Goal: Information Seeking & Learning: Learn about a topic

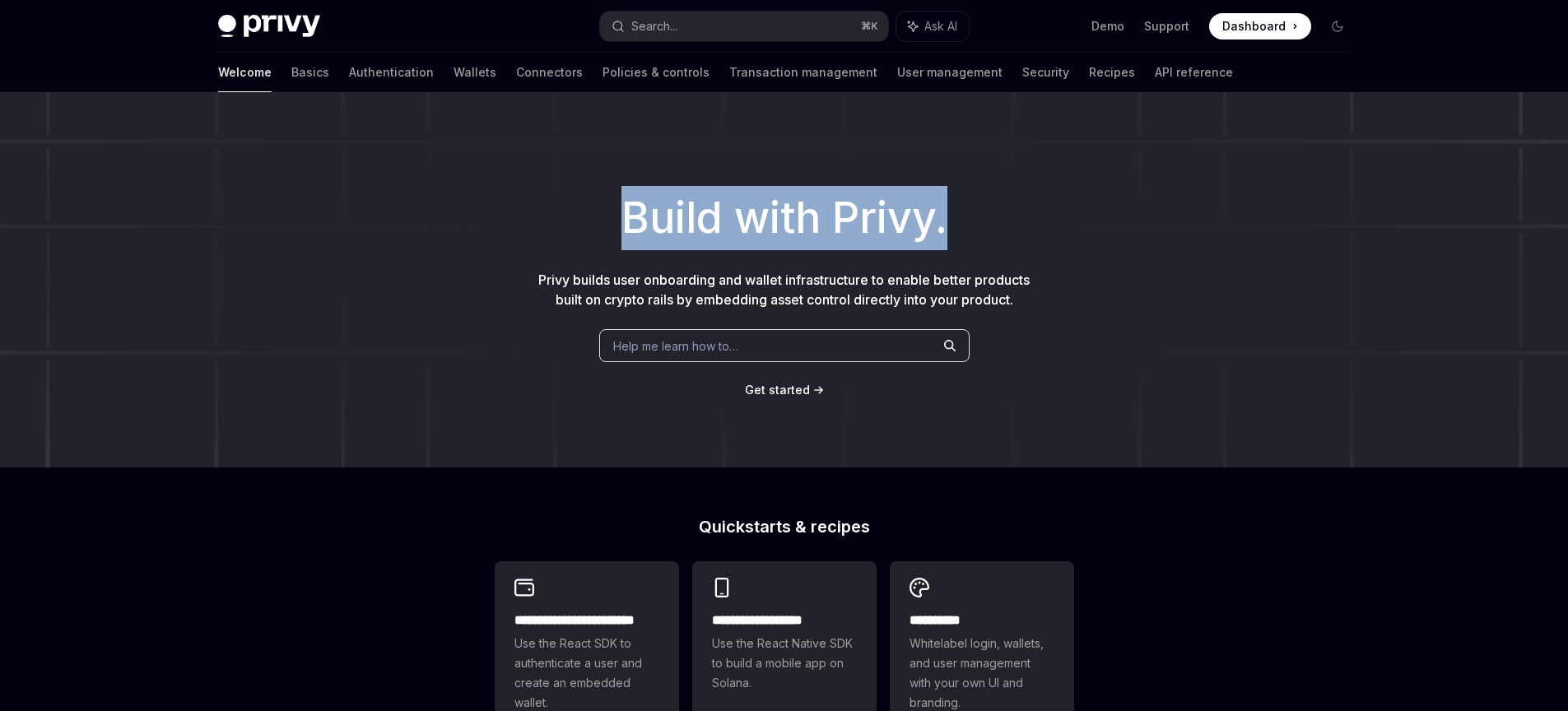
click at [1071, 234] on h1 "Build with Privy." at bounding box center [784, 218] width 1515 height 64
click at [883, 176] on div "Build with Privy. Privy builds user onboarding and wallet infrastructure to ena…" at bounding box center [784, 280] width 1568 height 375
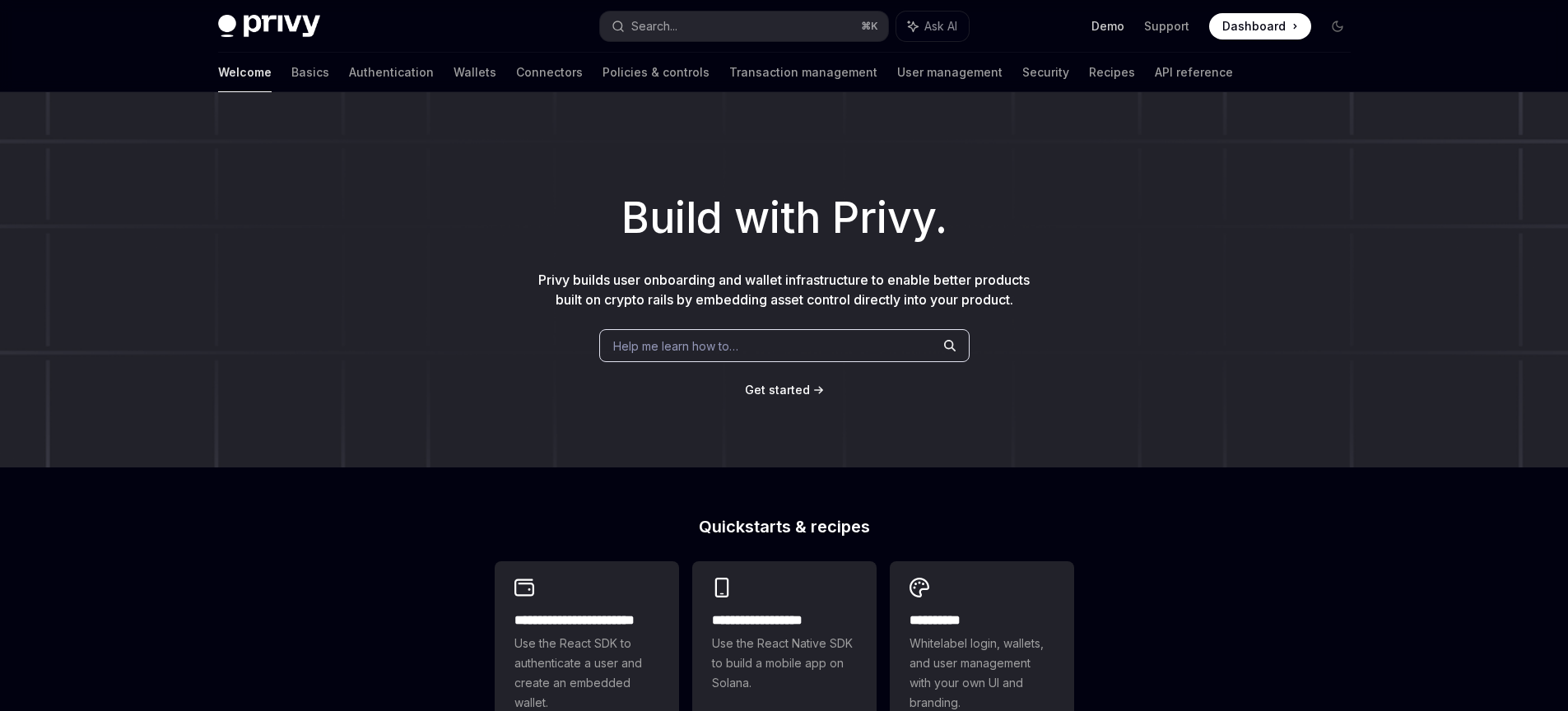
click at [1112, 31] on link "Demo" at bounding box center [1108, 26] width 33 height 17
click at [807, 270] on p "Privy builds user onboarding and wallet infrastructure to enable better product…" at bounding box center [785, 290] width 501 height 40
click at [1155, 82] on link "API reference" at bounding box center [1194, 73] width 78 height 40
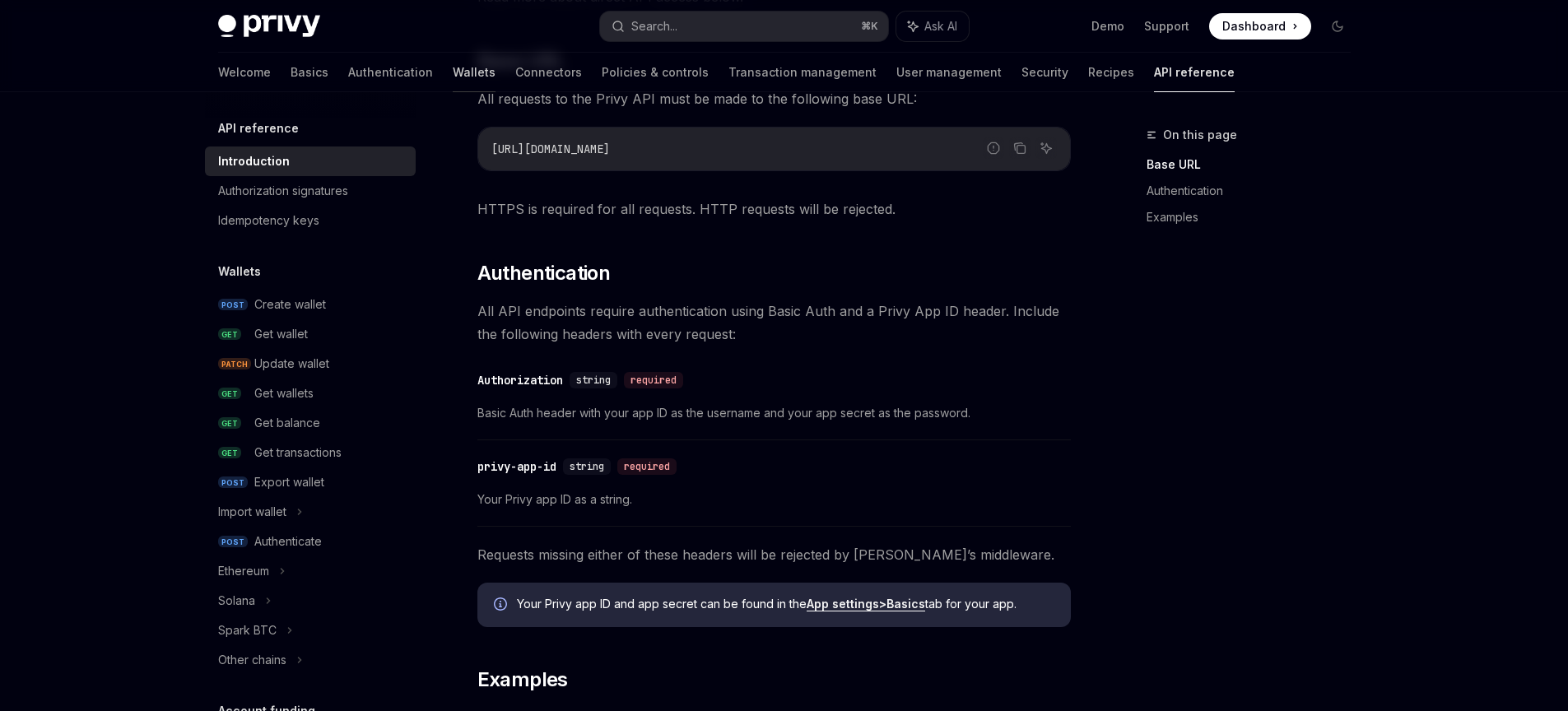
click at [453, 73] on link "Wallets" at bounding box center [474, 73] width 43 height 40
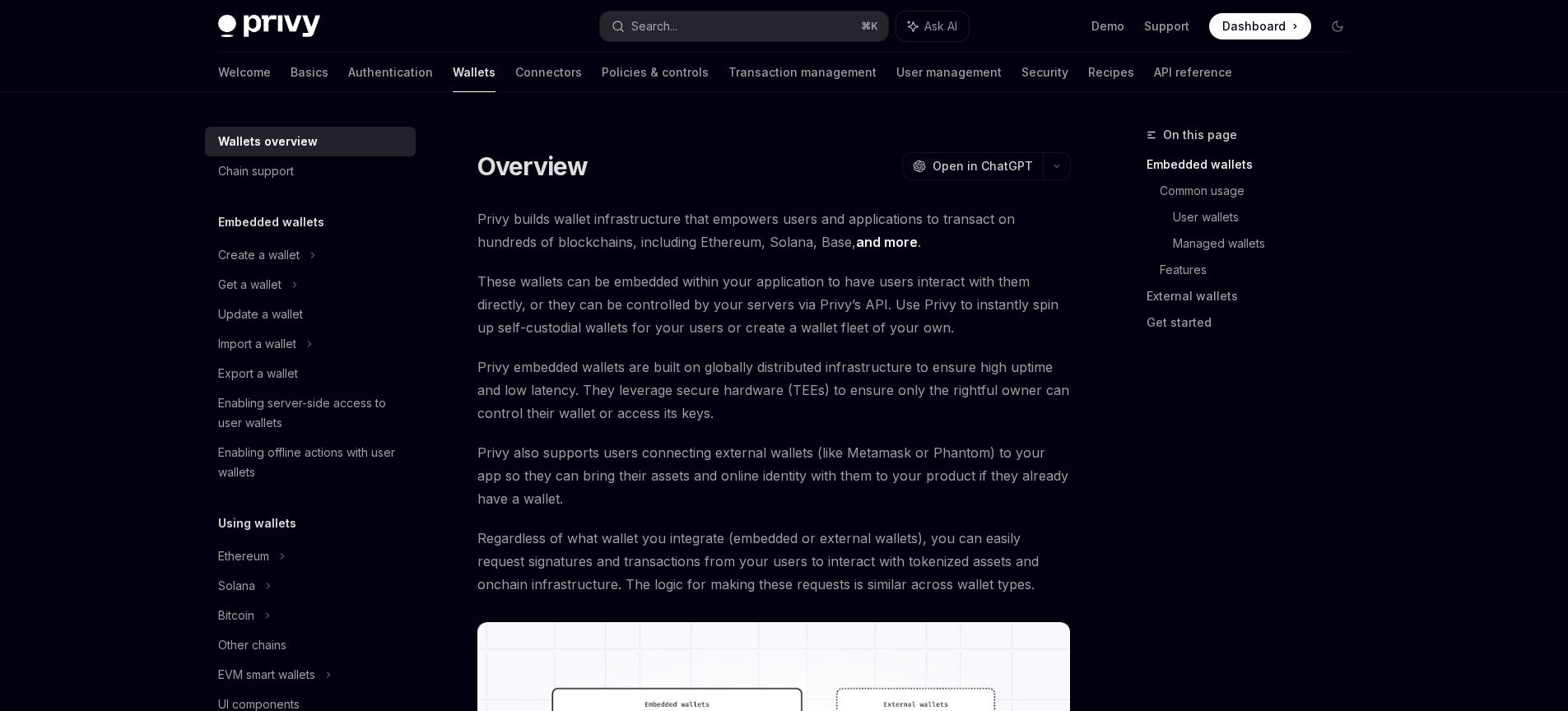
click at [1142, 31] on ul "Demo Support Dashboard Dashboard" at bounding box center [1201, 26] width 220 height 26
click at [1190, 28] on link "Support" at bounding box center [1166, 26] width 45 height 17
click at [259, 30] on img at bounding box center [269, 26] width 102 height 23
type textarea "*"
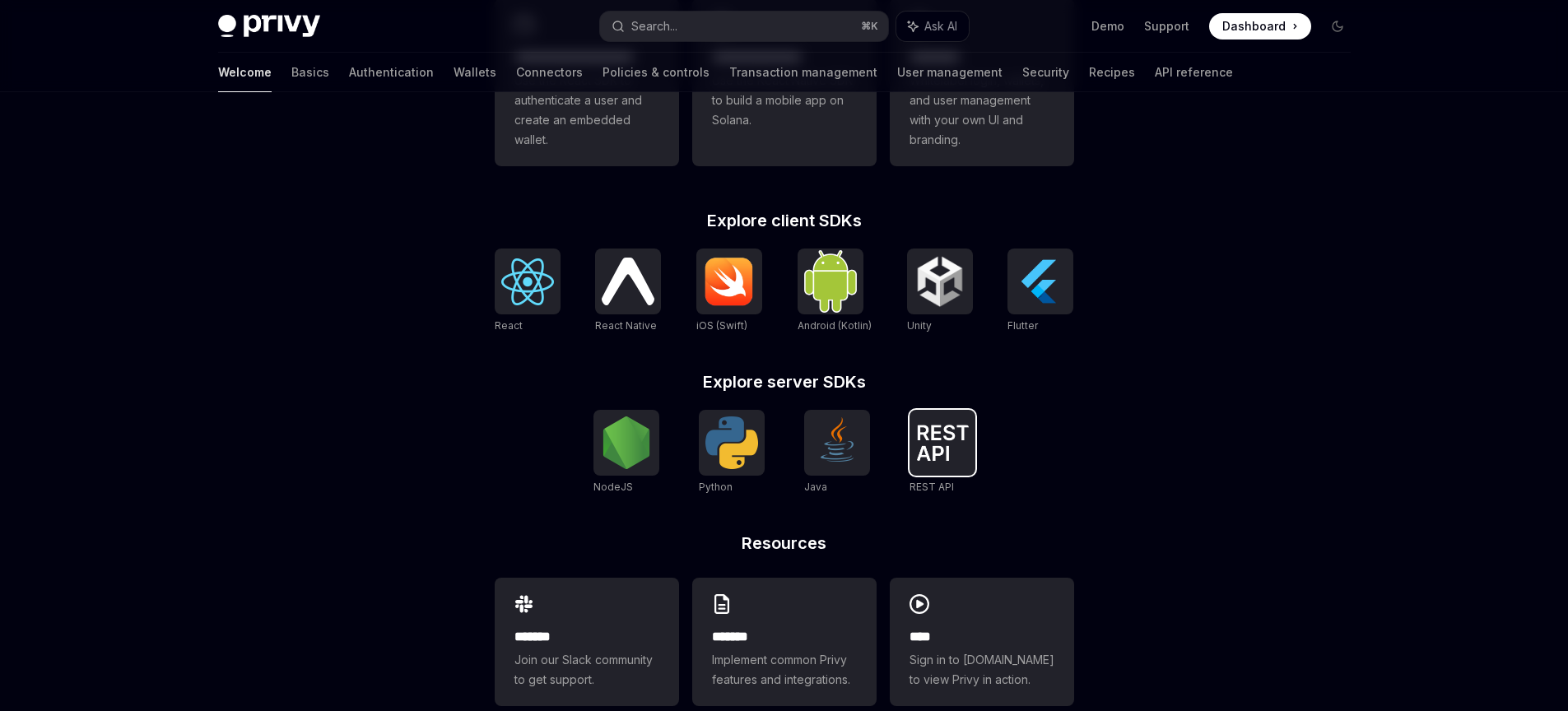
scroll to position [419, 0]
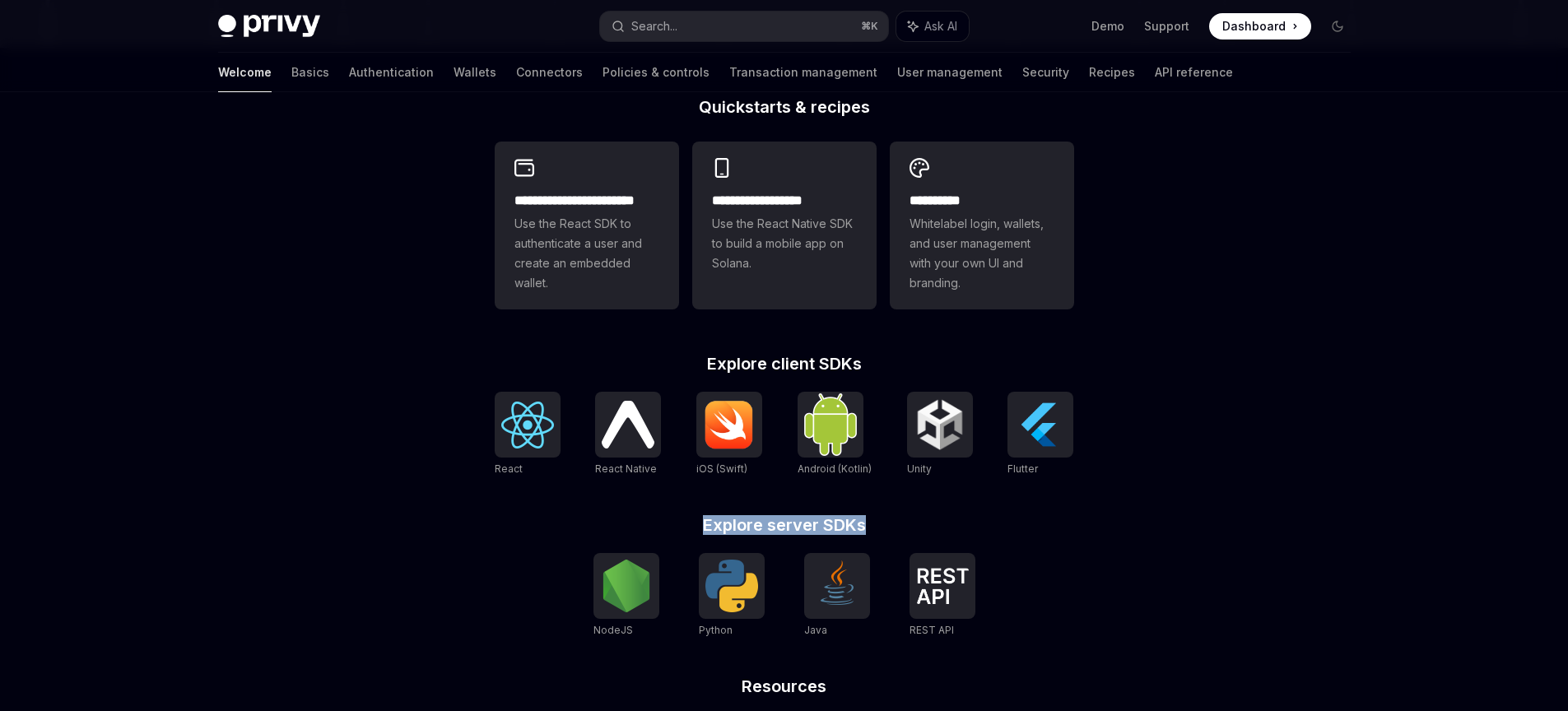
drag, startPoint x: 743, startPoint y: 527, endPoint x: 896, endPoint y: 518, distance: 153.3
click at [896, 518] on h2 "Explore server SDKs" at bounding box center [784, 525] width 579 height 17
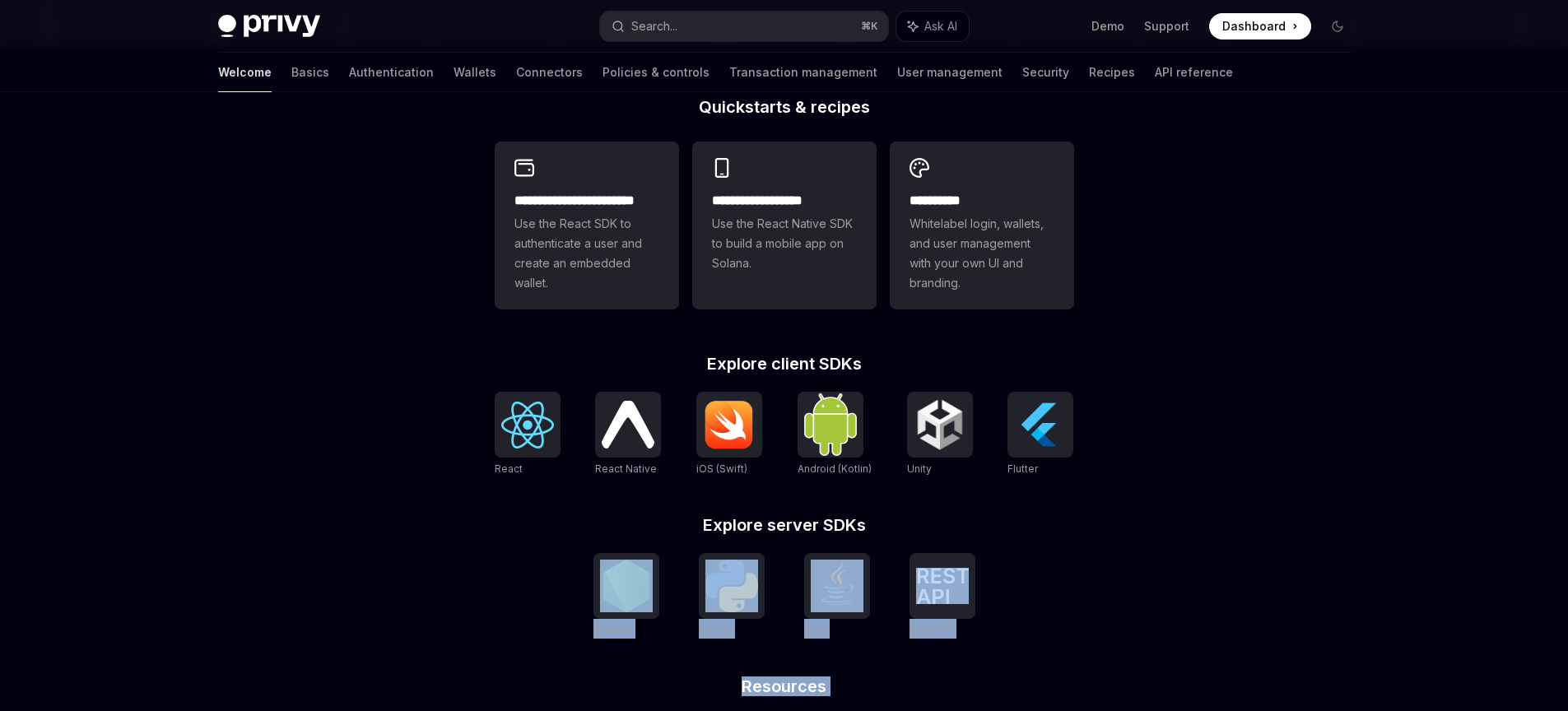
scroll to position [597, 0]
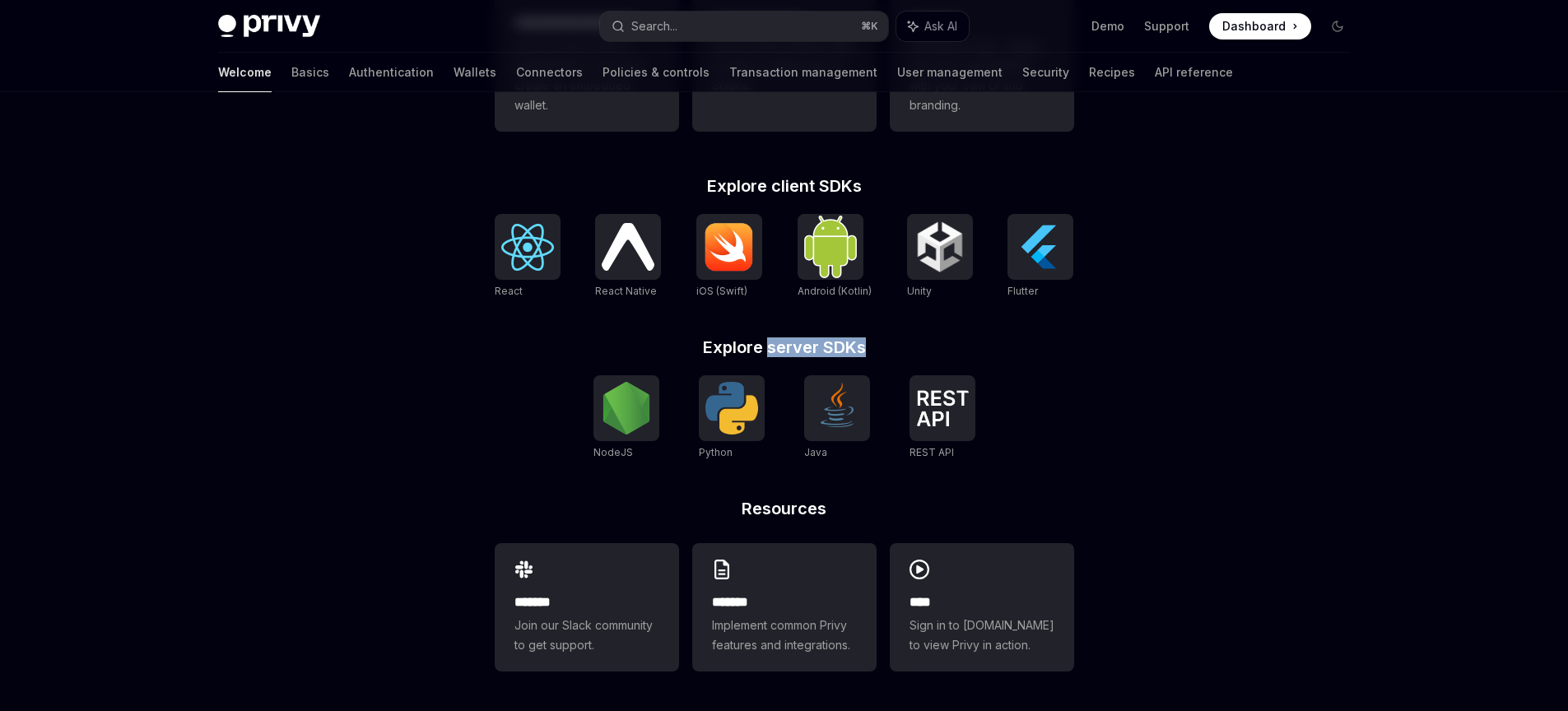
drag, startPoint x: 1004, startPoint y: 521, endPoint x: 764, endPoint y: 353, distance: 293.0
click at [764, 353] on h2 "Explore server SDKs" at bounding box center [784, 347] width 579 height 17
click at [728, 347] on h2 "Explore server SDKs" at bounding box center [784, 347] width 579 height 17
drag, startPoint x: 693, startPoint y: 341, endPoint x: 861, endPoint y: 343, distance: 168.0
click at [861, 343] on h2 "Explore server SDKs" at bounding box center [784, 347] width 579 height 17
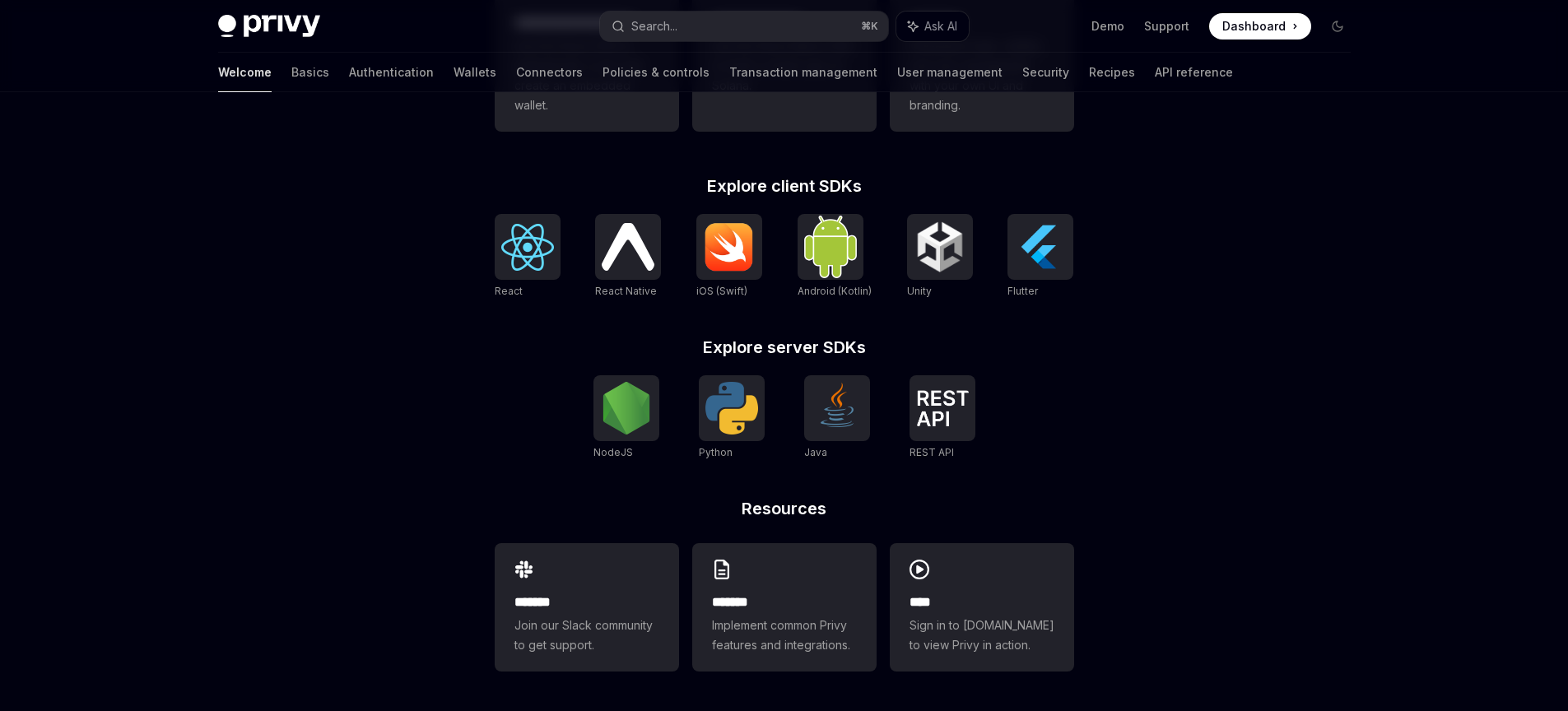
click at [1100, 380] on div "**********" at bounding box center [784, 315] width 632 height 789
drag, startPoint x: 922, startPoint y: 512, endPoint x: 736, endPoint y: 576, distance: 196.7
click at [921, 512] on h2 "Resources" at bounding box center [784, 509] width 579 height 17
click at [781, 519] on div "**********" at bounding box center [784, 315] width 632 height 789
click at [777, 494] on div "**********" at bounding box center [784, 315] width 632 height 789
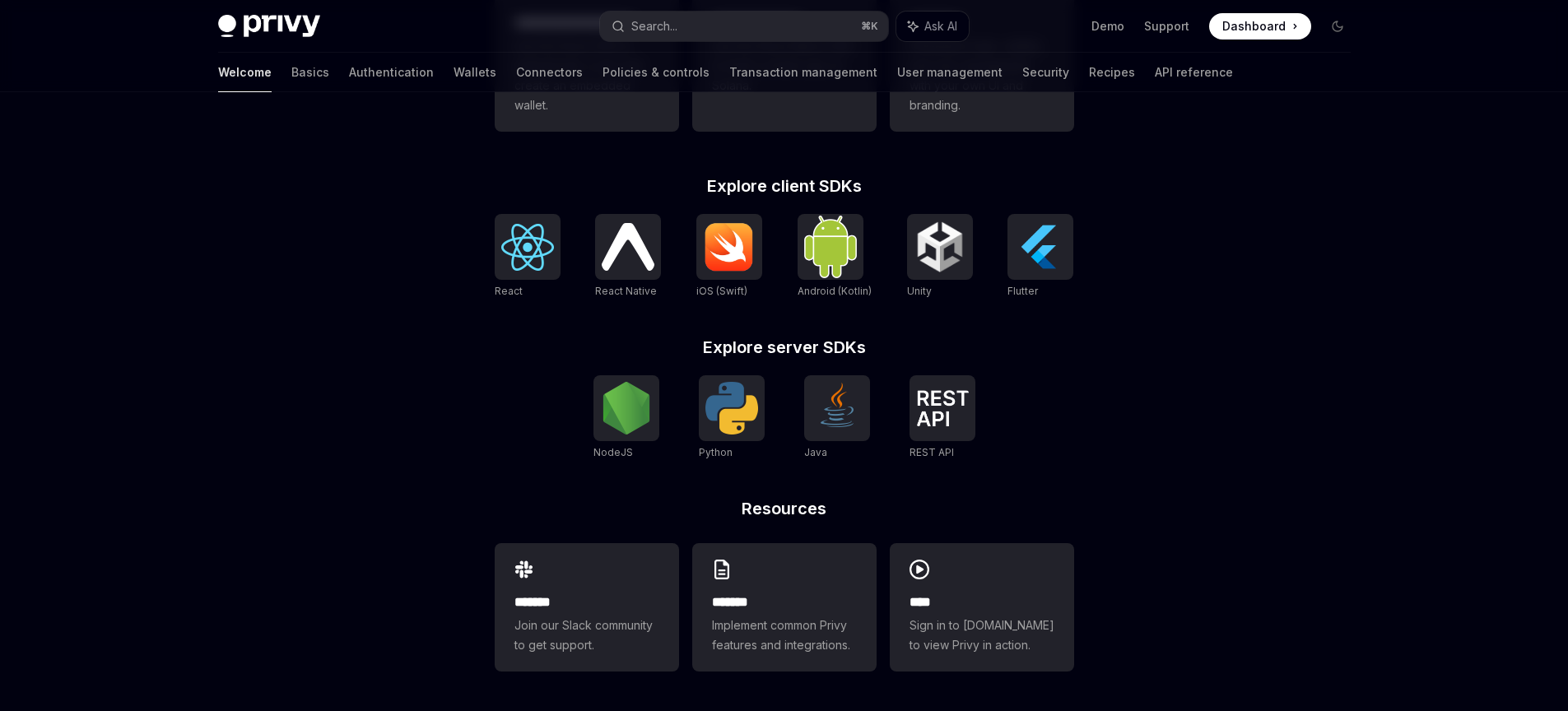
click at [924, 352] on h2 "Explore server SDKs" at bounding box center [784, 347] width 579 height 17
click at [623, 411] on img at bounding box center [626, 408] width 53 height 53
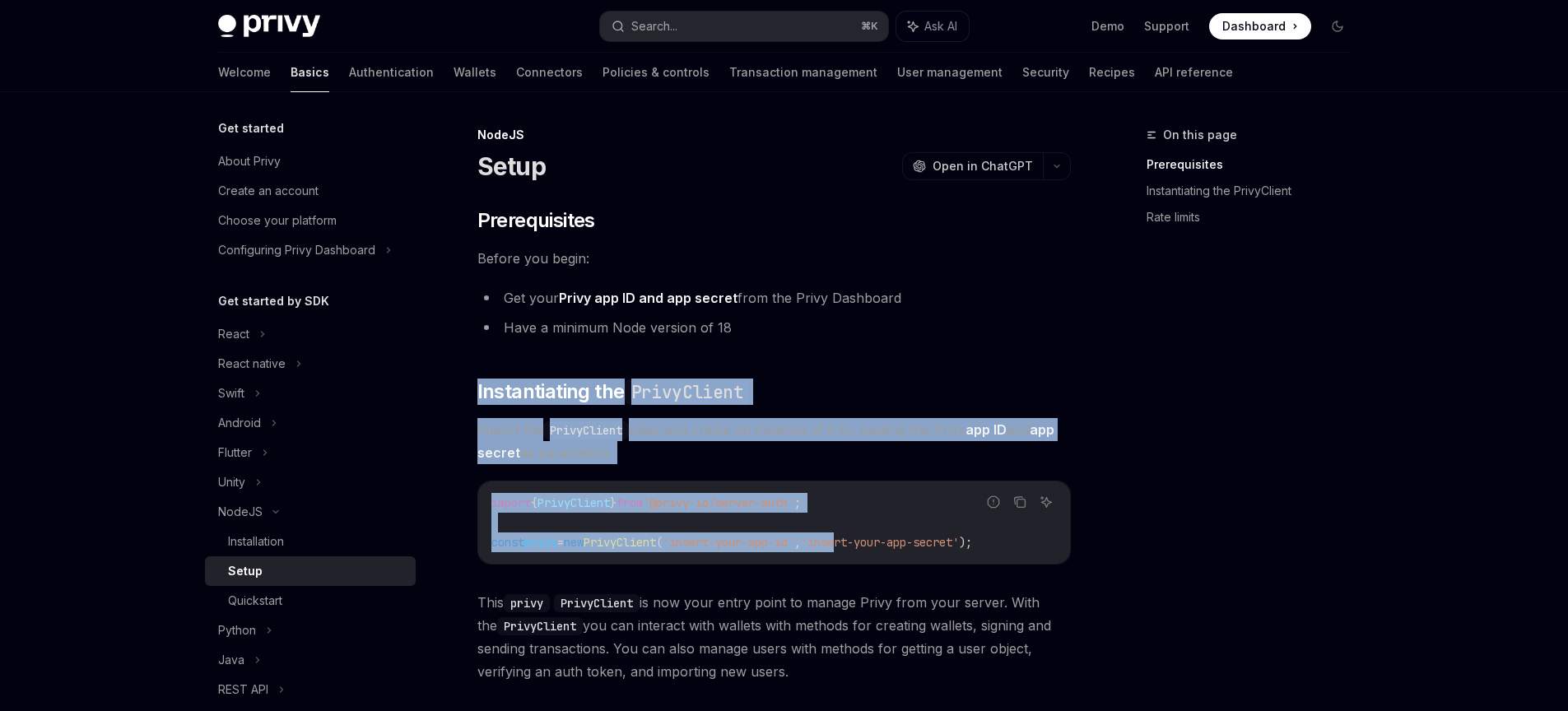
drag, startPoint x: 808, startPoint y: 343, endPoint x: 875, endPoint y: 505, distance: 175.3
click at [885, 545] on div "​ Prerequisites Before you begin: Get your Privy app ID and app secret from the…" at bounding box center [774, 537] width 593 height 660
click at [874, 407] on div "​ Prerequisites Before you begin: Get your Privy app ID and app secret from the…" at bounding box center [774, 537] width 593 height 660
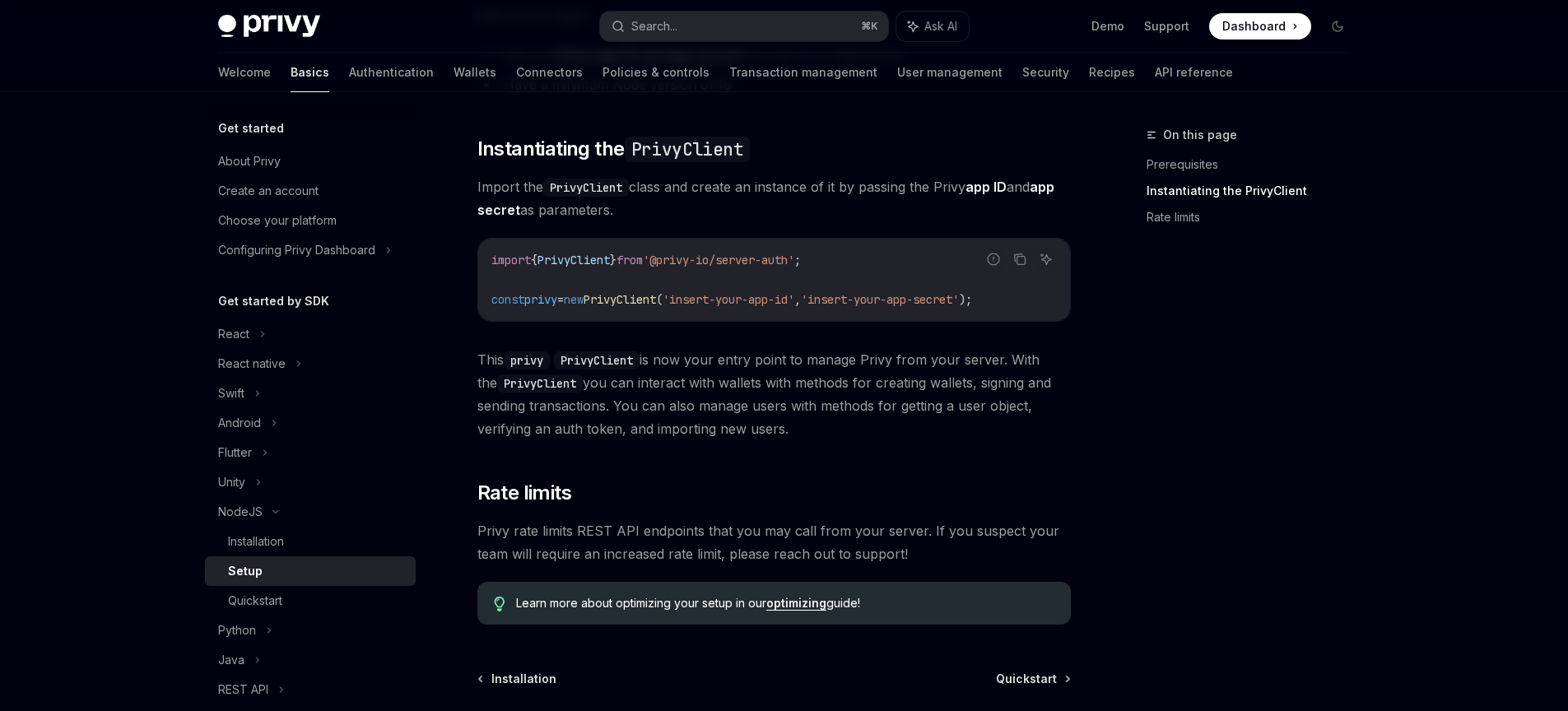
scroll to position [401, 0]
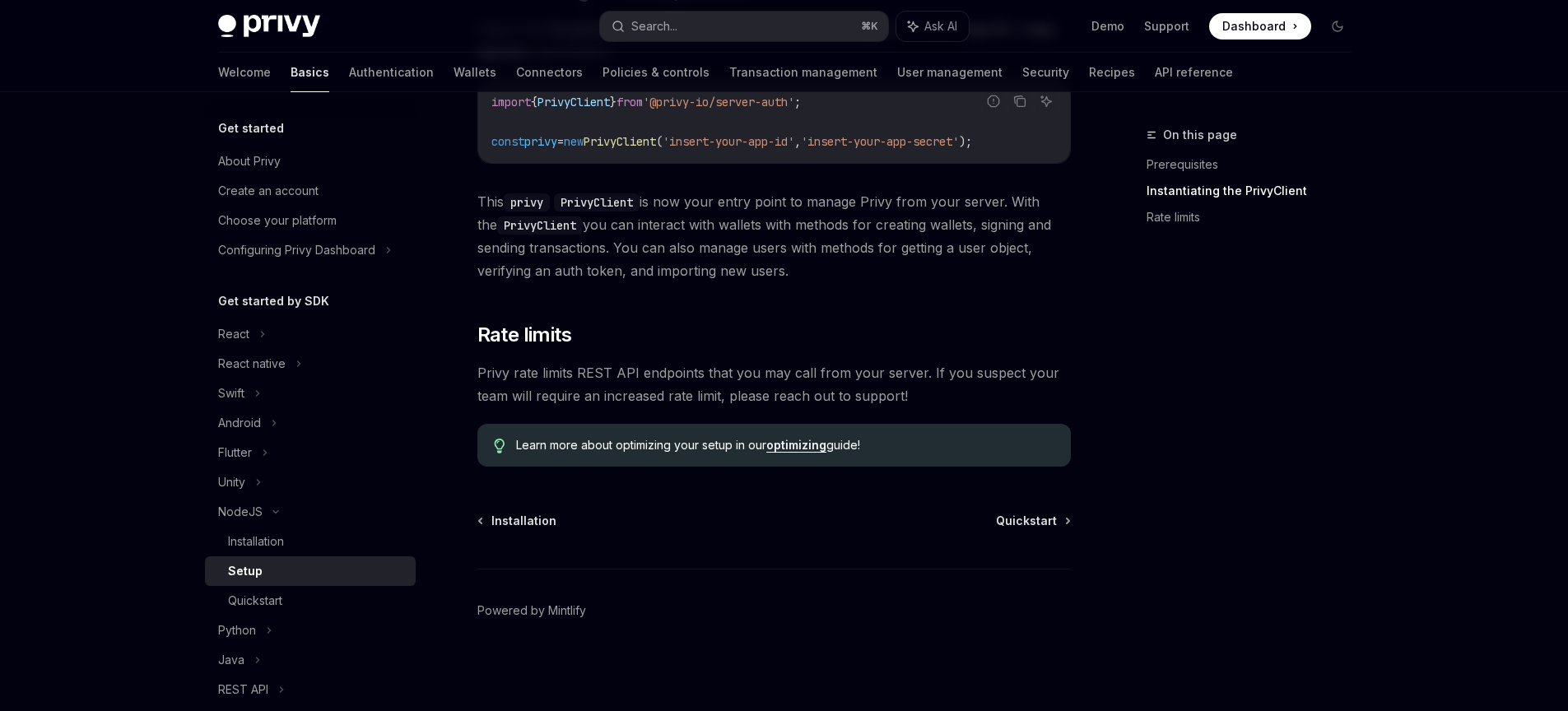
drag, startPoint x: 843, startPoint y: 325, endPoint x: 796, endPoint y: 349, distance: 52.8
click at [833, 330] on h2 "​ Rate limits" at bounding box center [774, 335] width 593 height 26
click at [285, 515] on div "NodeJS" at bounding box center [310, 512] width 211 height 30
click at [264, 547] on div "Python" at bounding box center [310, 542] width 211 height 30
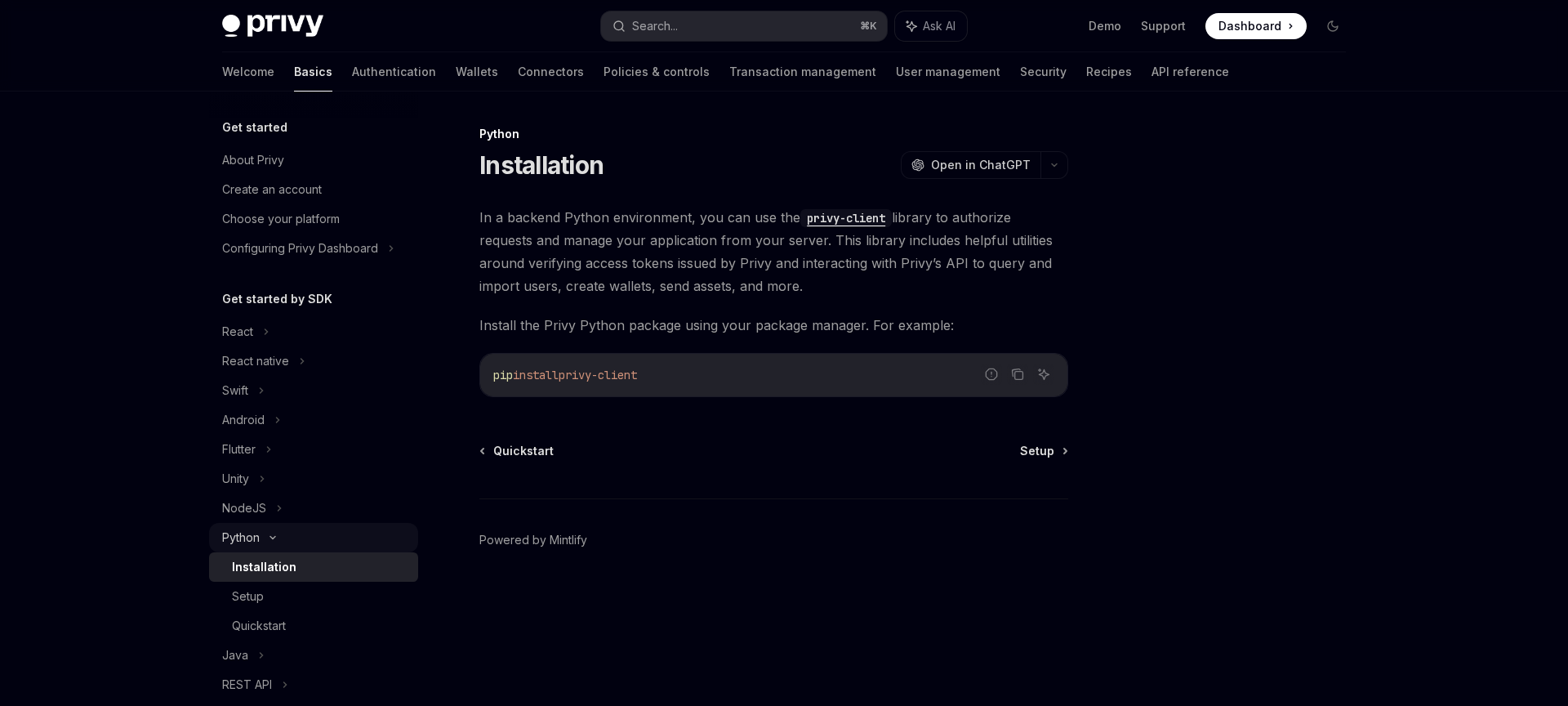
click at [264, 536] on icon at bounding box center [273, 538] width 20 height 7
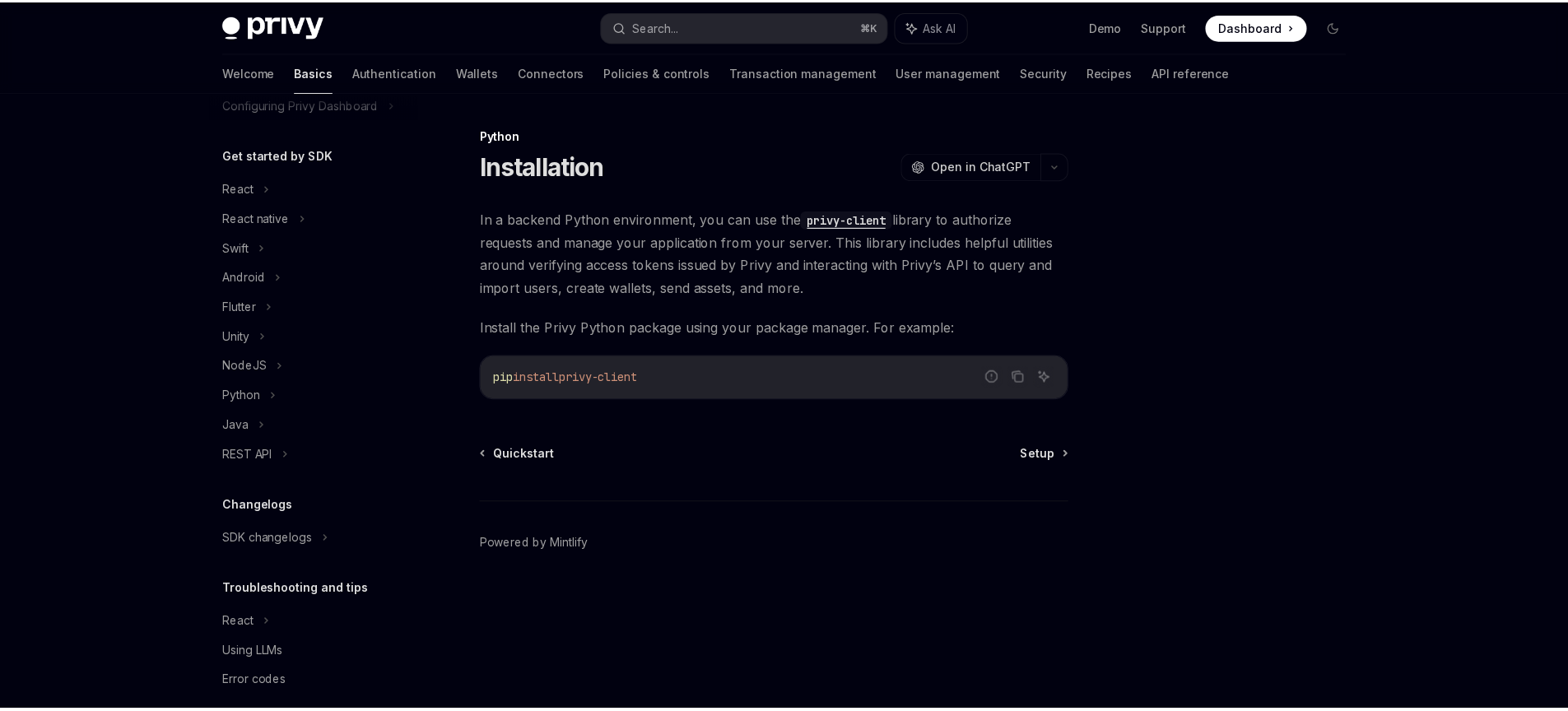
scroll to position [140, 0]
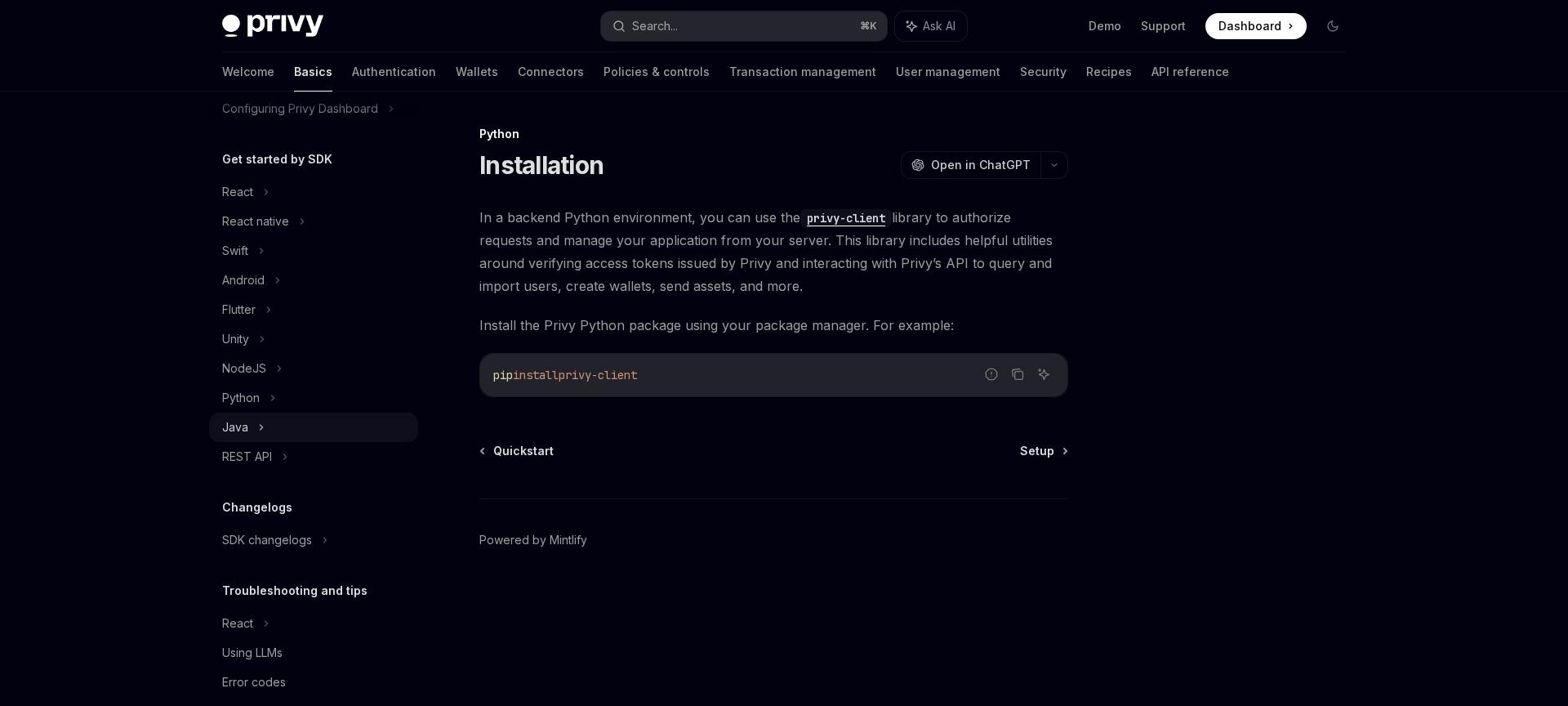
click at [254, 435] on div "Java" at bounding box center [313, 427] width 209 height 30
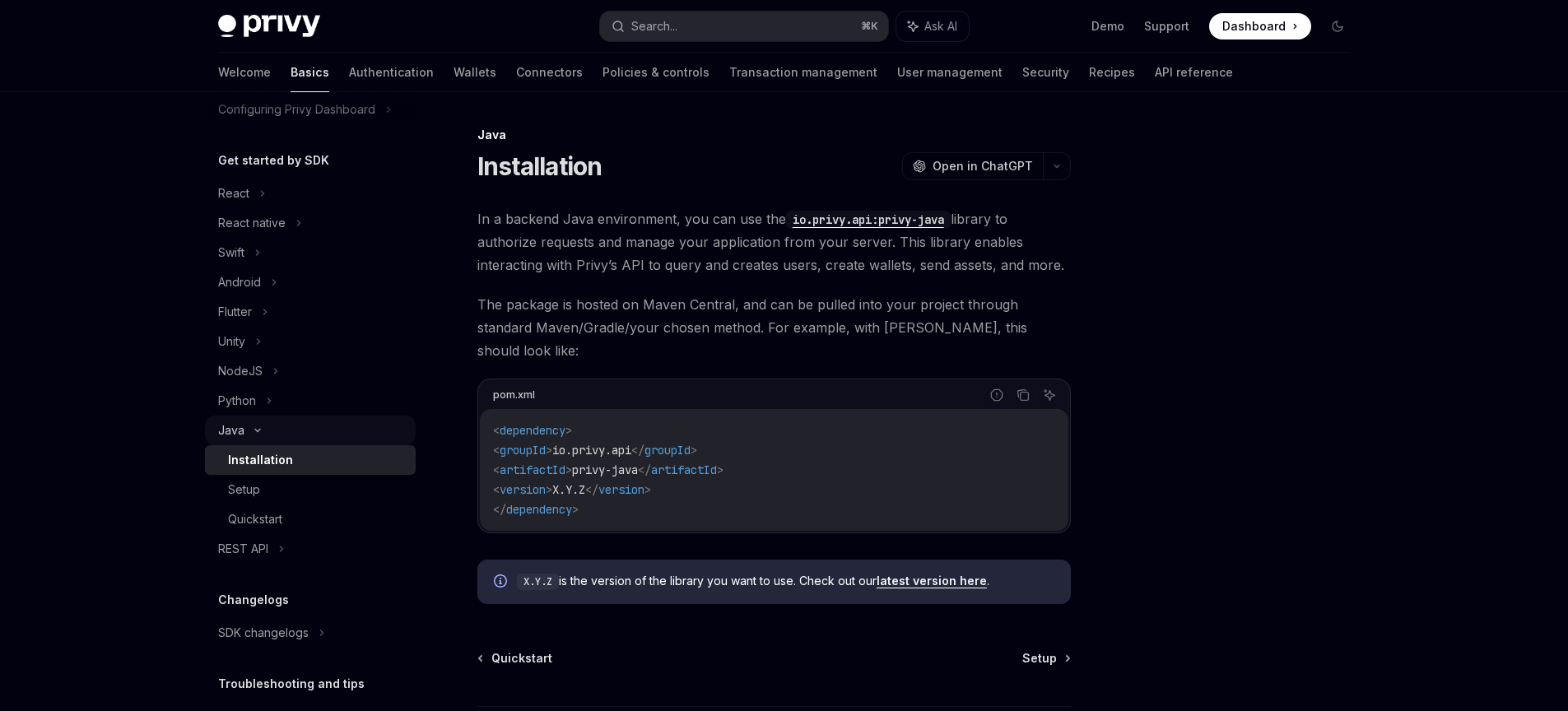
click at [255, 434] on div "Java" at bounding box center [310, 430] width 211 height 30
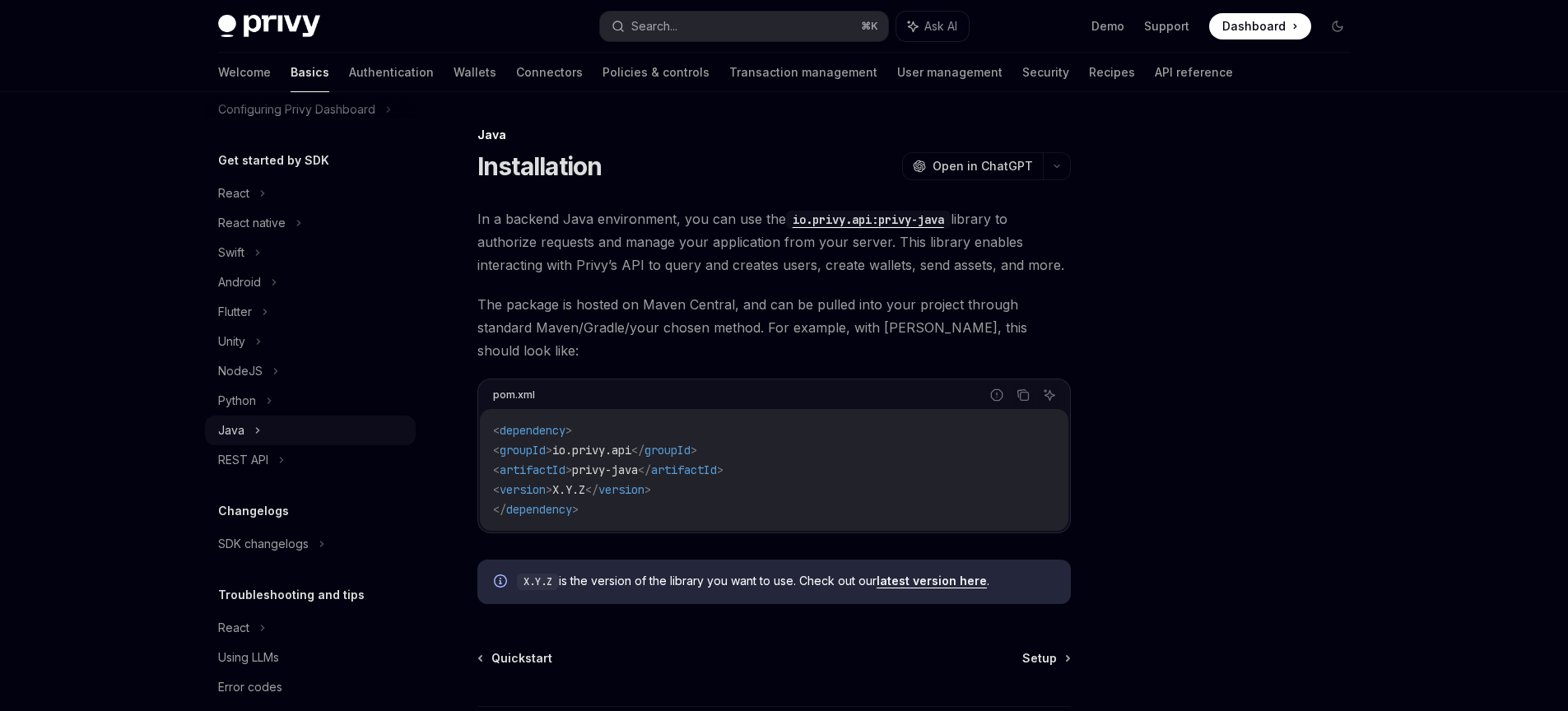
click at [278, 443] on div "Java" at bounding box center [310, 430] width 211 height 30
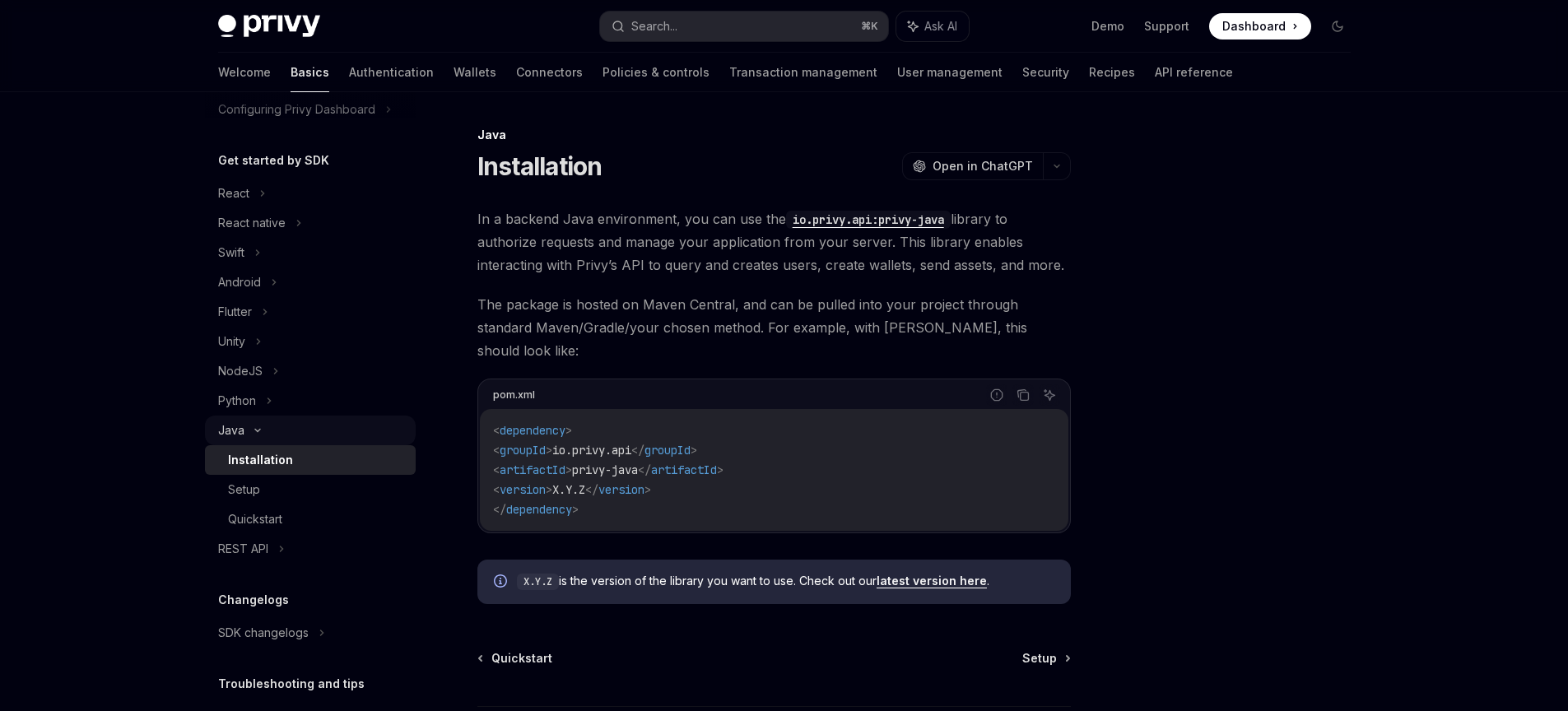
click at [261, 434] on div "Java" at bounding box center [310, 430] width 211 height 30
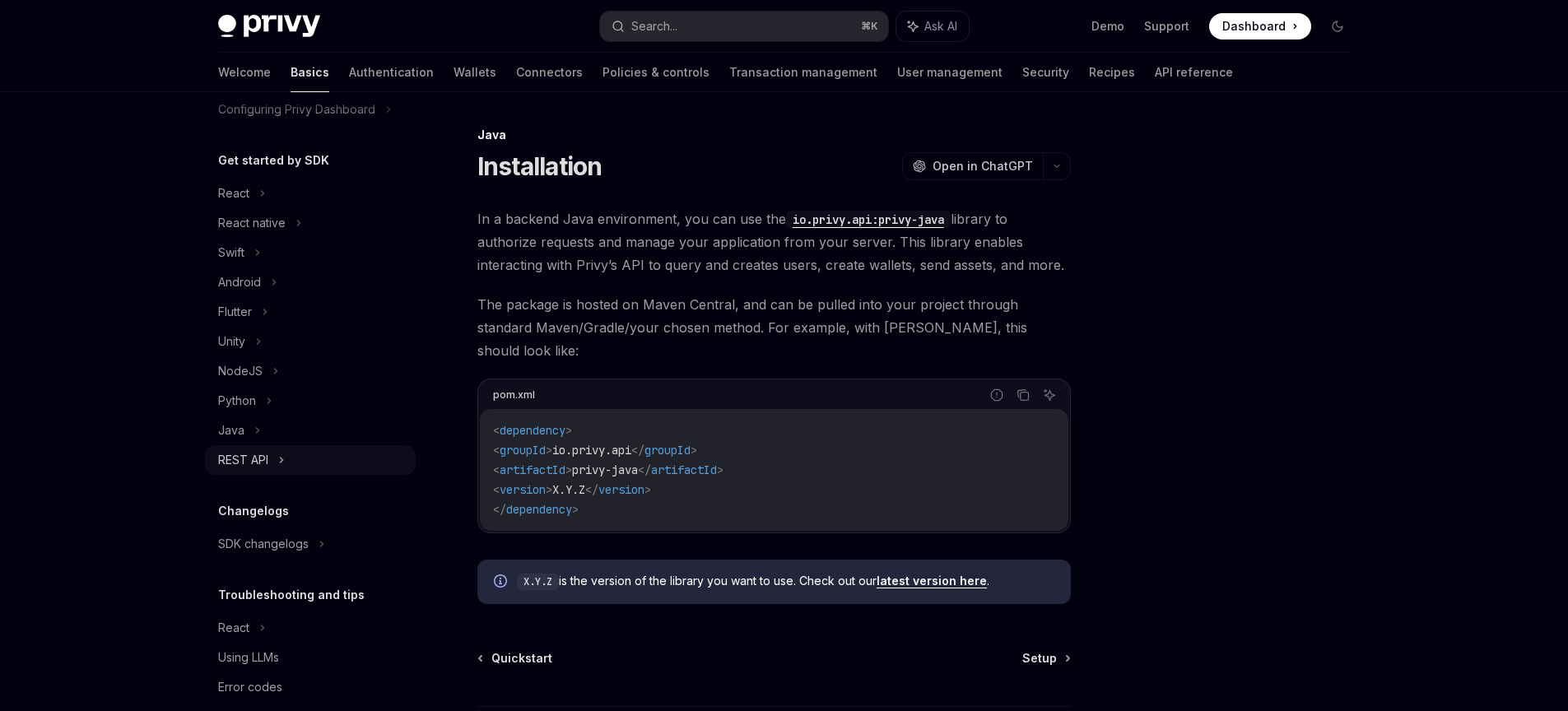
click at [266, 457] on div "REST API" at bounding box center [243, 460] width 50 height 20
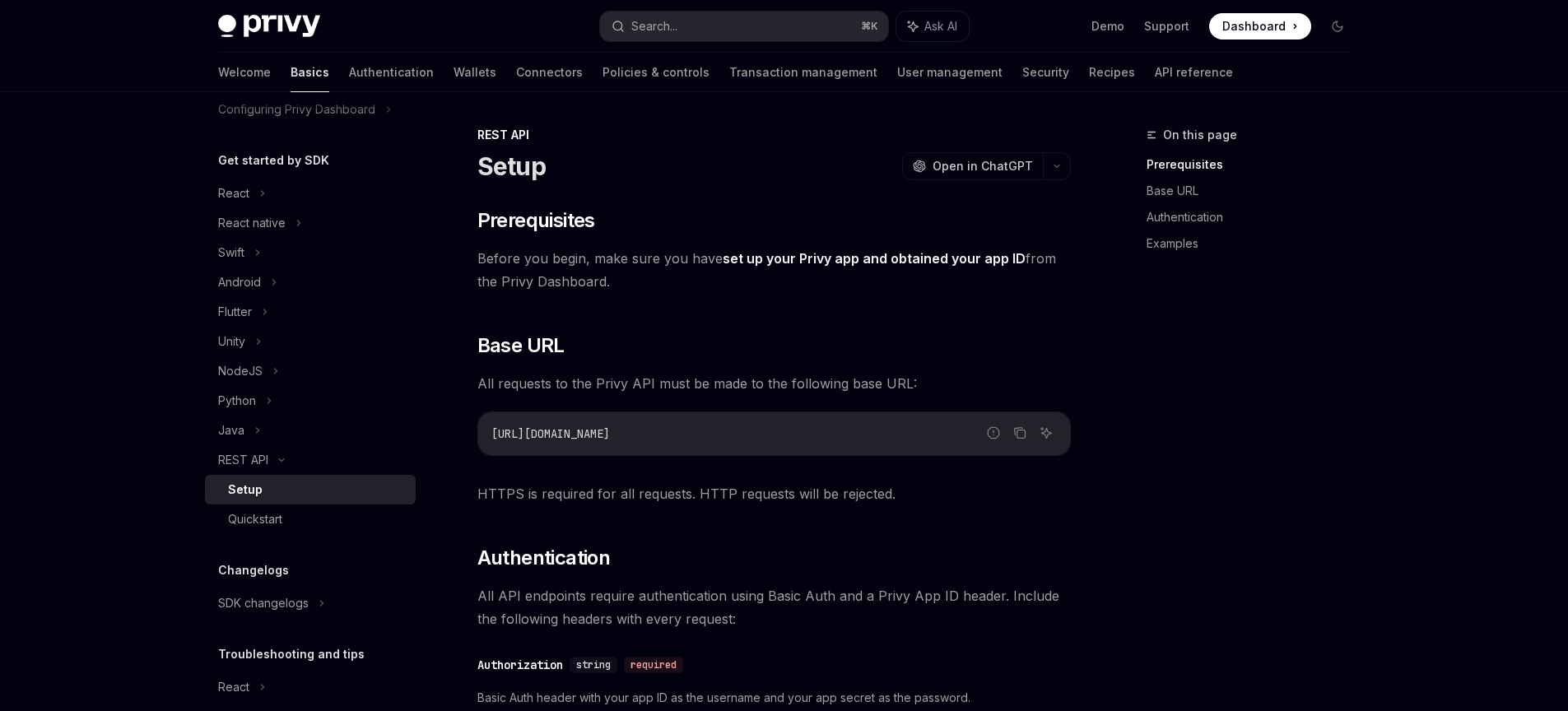
click at [618, 285] on span "Before you begin, make sure you have set up your Privy app and obtained your ap…" at bounding box center [774, 270] width 593 height 46
drag, startPoint x: 534, startPoint y: 280, endPoint x: 668, endPoint y: 307, distance: 136.7
click at [658, 291] on div at bounding box center [658, 291] width 0 height 0
click at [866, 269] on span "Before you begin, make sure you have set up your Privy app and obtained your ap…" at bounding box center [774, 270] width 593 height 46
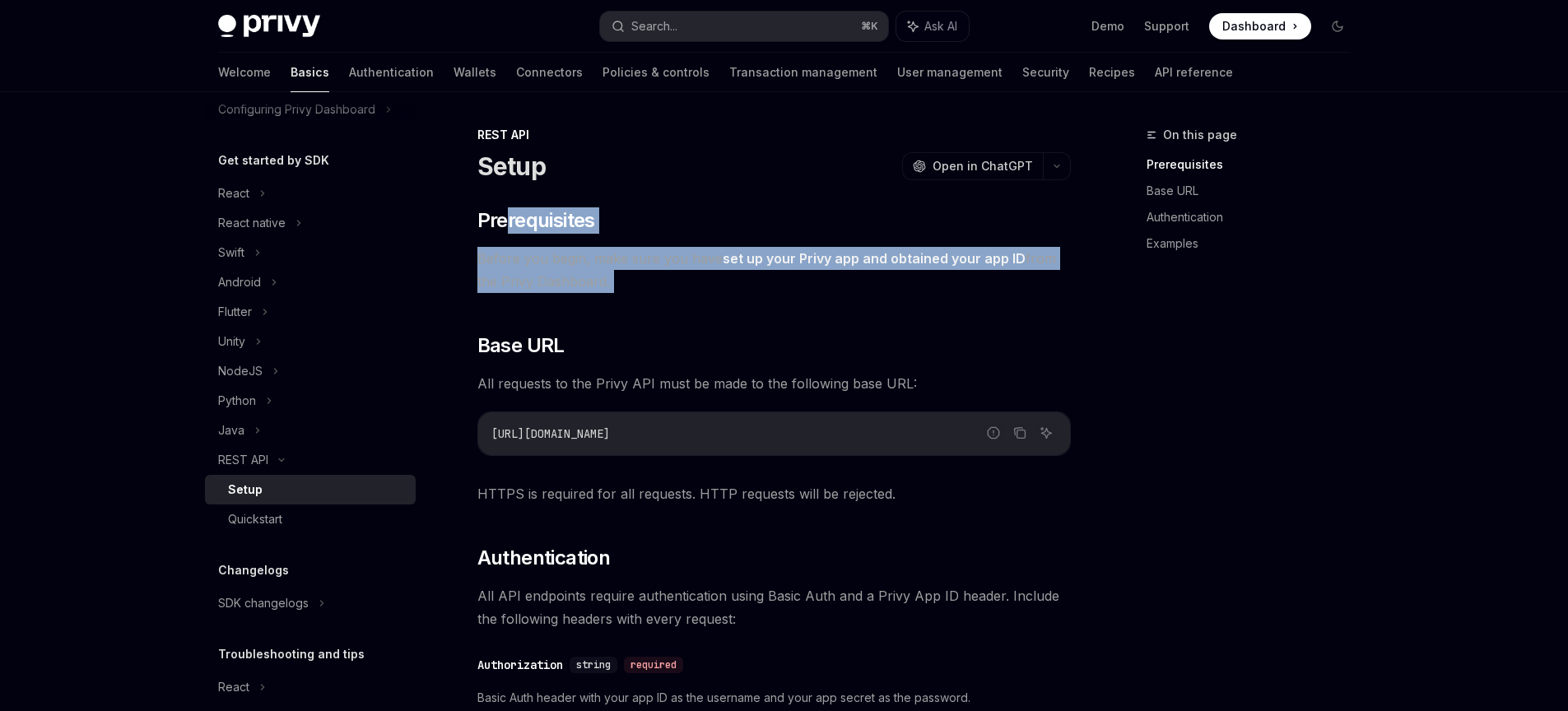
drag, startPoint x: 715, startPoint y: 296, endPoint x: 545, endPoint y: 251, distance: 175.9
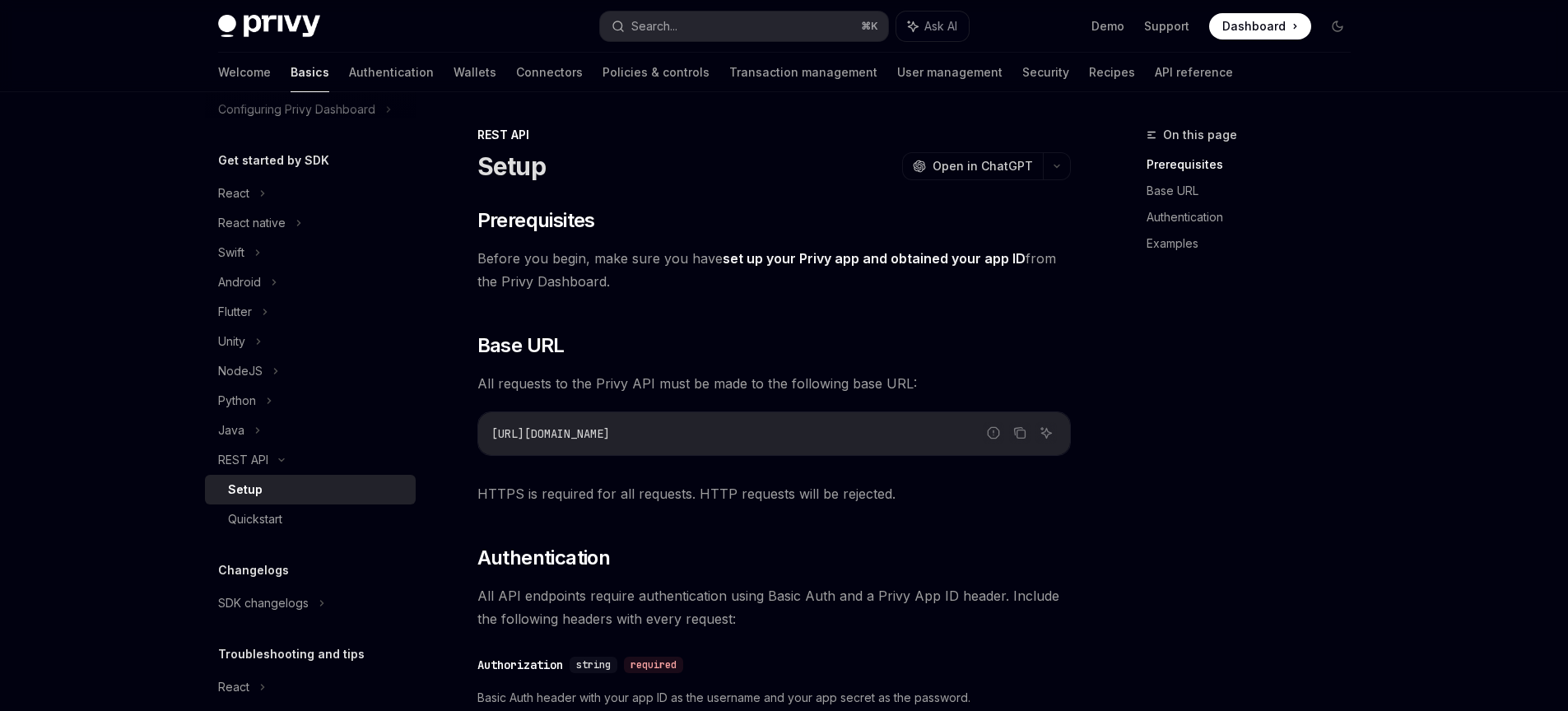
drag, startPoint x: 610, startPoint y: 434, endPoint x: 666, endPoint y: 488, distance: 77.8
click at [610, 434] on span "https://api.privy.io" at bounding box center [550, 434] width 118 height 15
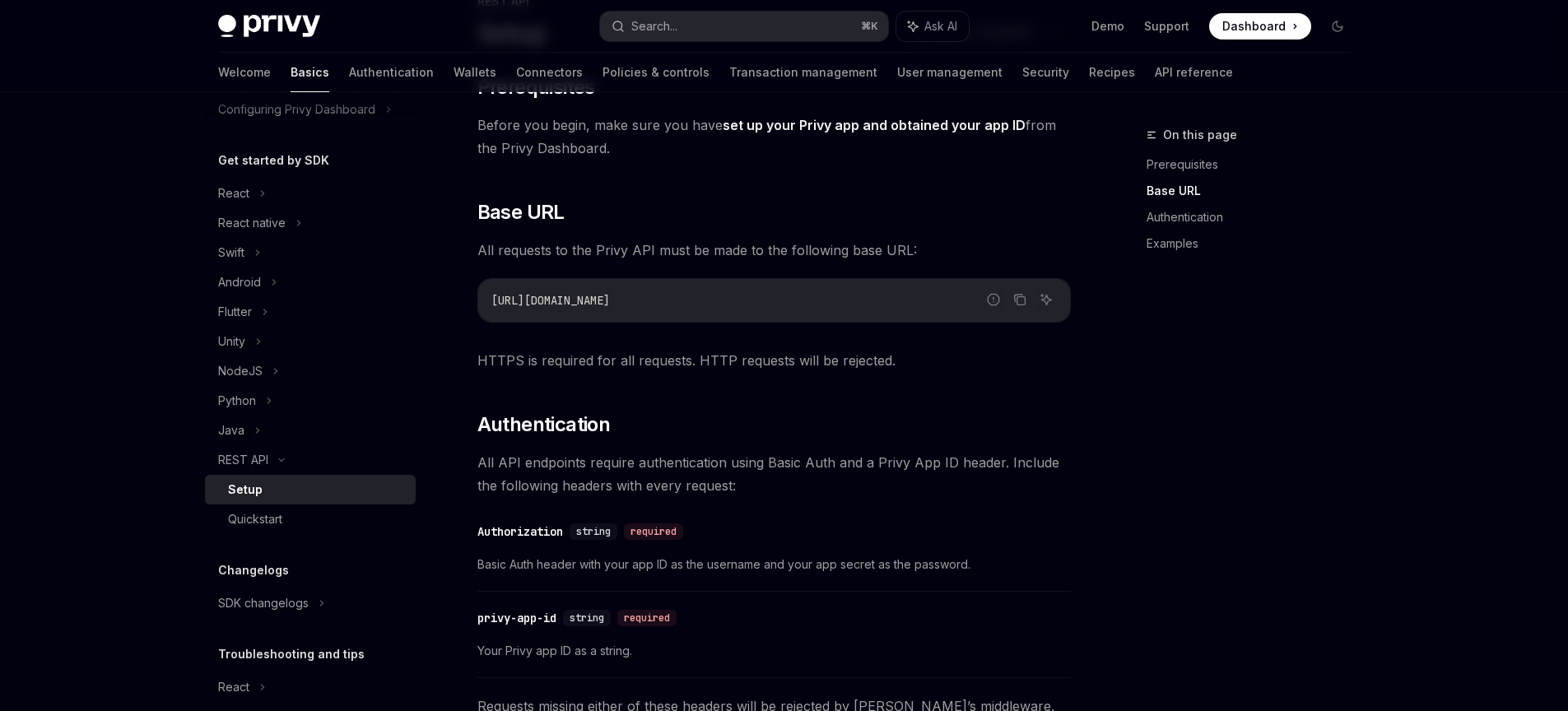
scroll to position [123, 0]
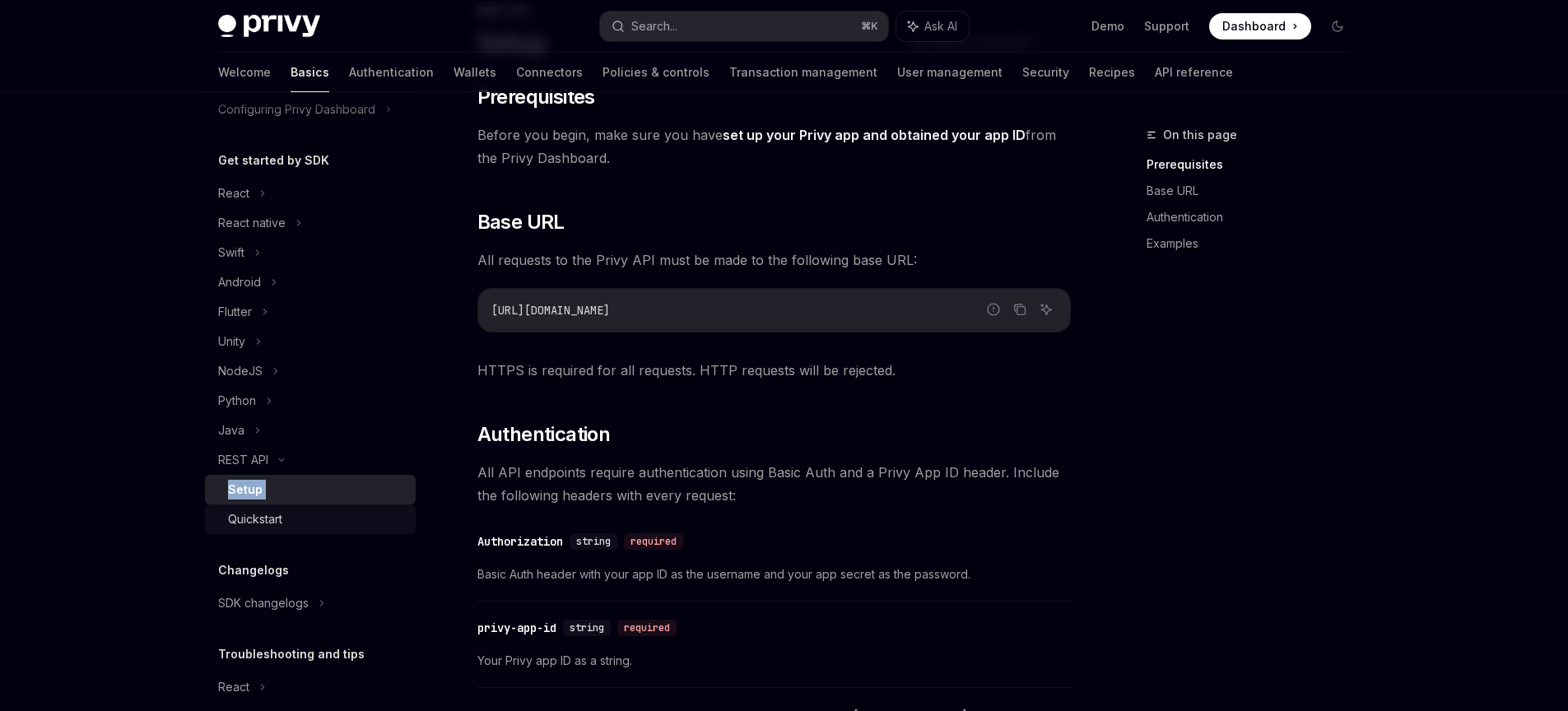
drag, startPoint x: 287, startPoint y: 463, endPoint x: 268, endPoint y: 529, distance: 68.7
click at [283, 508] on li "REST API Setup Quickstart" at bounding box center [310, 490] width 211 height 89
click at [268, 529] on link "Quickstart" at bounding box center [310, 519] width 211 height 30
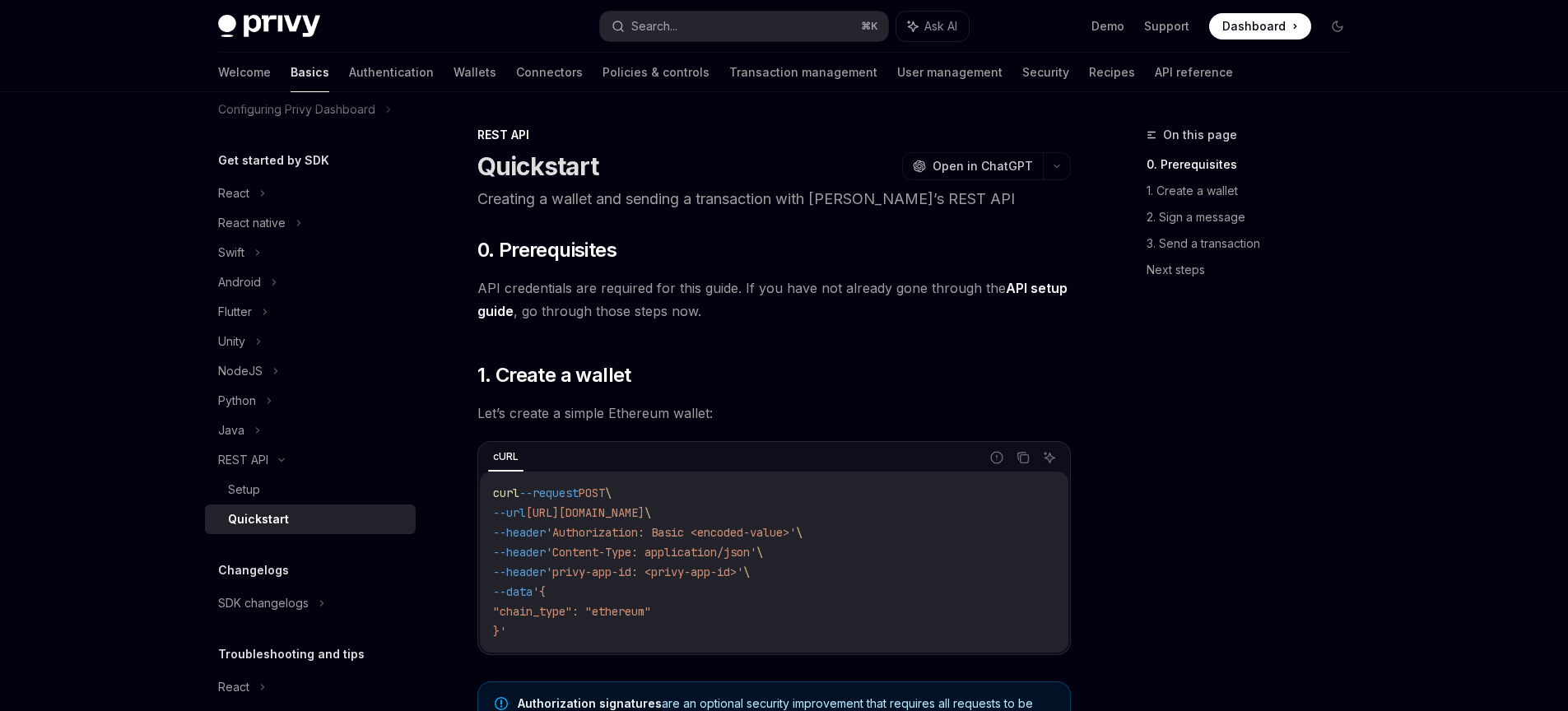
click at [751, 424] on span "Let’s create a simple Ethereum wallet:" at bounding box center [774, 413] width 593 height 23
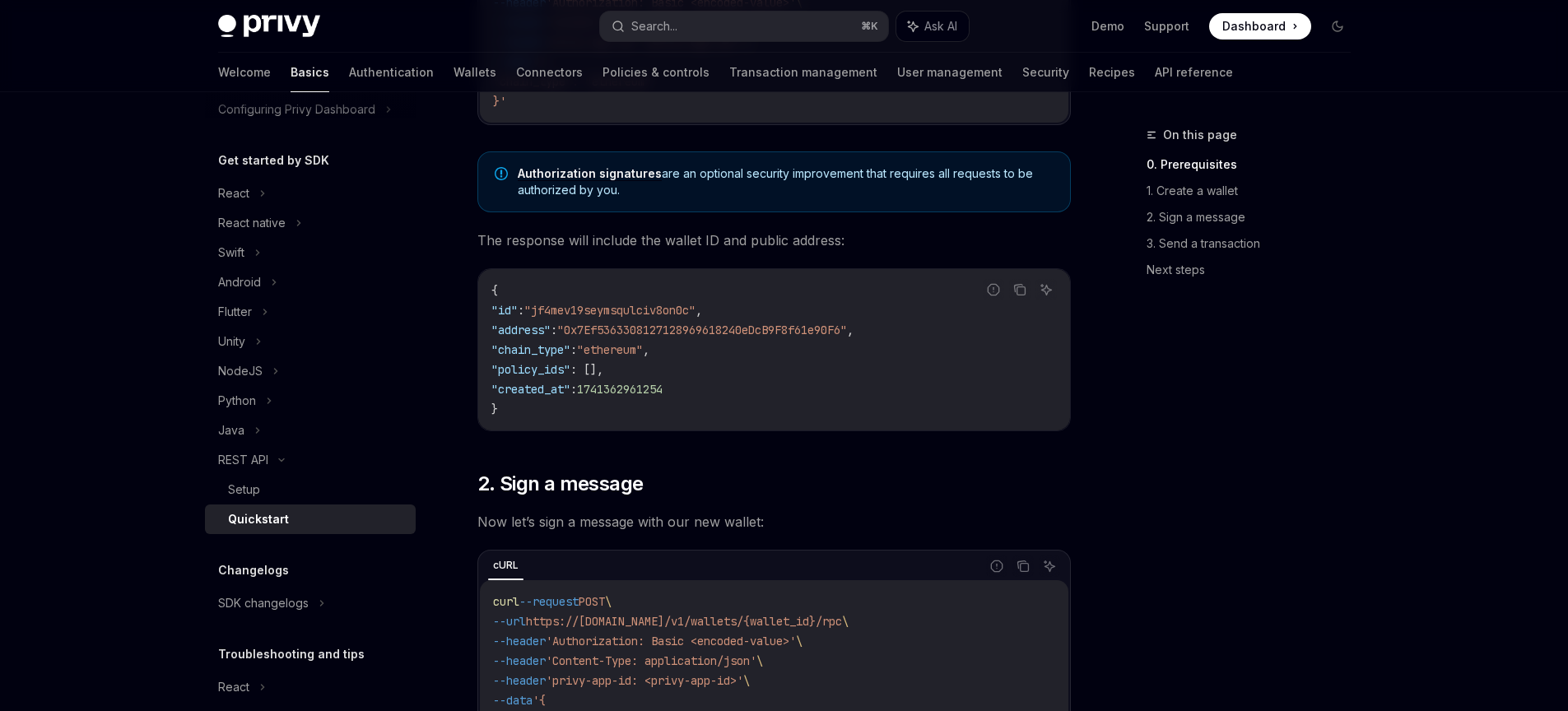
scroll to position [598, 0]
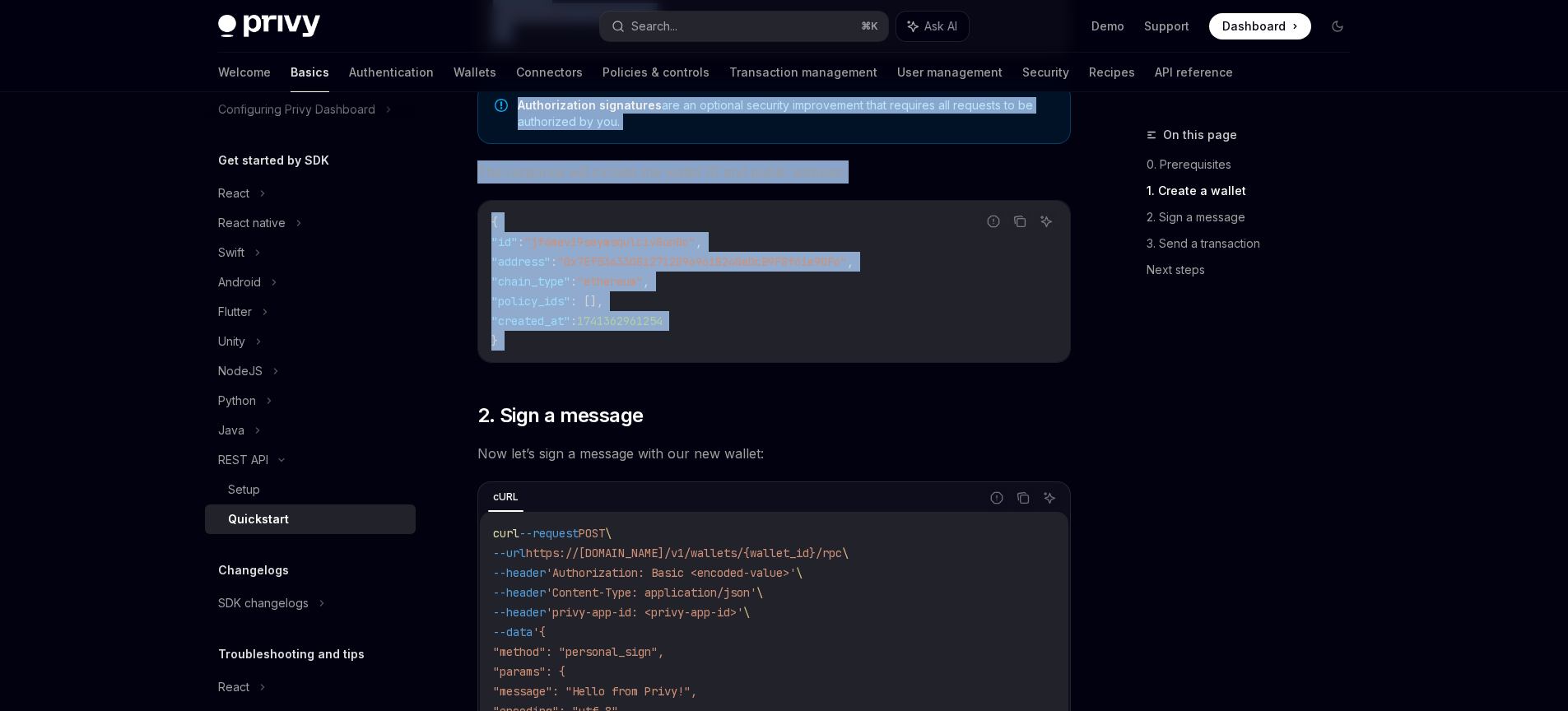
drag, startPoint x: 640, startPoint y: 411, endPoint x: 775, endPoint y: 370, distance: 141.1
click at [649, 280] on span "," at bounding box center [646, 282] width 7 height 15
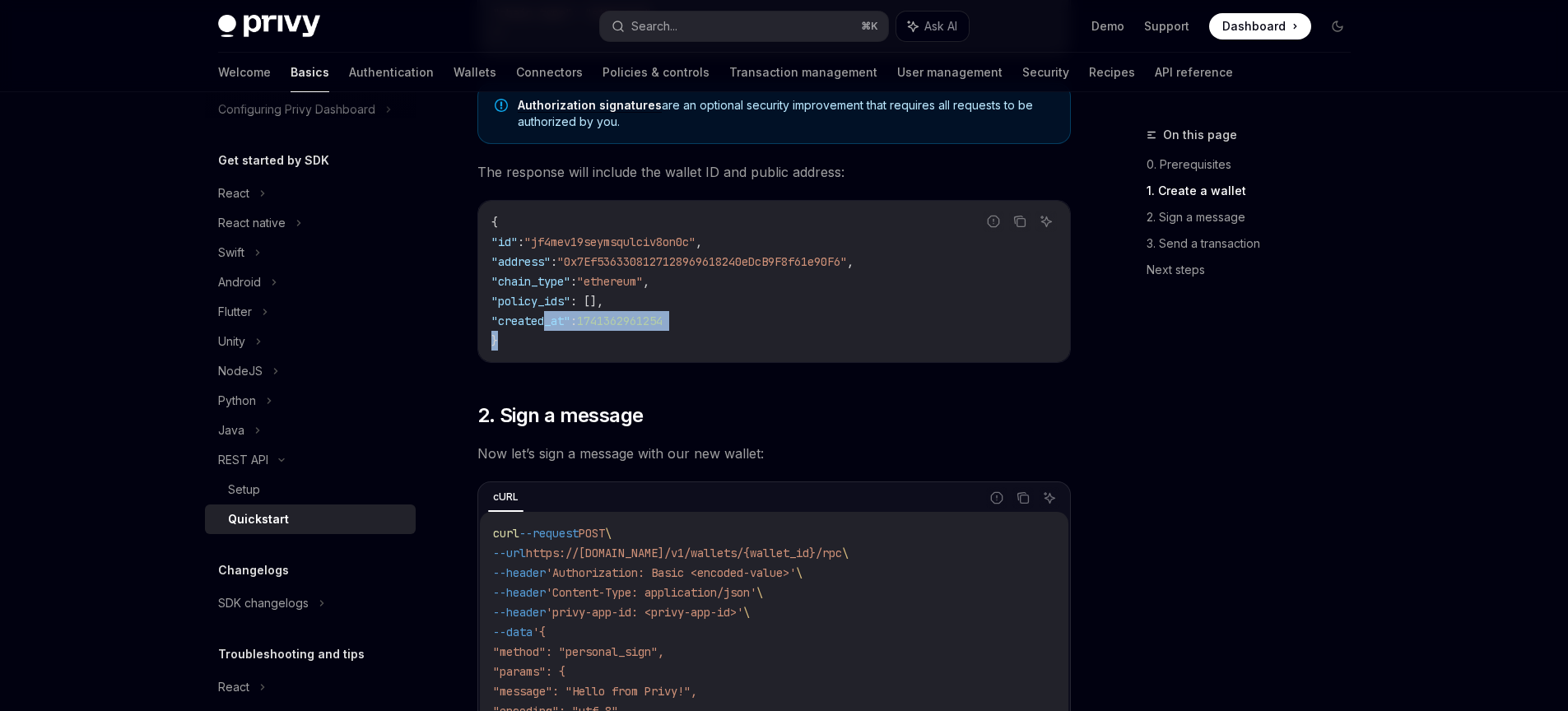
drag, startPoint x: 528, startPoint y: 331, endPoint x: 570, endPoint y: 334, distance: 42.1
click at [555, 328] on code "{ "id" : "jf4mev19seymsqulciv8on0c" , "address" : "0x7Ef5363308127128969618240e…" at bounding box center [774, 281] width 565 height 138
drag, startPoint x: 618, startPoint y: 349, endPoint x: 523, endPoint y: 239, distance: 145.3
click at [523, 239] on code "{ "id" : "jf4mev19seymsqulciv8on0c" , "address" : "0x7Ef5363308127128969618240e…" at bounding box center [774, 281] width 565 height 138
click at [616, 258] on span ""0x7Ef5363308127128969618240eDcB9F8f61e90F6"" at bounding box center [701, 262] width 290 height 15
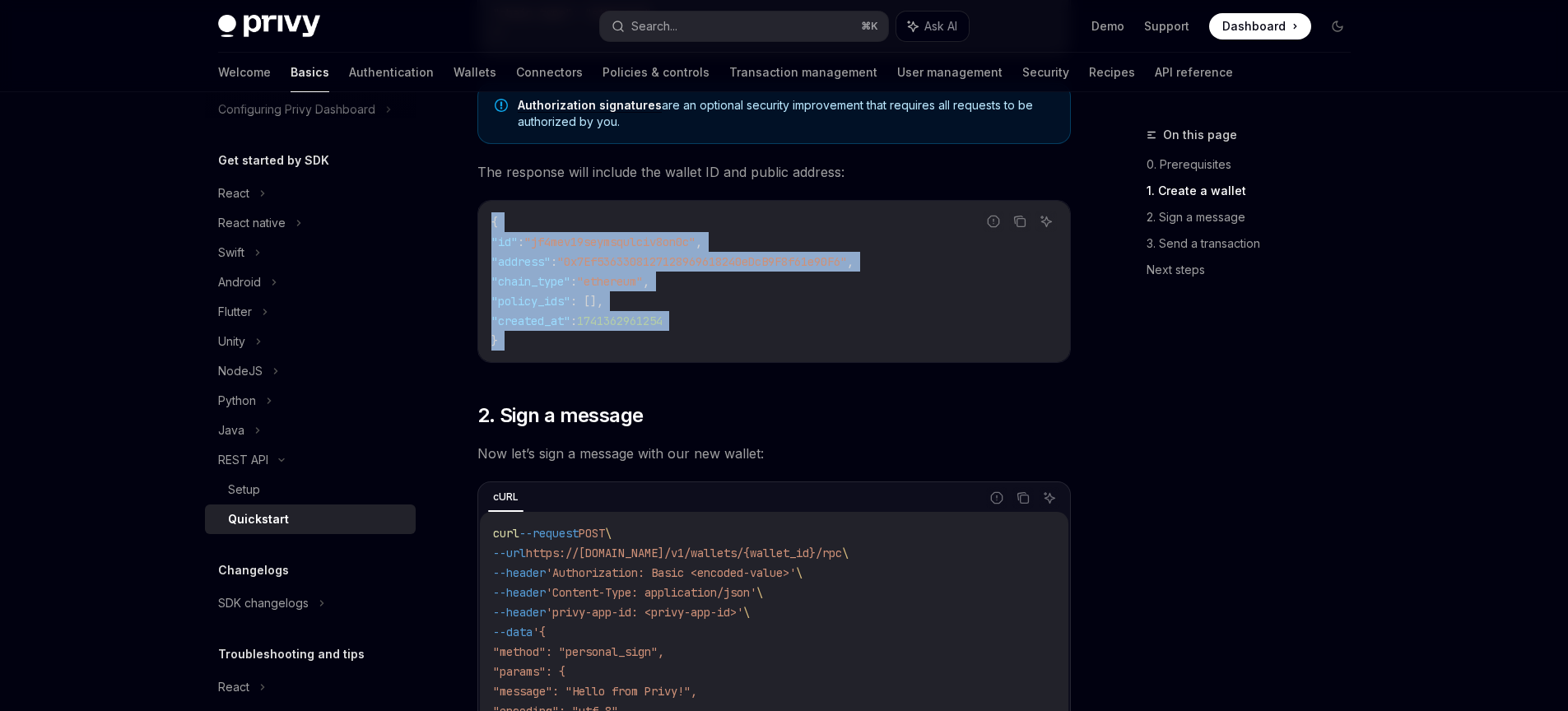
drag, startPoint x: 677, startPoint y: 377, endPoint x: 491, endPoint y: 226, distance: 239.6
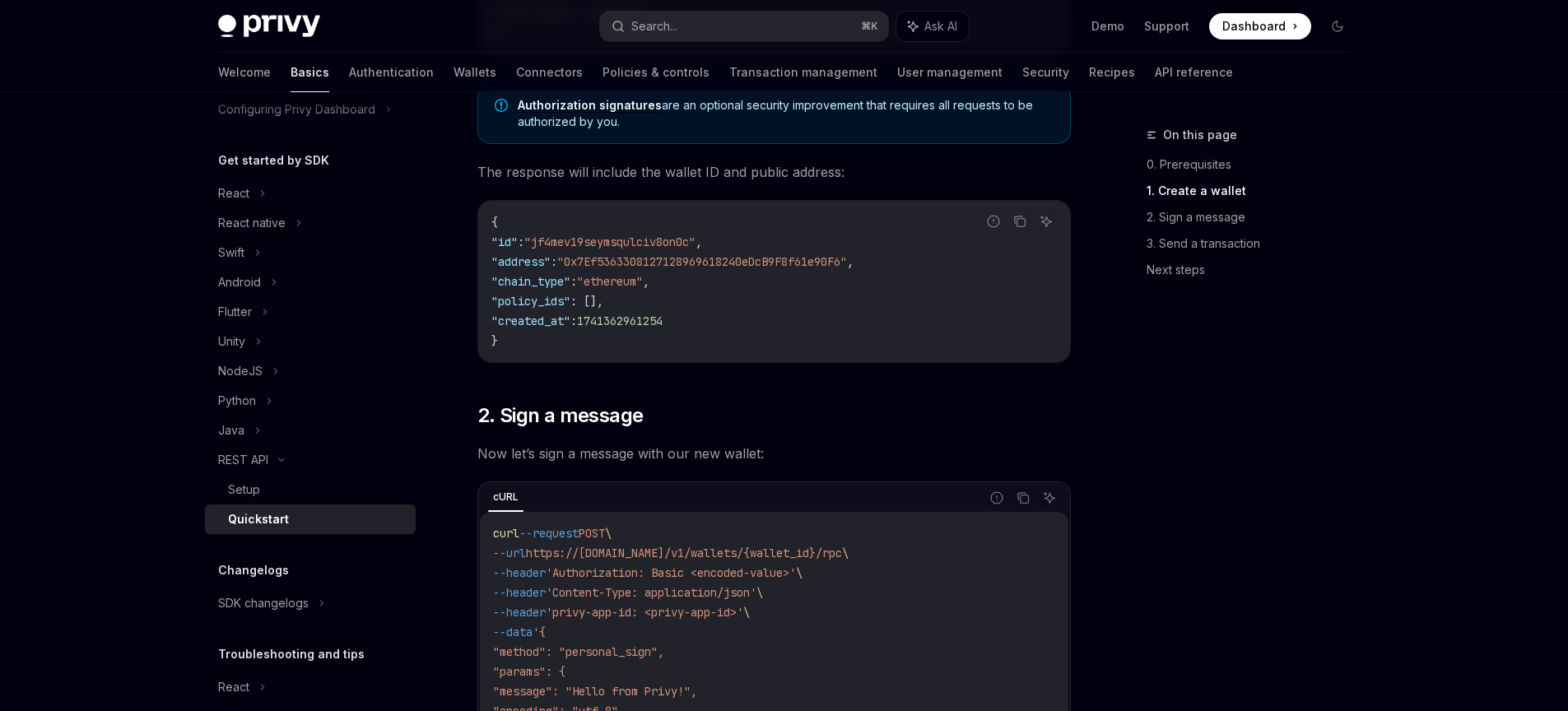
click at [552, 273] on code "{ "id" : "jf4mev19seymsqulciv8on0c" , "address" : "0x7Ef5363308127128969618240e…" at bounding box center [774, 281] width 565 height 138
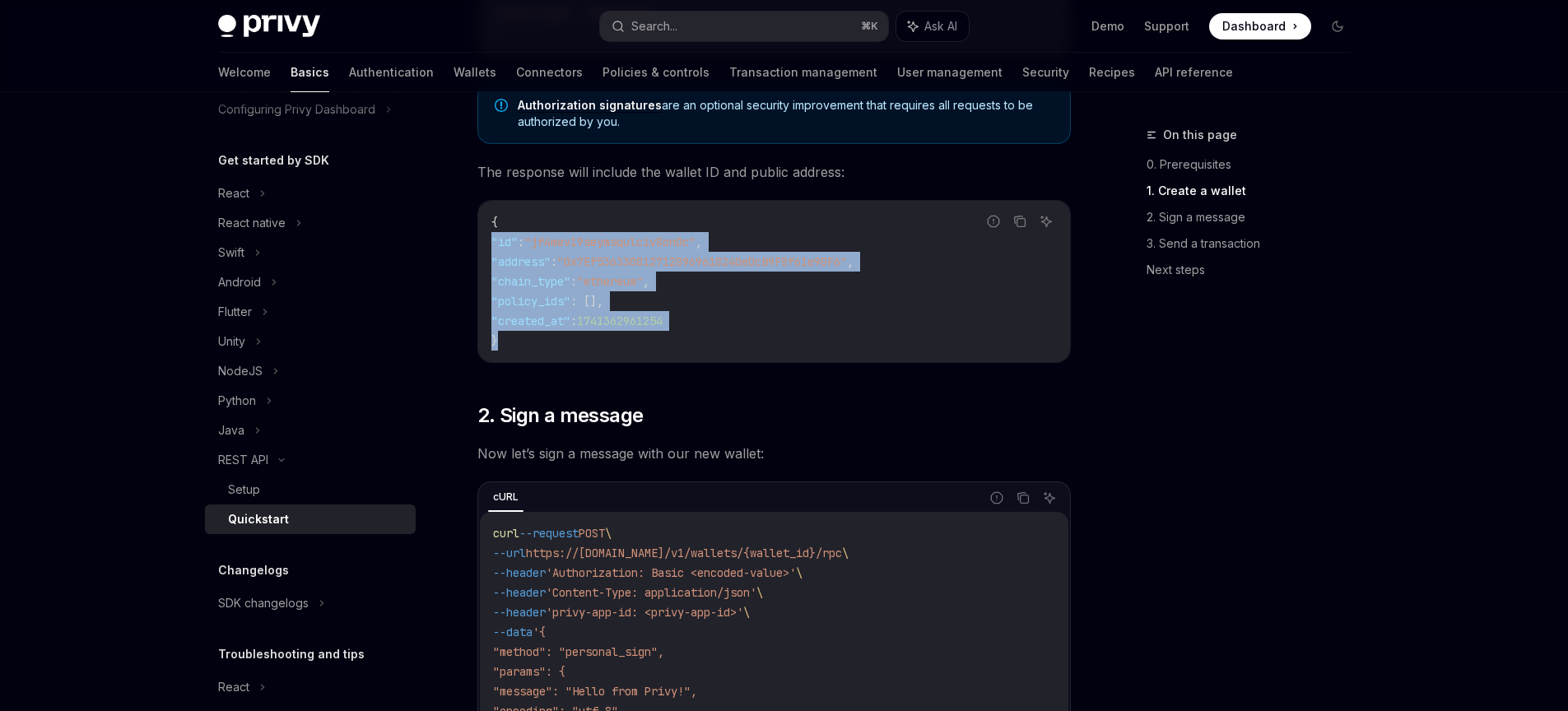
drag, startPoint x: 544, startPoint y: 347, endPoint x: 482, endPoint y: 222, distance: 139.5
click at [483, 231] on div "{ "id" : "jf4mev19seymsqulciv8on0c" , "address" : "0x7Ef5363308127128969618240e…" at bounding box center [774, 281] width 592 height 161
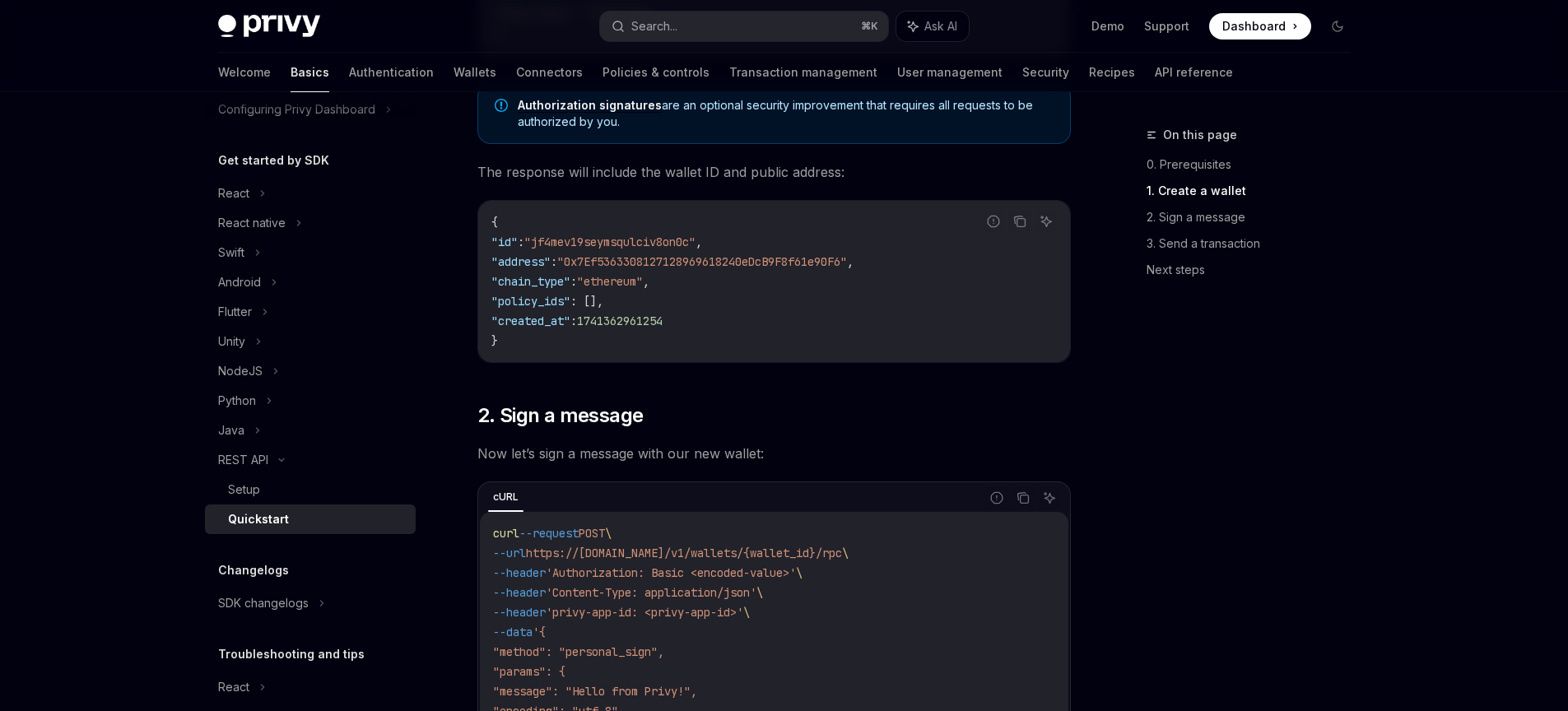
click at [482, 222] on div "{ "id" : "jf4mev19seymsqulciv8on0c" , "address" : "0x7Ef5363308127128969618240e…" at bounding box center [774, 281] width 592 height 161
drag, startPoint x: 500, startPoint y: 247, endPoint x: 487, endPoint y: 225, distance: 25.6
click at [499, 244] on span ""id"" at bounding box center [505, 242] width 26 height 15
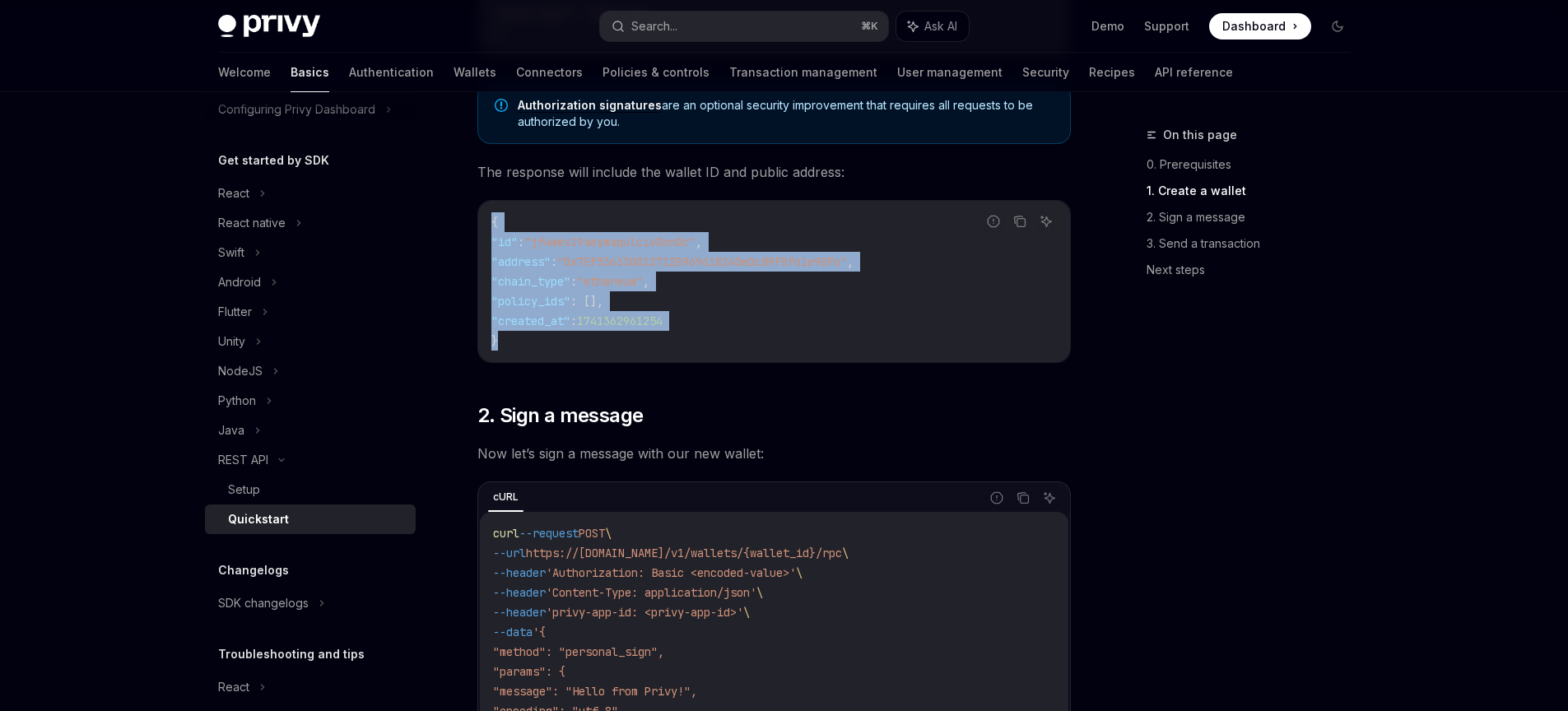
drag, startPoint x: 486, startPoint y: 223, endPoint x: 576, endPoint y: 348, distance: 154.0
click at [576, 348] on div "{ "id" : "jf4mev19seymsqulciv8on0c" , "address" : "0x7Ef5363308127128969618240e…" at bounding box center [774, 281] width 592 height 161
click at [591, 346] on code "{ "id" : "jf4mev19seymsqulciv8on0c" , "address" : "0x7Ef5363308127128969618240e…" at bounding box center [774, 281] width 565 height 138
drag, startPoint x: 617, startPoint y: 343, endPoint x: 492, endPoint y: 220, distance: 175.4
click at [492, 220] on code "{ "id" : "jf4mev19seymsqulciv8on0c" , "address" : "0x7Ef5363308127128969618240e…" at bounding box center [774, 281] width 565 height 138
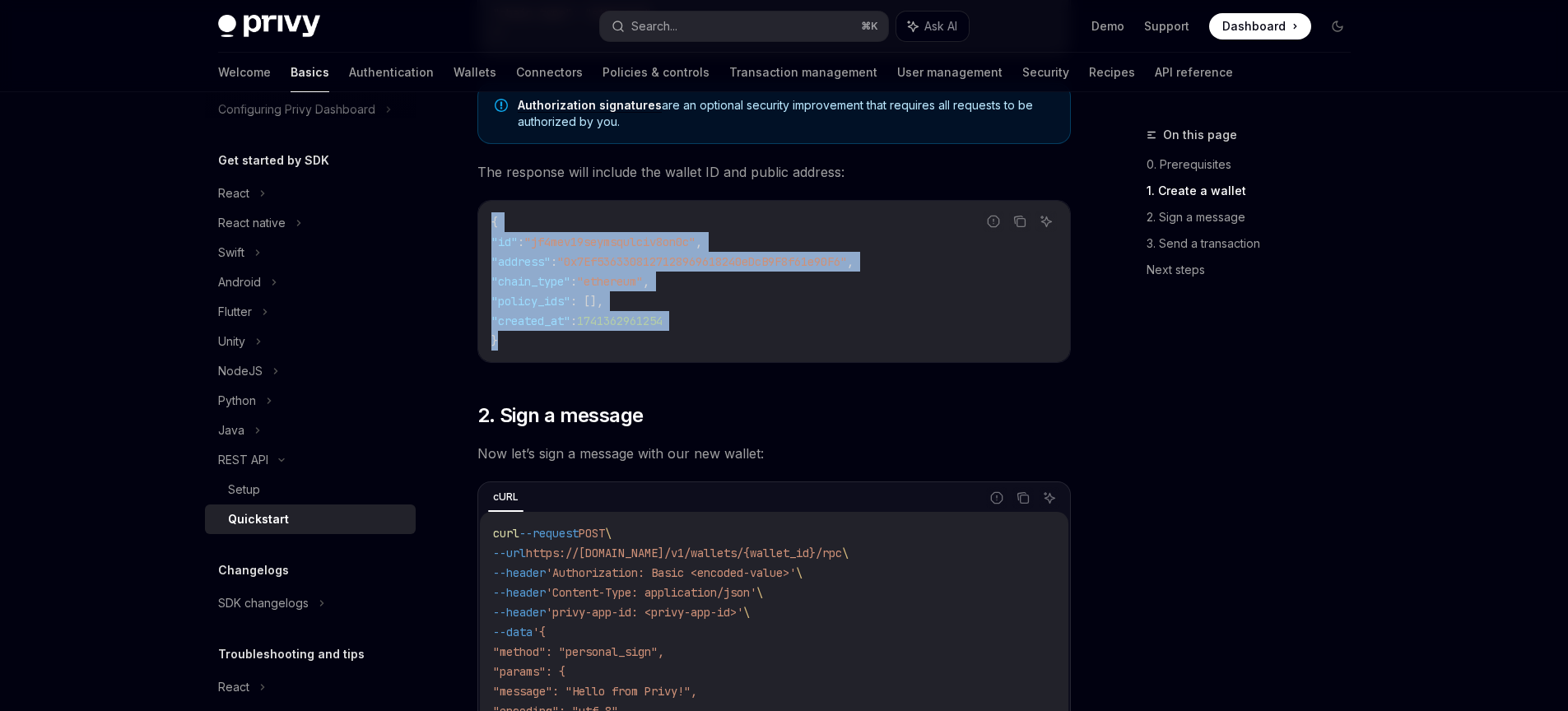
click at [741, 326] on code "{ "id" : "jf4mev19seymsqulciv8on0c" , "address" : "0x7Ef5363308127128969618240e…" at bounding box center [774, 281] width 565 height 138
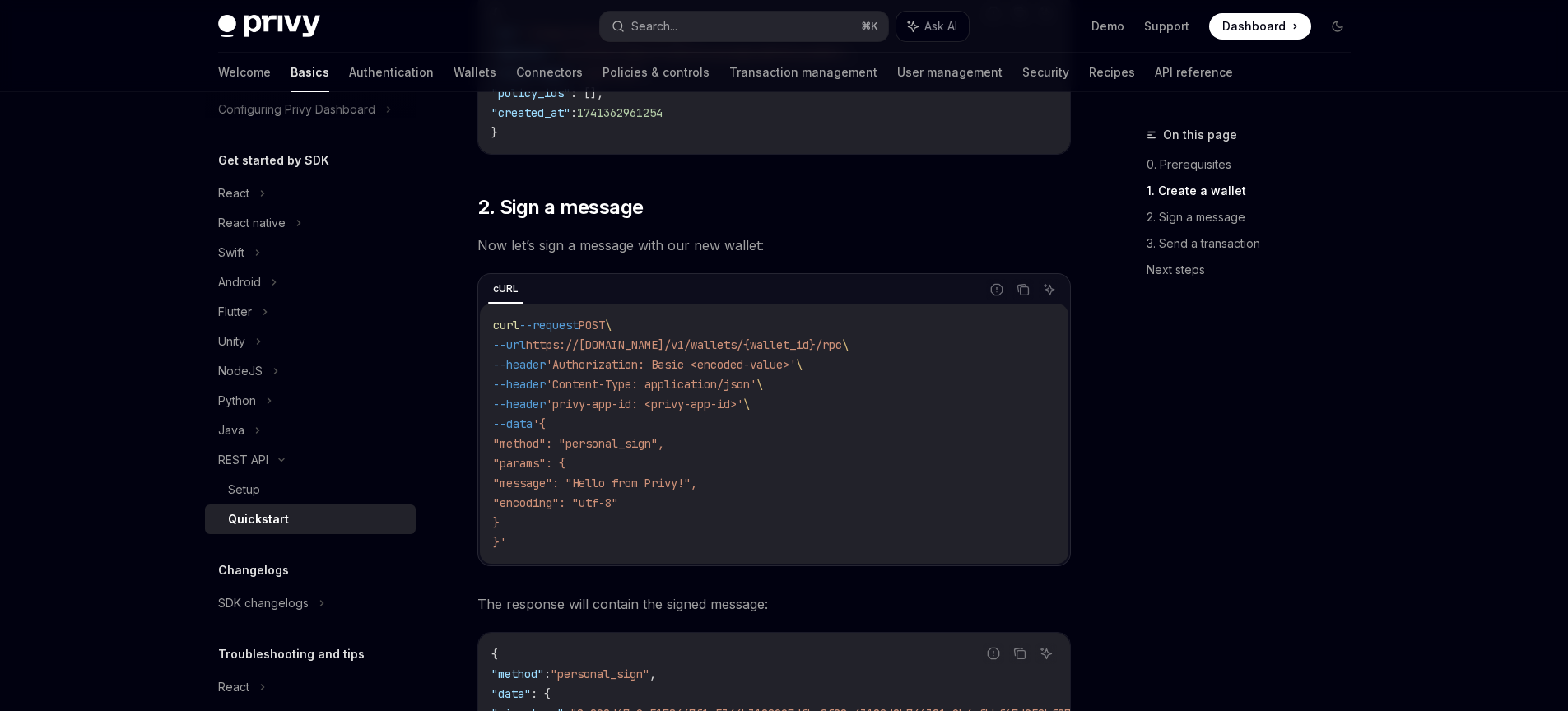
scroll to position [816, 0]
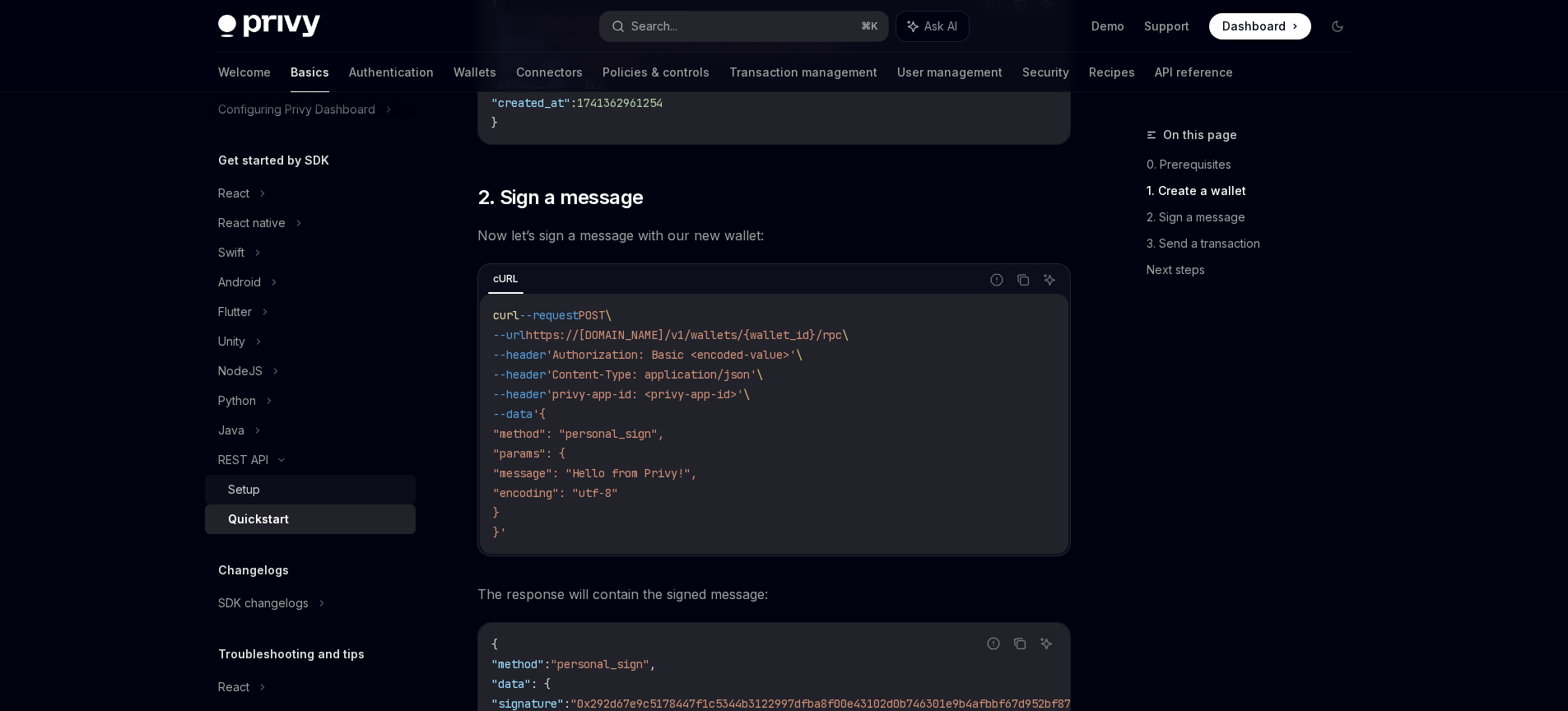
click at [268, 489] on div "Setup" at bounding box center [316, 490] width 178 height 20
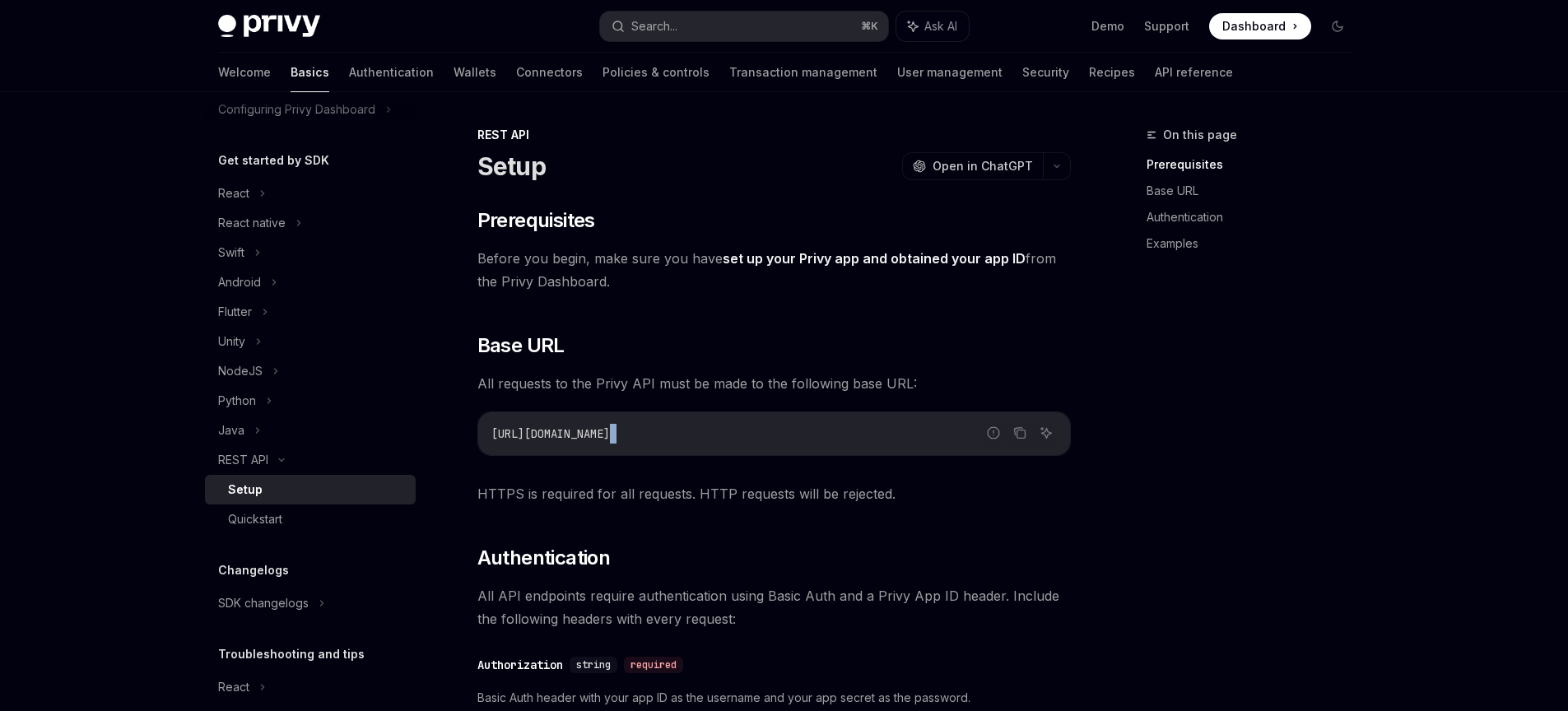
drag, startPoint x: 658, startPoint y: 426, endPoint x: 954, endPoint y: 475, distance: 300.0
click at [1237, 332] on div "On this page Prerequisites Base URL Authentication Examples" at bounding box center [1238, 417] width 250 height 585
click at [270, 533] on link "Quickstart" at bounding box center [310, 519] width 211 height 30
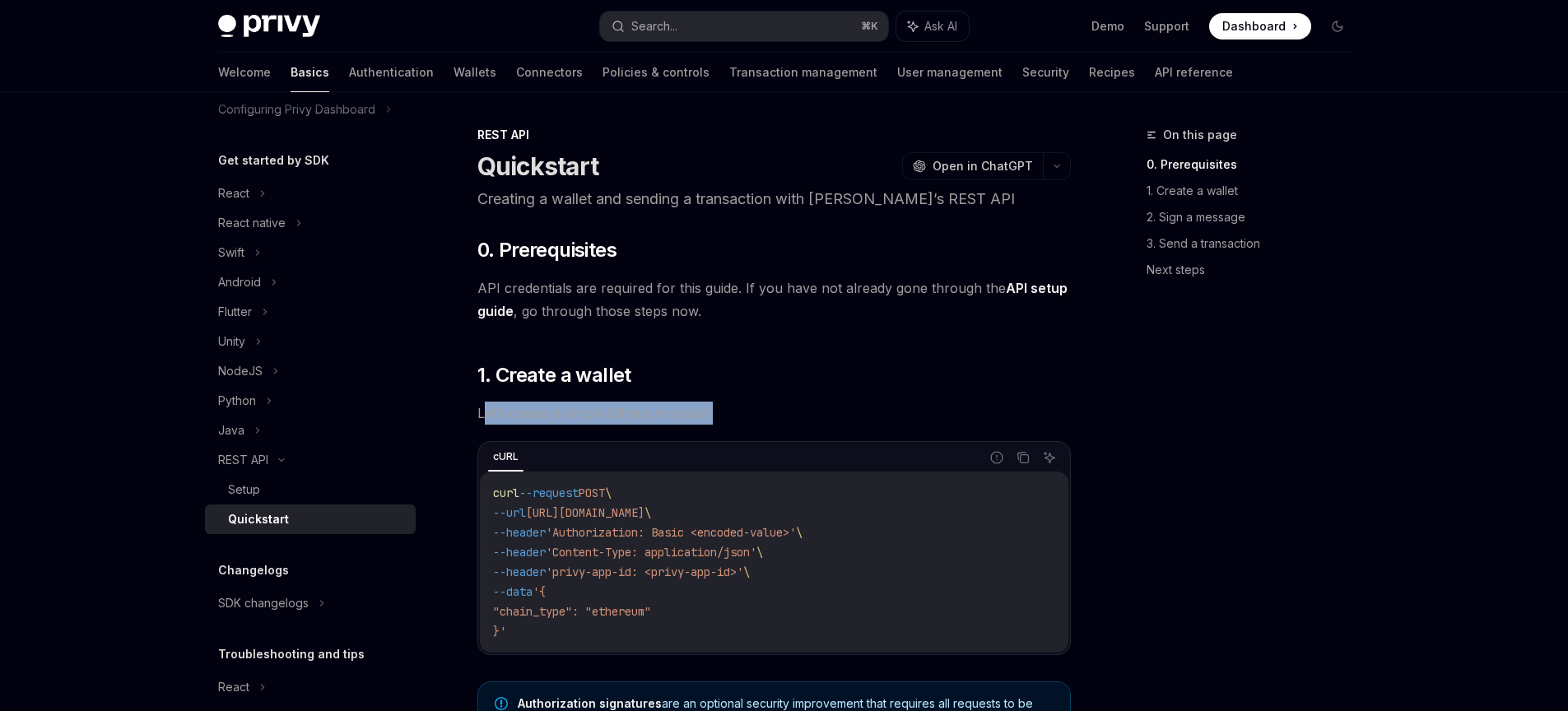
drag, startPoint x: 720, startPoint y: 415, endPoint x: 481, endPoint y: 413, distance: 239.0
click at [481, 413] on span "Let’s create a simple Ethereum wallet:" at bounding box center [774, 413] width 593 height 23
click at [478, 414] on span "Let’s create a simple Ethereum wallet:" at bounding box center [774, 413] width 593 height 23
drag, startPoint x: 470, startPoint y: 414, endPoint x: 779, endPoint y: 409, distance: 309.0
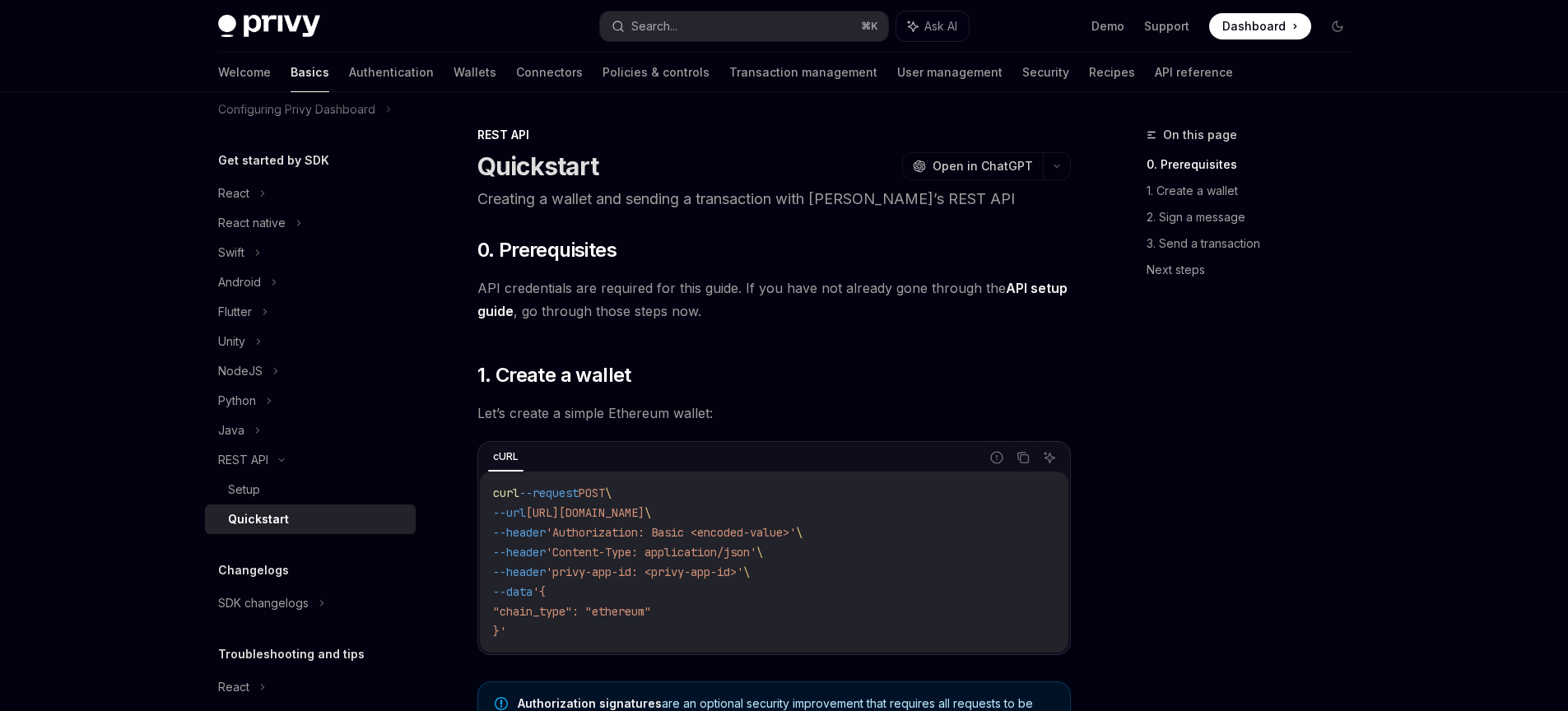
click at [797, 252] on h2 "​ 0. Prerequisites" at bounding box center [774, 250] width 593 height 26
click at [263, 488] on div "Setup" at bounding box center [316, 490] width 178 height 20
type textarea "*"
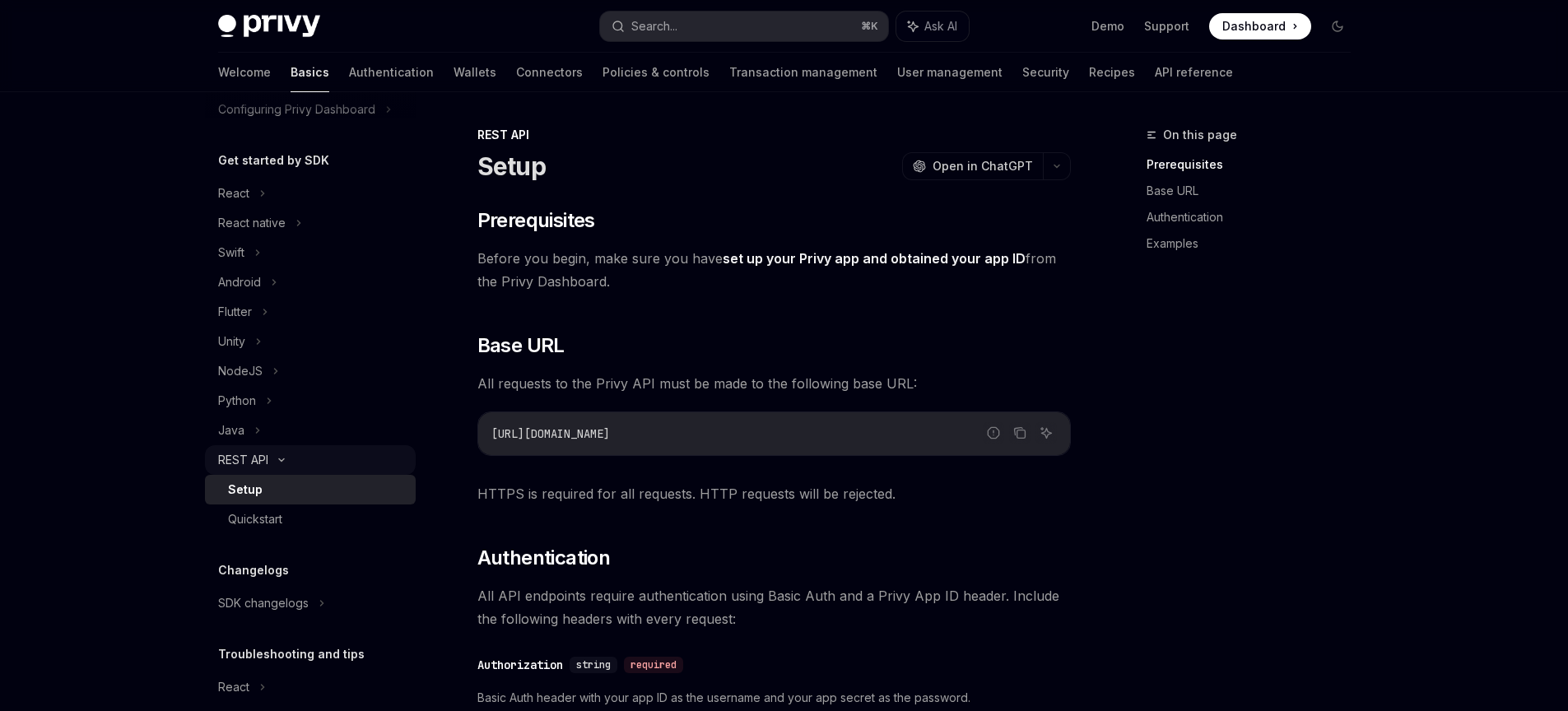
click at [282, 448] on div "REST API" at bounding box center [310, 460] width 211 height 30
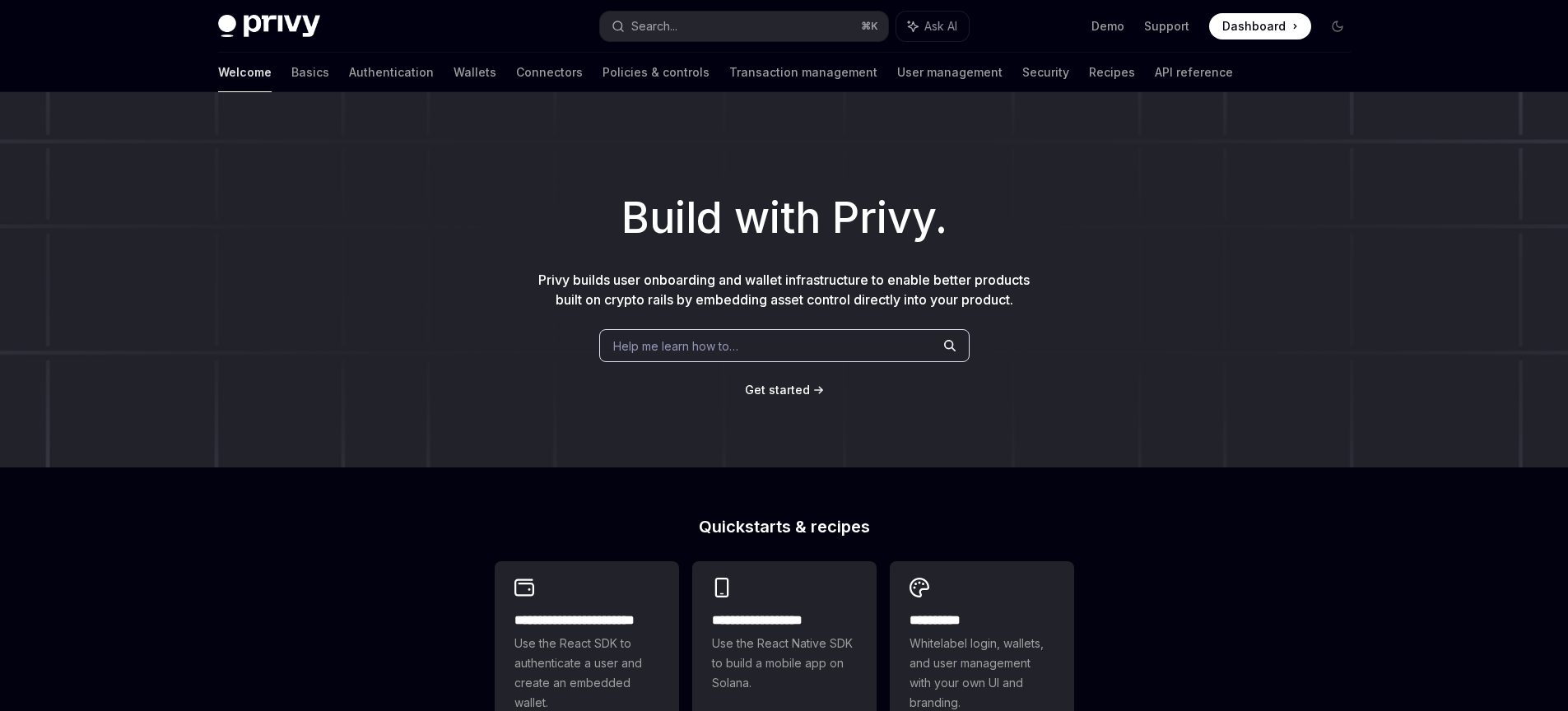
scroll to position [597, 0]
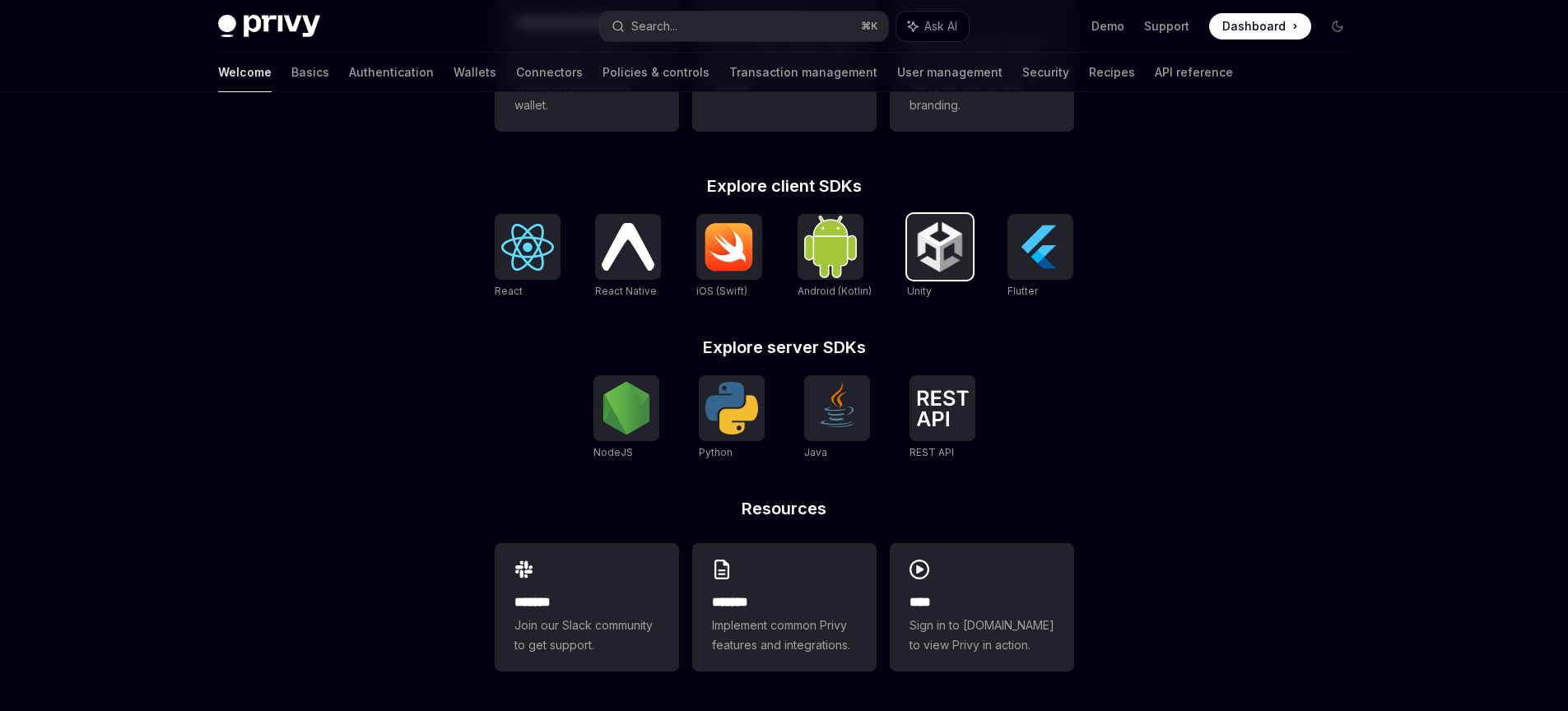
click at [937, 244] on img at bounding box center [940, 247] width 53 height 53
type textarea "*"
click at [1052, 481] on div "**********" at bounding box center [784, 315] width 632 height 789
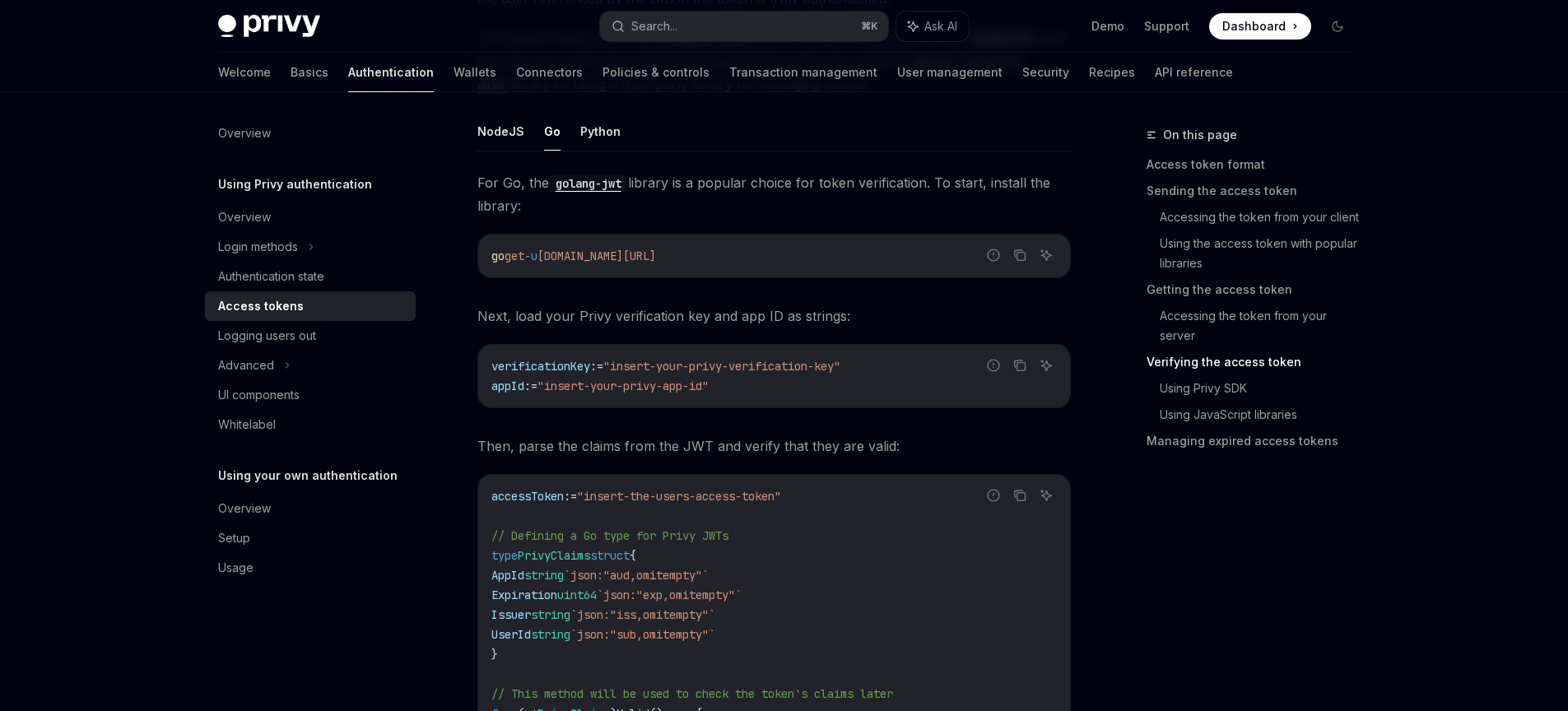
scroll to position [2557, 0]
drag, startPoint x: 768, startPoint y: 254, endPoint x: 507, endPoint y: 243, distance: 261.2
click at [507, 244] on code "go get -u [DOMAIN_NAME][URL]" at bounding box center [774, 254] width 565 height 20
click at [497, 222] on div at bounding box center [497, 222] width 0 height 0
click at [602, 240] on div "go get -u [DOMAIN_NAME][URL]" at bounding box center [774, 254] width 592 height 43
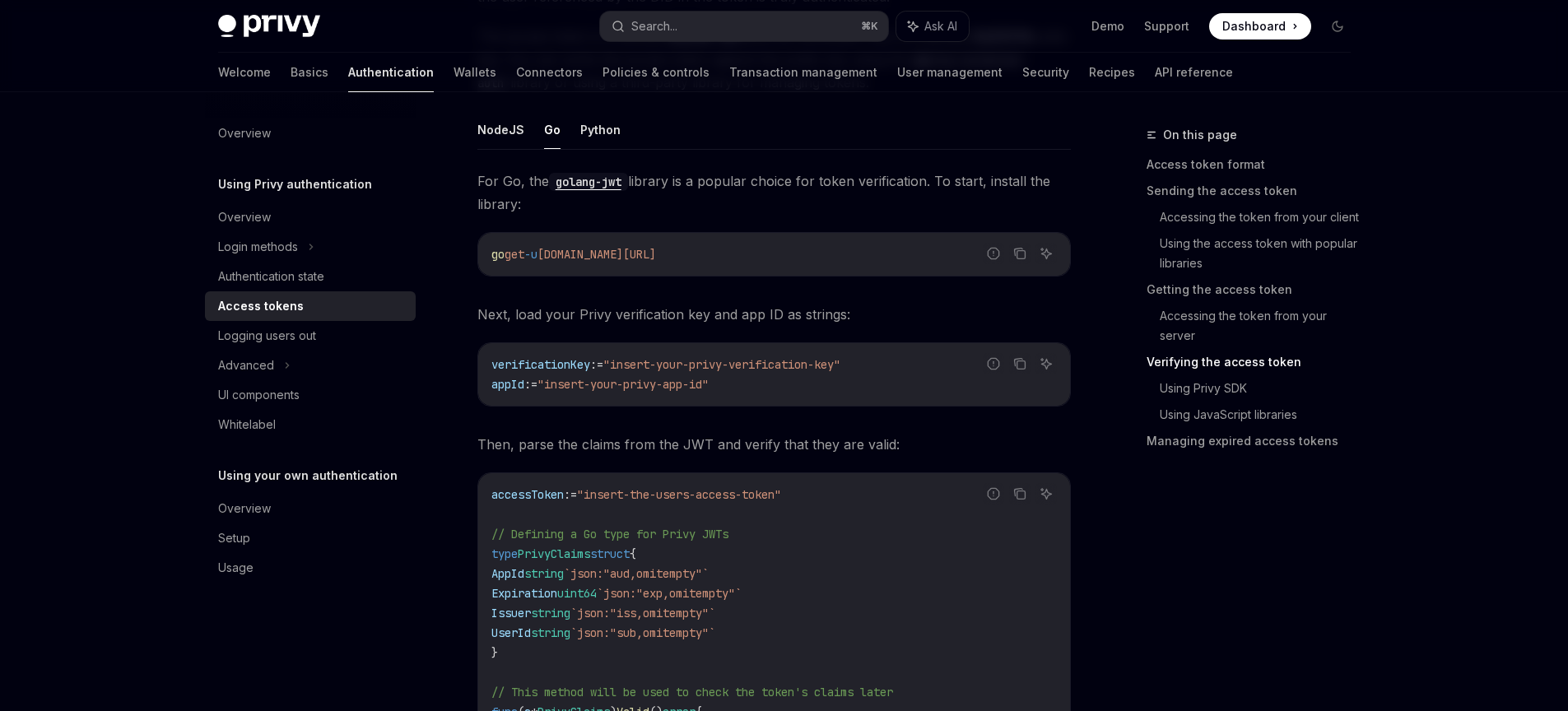
click at [656, 248] on span "github.com/golang-jwt/jwt/v5" at bounding box center [596, 254] width 118 height 15
click at [843, 258] on code "go get -u github.com/golang-jwt/jwt/v5" at bounding box center [774, 254] width 565 height 20
click at [759, 393] on div "verificationKey := "insert-your-privy-verification-key" appId := "insert-your-p…" at bounding box center [774, 374] width 592 height 63
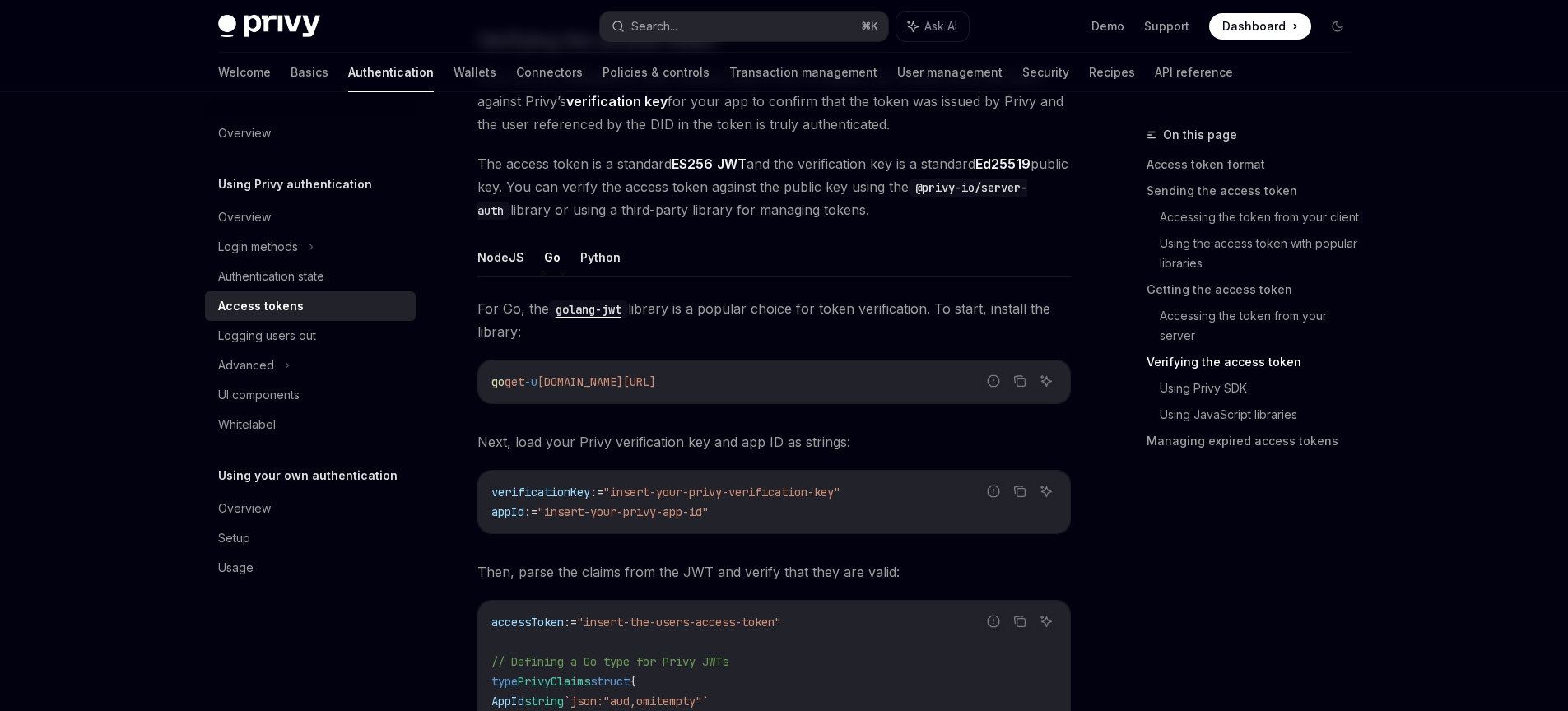
scroll to position [2354, 0]
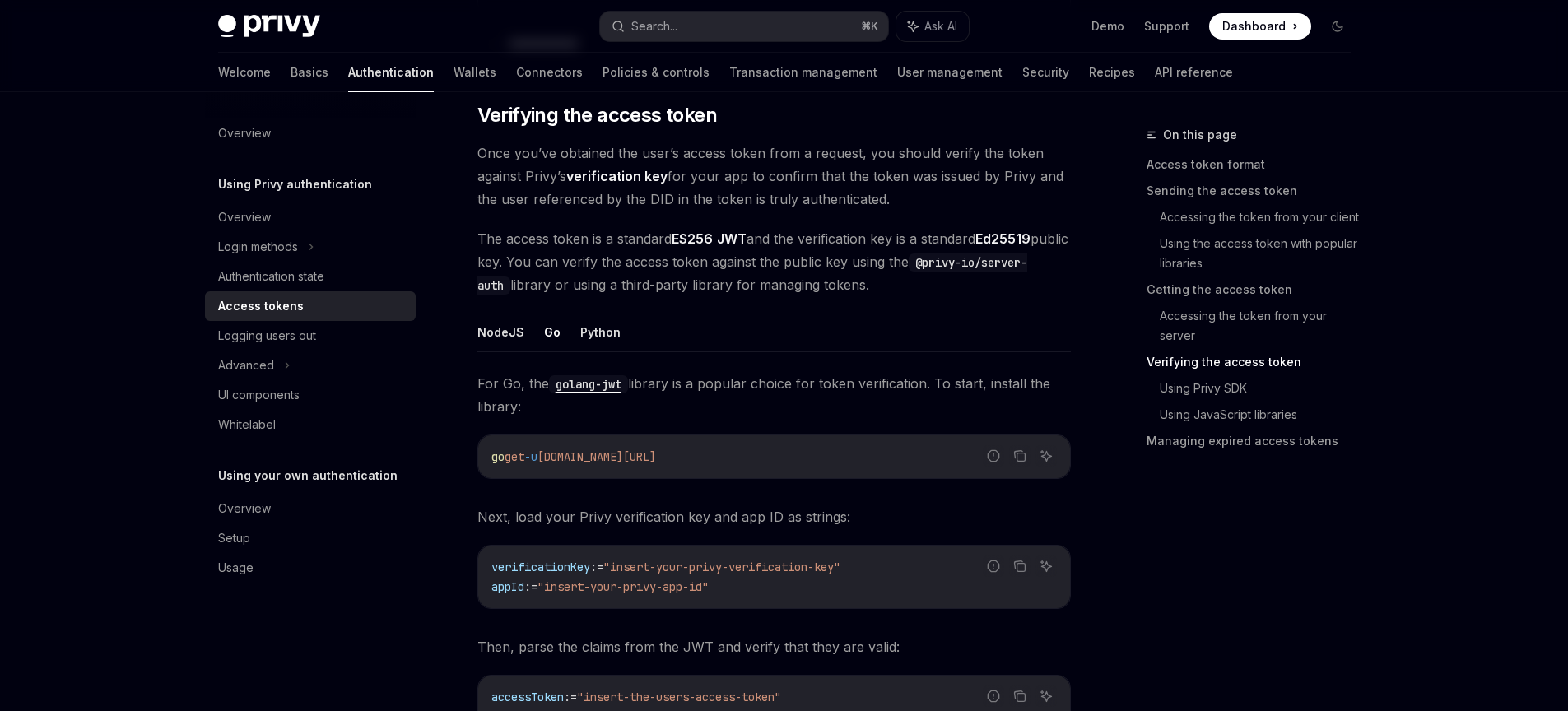
drag, startPoint x: 653, startPoint y: 377, endPoint x: 899, endPoint y: 400, distance: 247.1
click at [899, 400] on span "For Go, the golang-jwt library is a popular choice for token verification. To s…" at bounding box center [774, 395] width 593 height 46
click at [850, 402] on span "For Go, the golang-jwt library is a popular choice for token verification. To s…" at bounding box center [774, 395] width 593 height 46
drag, startPoint x: 825, startPoint y: 406, endPoint x: 637, endPoint y: 381, distance: 189.7
click at [637, 381] on span "For Go, the golang-jwt library is a popular choice for token verification. To s…" at bounding box center [774, 395] width 593 height 46
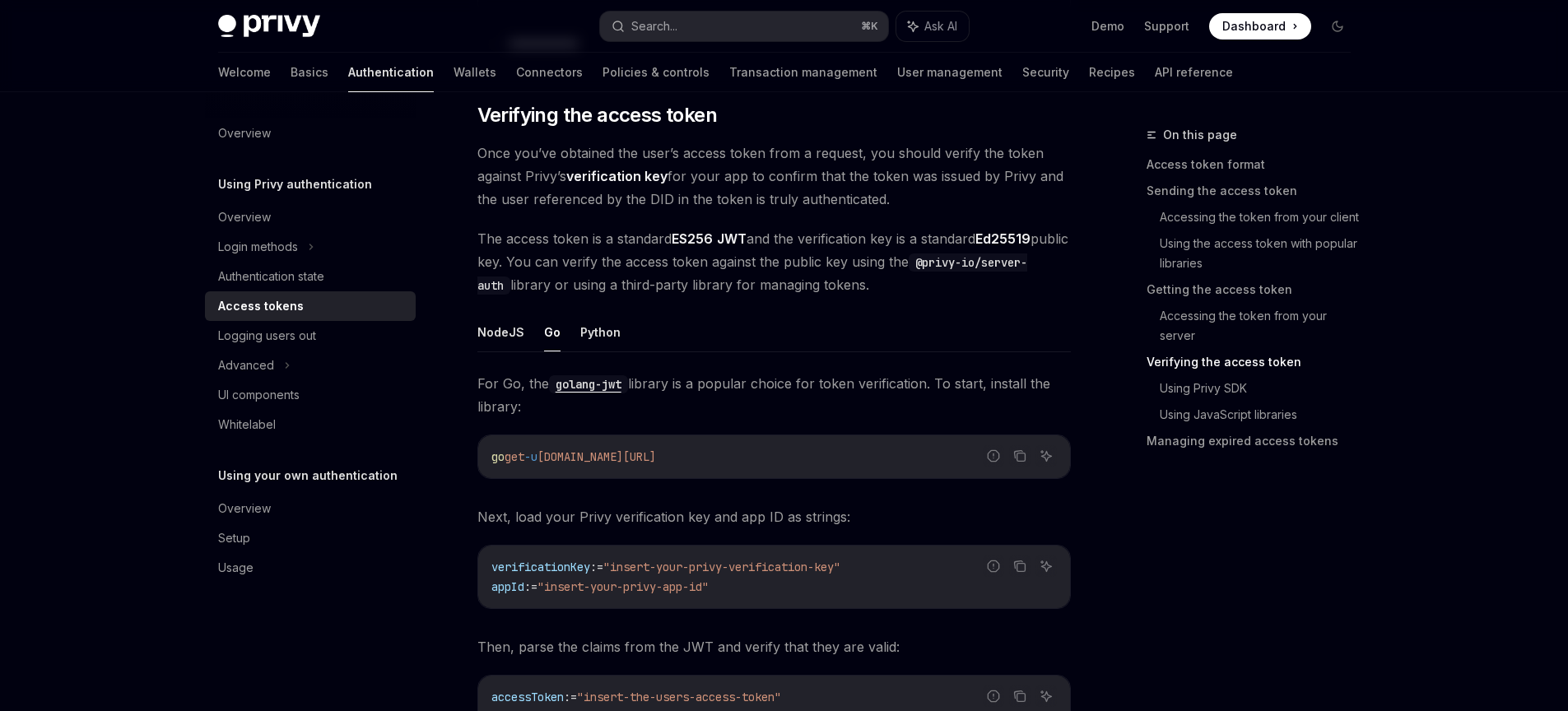
click at [637, 391] on span "For Go, the golang-jwt library is a popular choice for token verification. To s…" at bounding box center [774, 395] width 593 height 46
drag, startPoint x: 637, startPoint y: 377, endPoint x: 748, endPoint y: 463, distance: 140.4
click at [656, 457] on span "github.com/golang-jwt/jwt/v5" at bounding box center [596, 457] width 118 height 15
drag, startPoint x: 745, startPoint y: 443, endPoint x: 652, endPoint y: 408, distance: 99.4
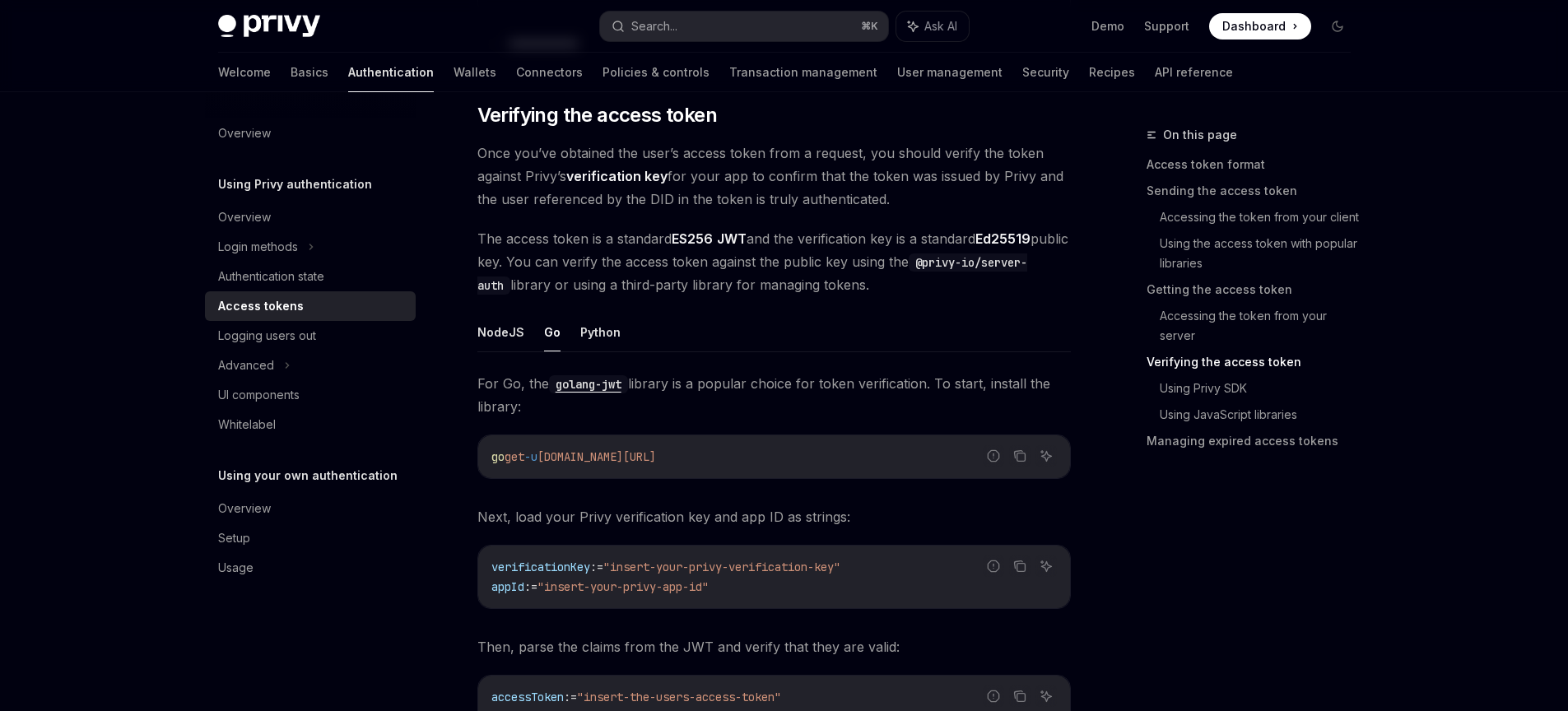
drag, startPoint x: 652, startPoint y: 408, endPoint x: 634, endPoint y: 377, distance: 35.8
click at [634, 377] on span "For Go, the golang-jwt library is a popular choice for token verification. To s…" at bounding box center [774, 395] width 593 height 46
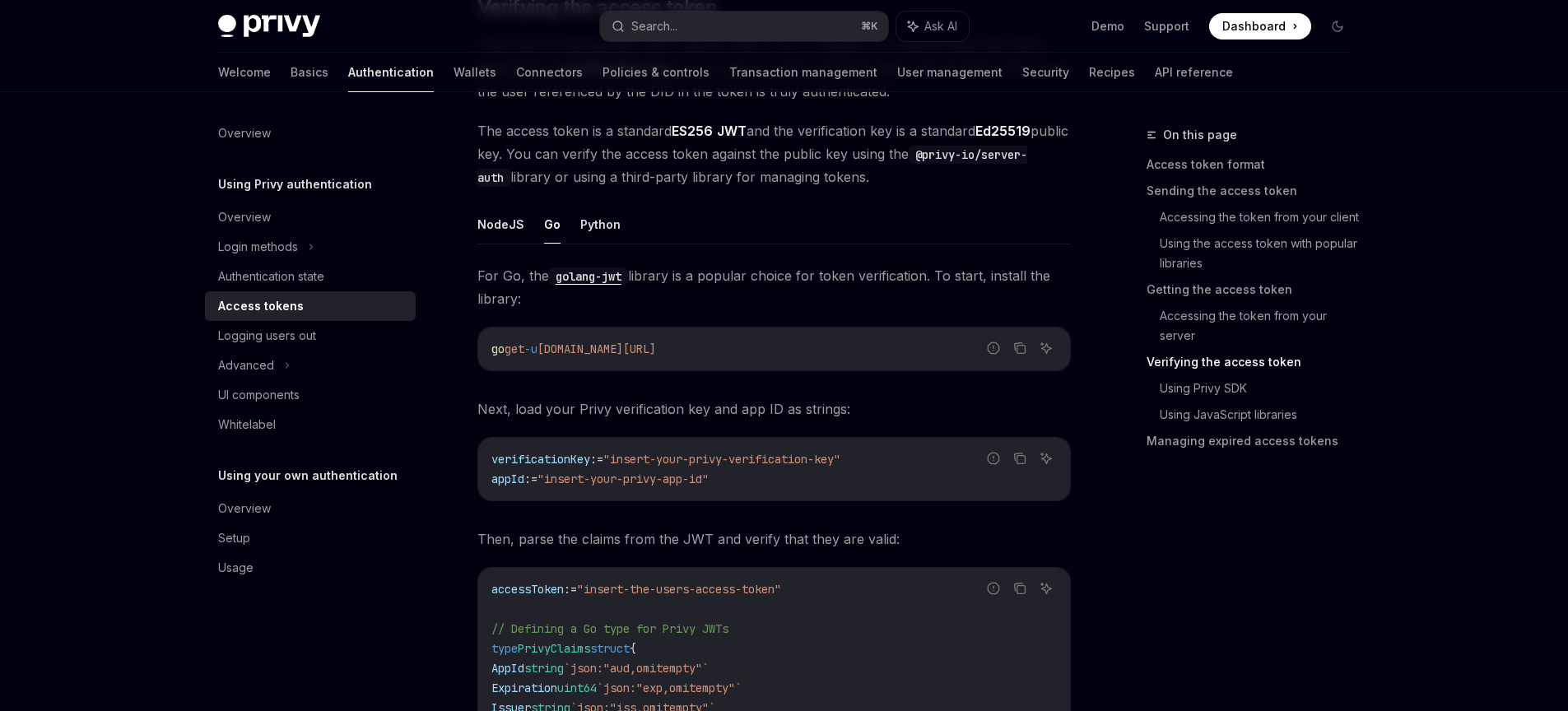
scroll to position [2353, 0]
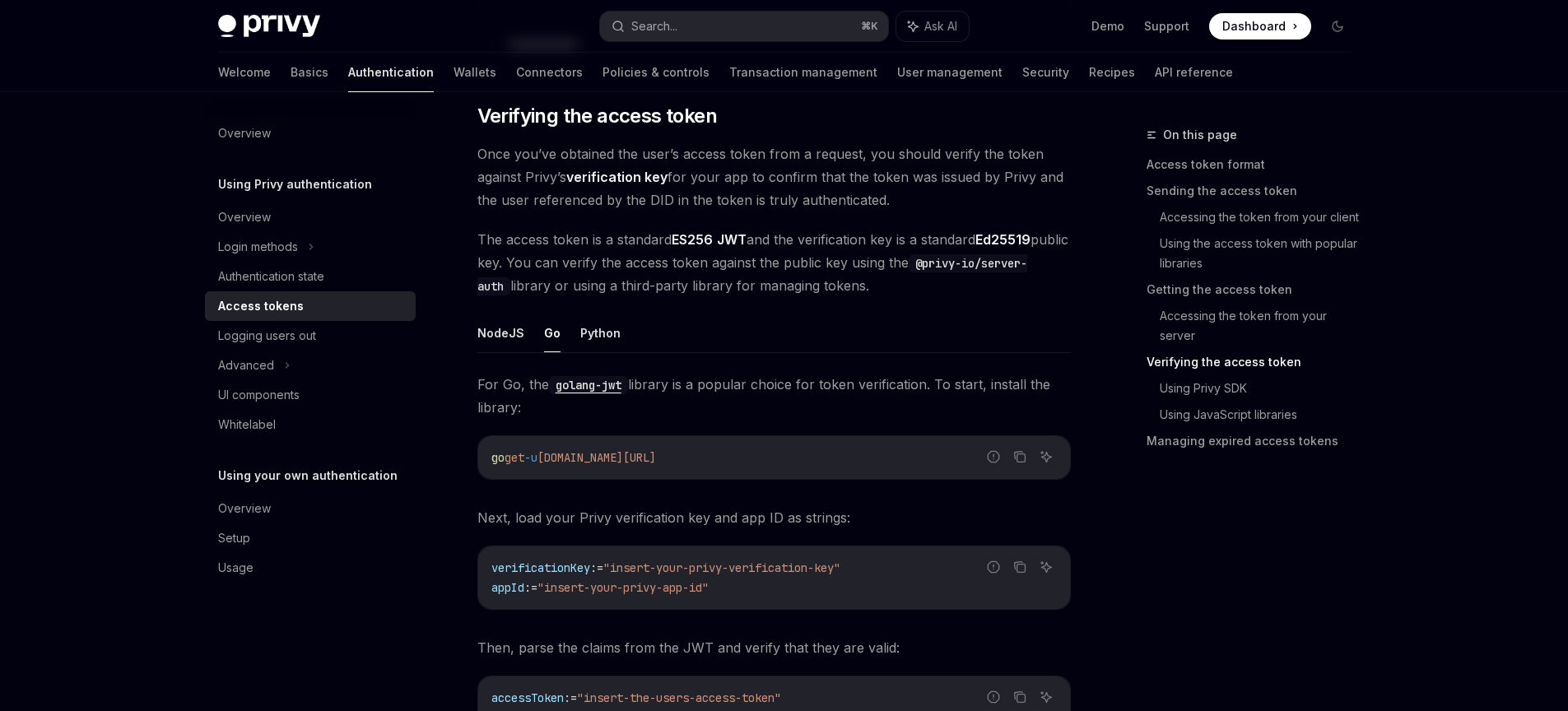
drag, startPoint x: 790, startPoint y: 442, endPoint x: 768, endPoint y: 452, distance: 24.2
click at [788, 442] on div "go get -u github.com/golang-jwt/jwt/v5" at bounding box center [774, 457] width 592 height 43
drag, startPoint x: 768, startPoint y: 452, endPoint x: 374, endPoint y: 440, distance: 394.2
click at [373, 440] on div "Overview Using Privy authentication Overview Login methods Authentication state…" at bounding box center [784, 119] width 1211 height 4762
click at [726, 475] on div "go get -u github.com/golang-jwt/jwt/v5" at bounding box center [774, 457] width 592 height 43
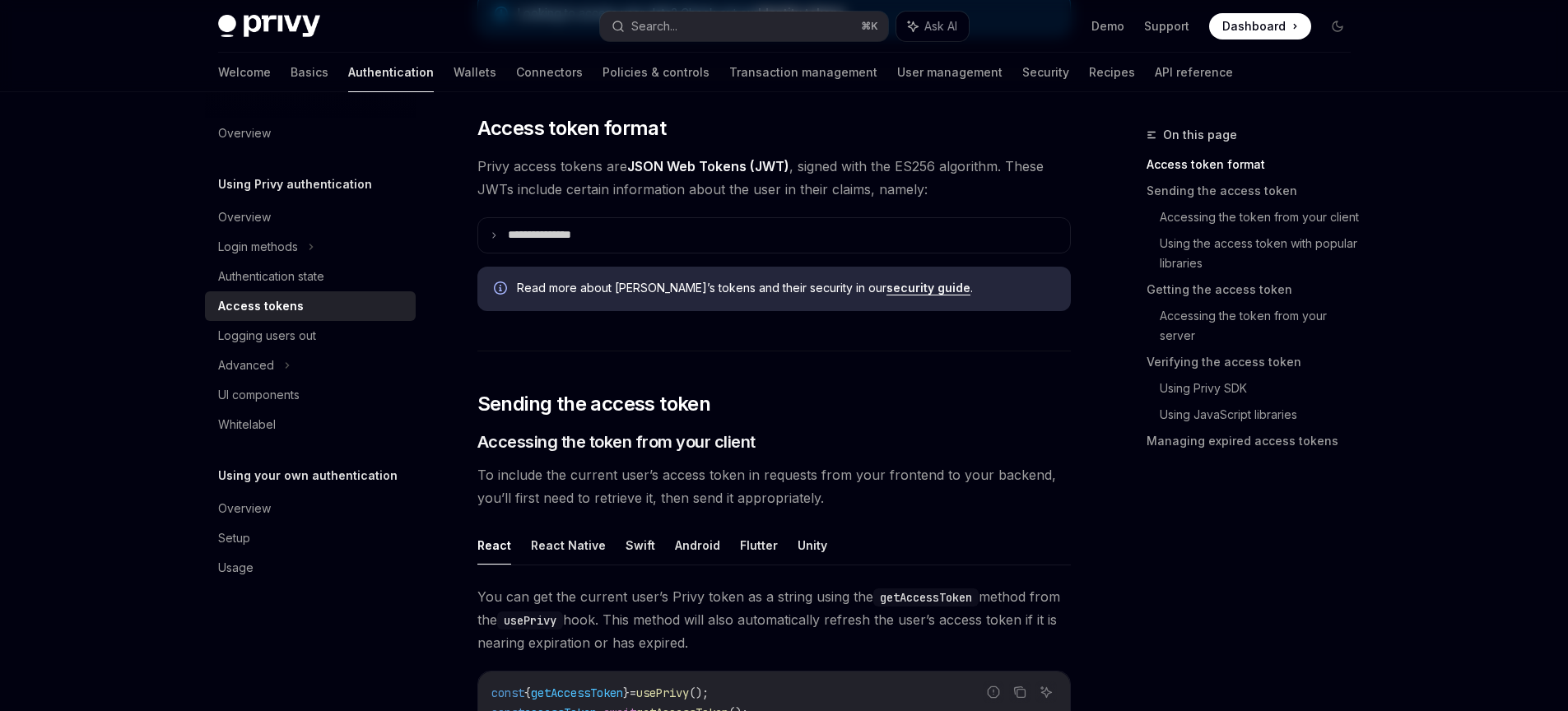
scroll to position [0, 0]
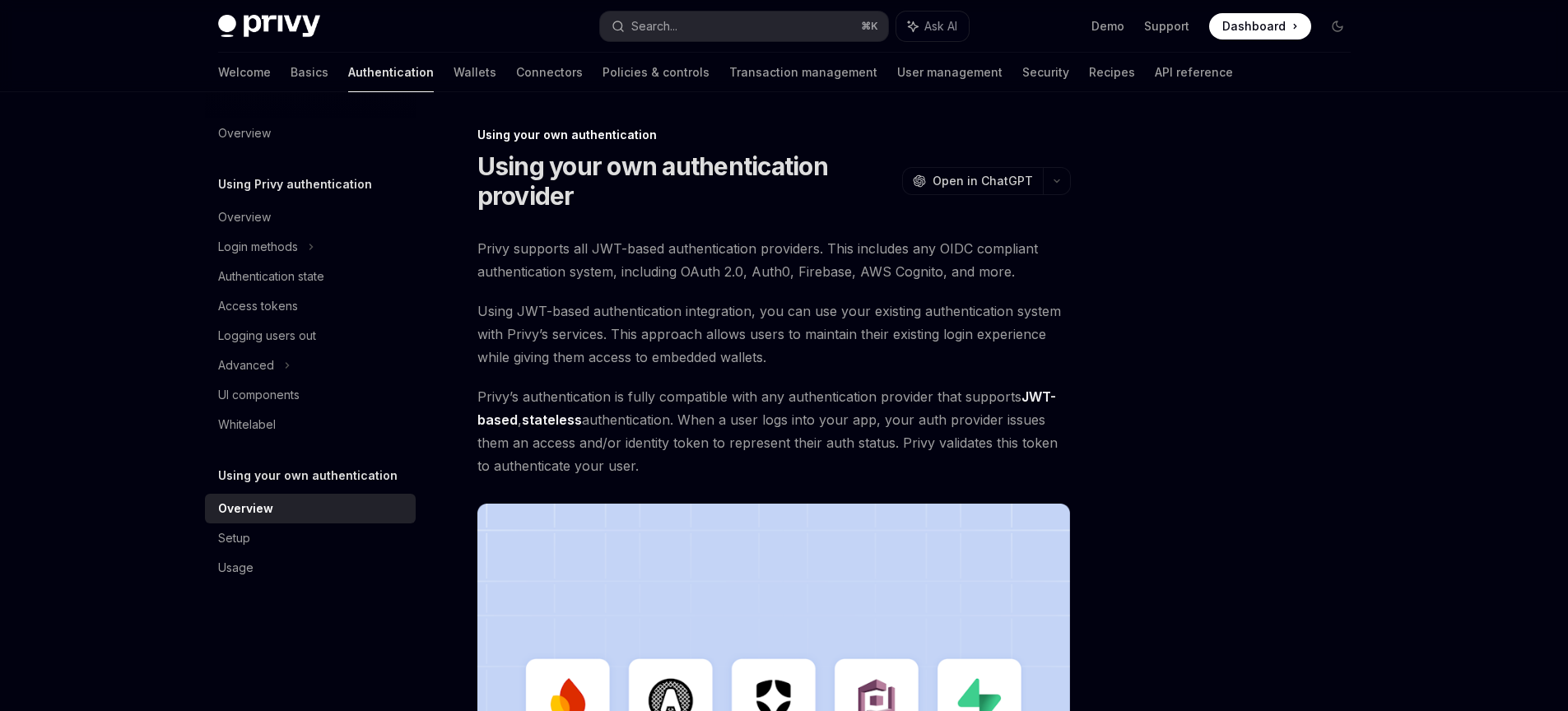
click at [582, 295] on div "Privy supports all JWT-based authentication providers. This includes any OIDC c…" at bounding box center [774, 582] width 593 height 690
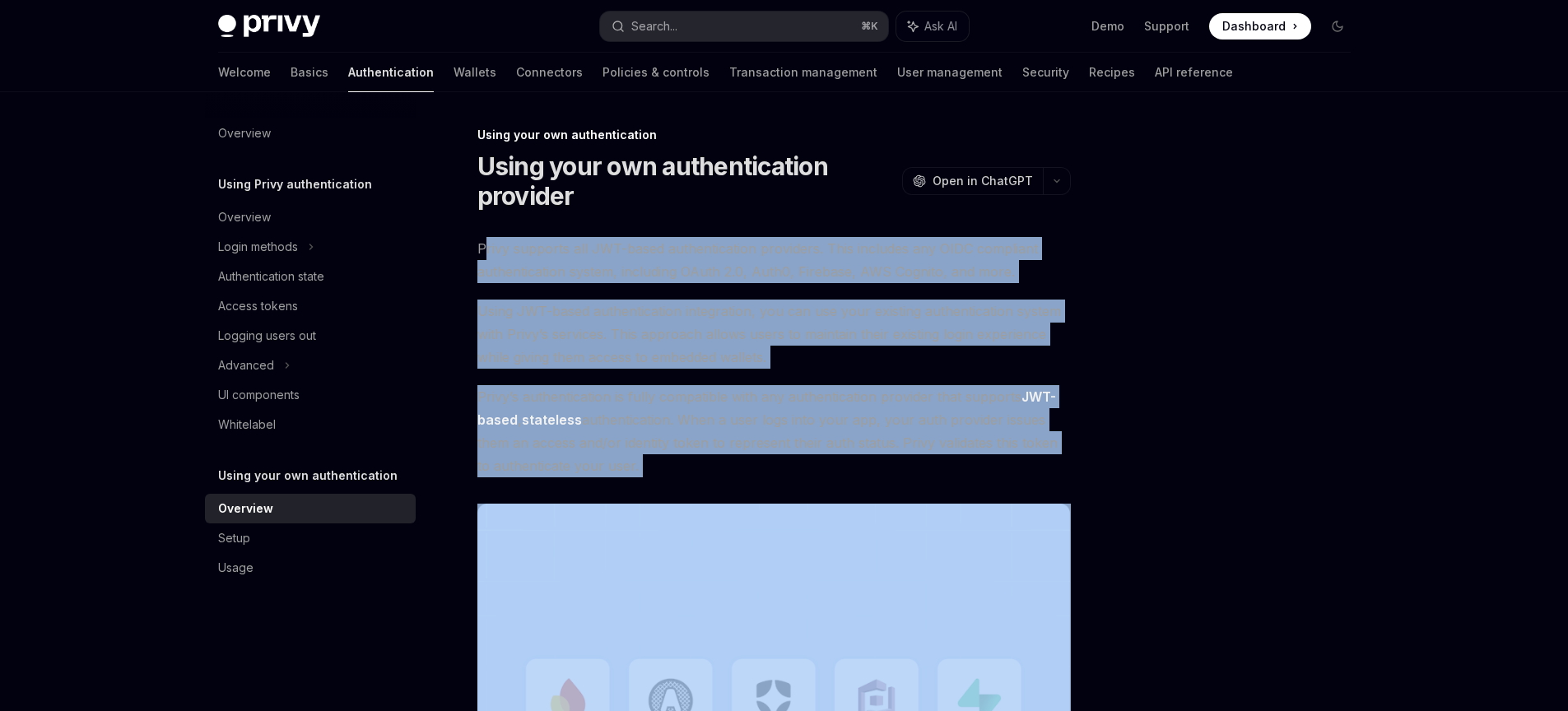
drag, startPoint x: 482, startPoint y: 238, endPoint x: 867, endPoint y: 523, distance: 479.0
click at [867, 523] on div "Privy supports all JWT-based authentication providers. This includes any OIDC c…" at bounding box center [774, 582] width 593 height 690
click at [867, 523] on img at bounding box center [774, 715] width 593 height 424
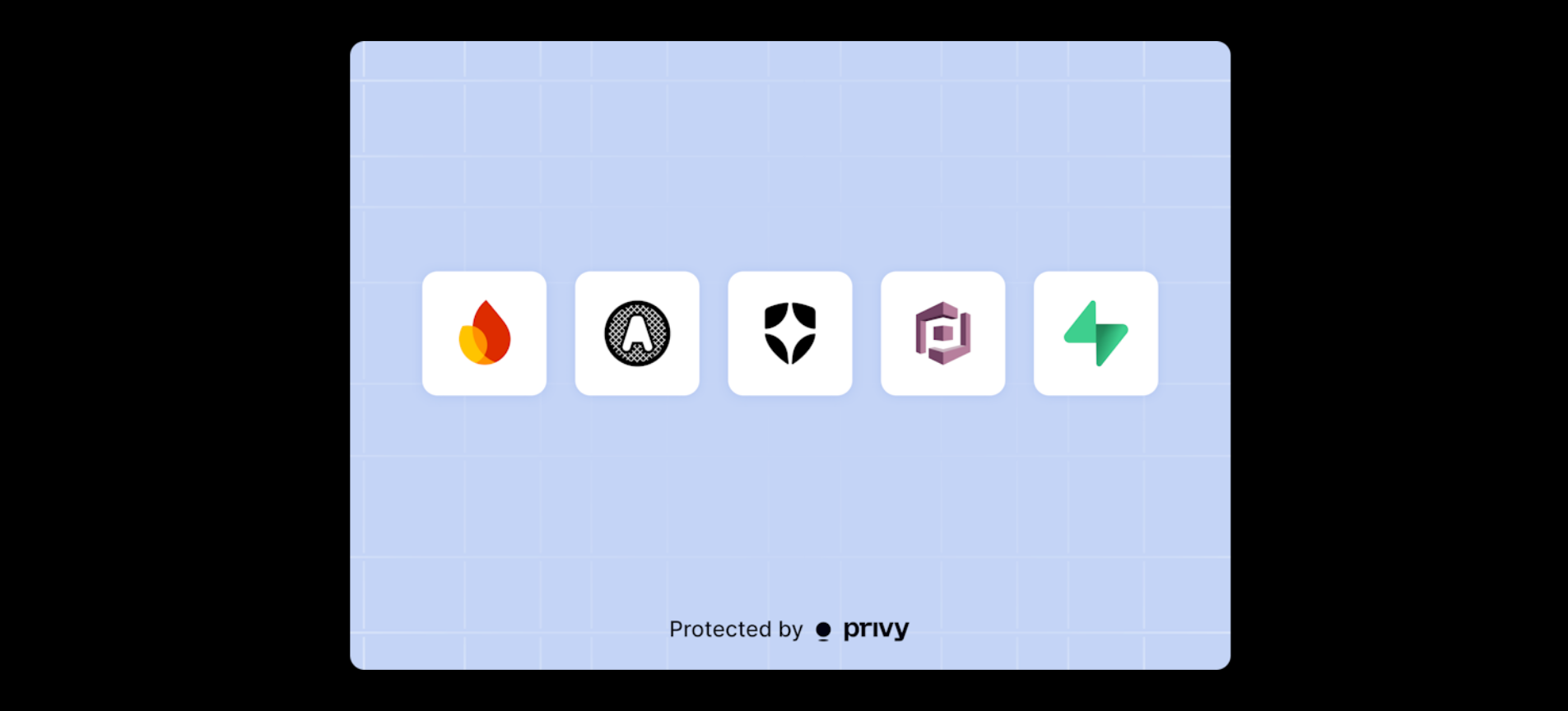
click at [865, 446] on img at bounding box center [790, 355] width 881 height 628
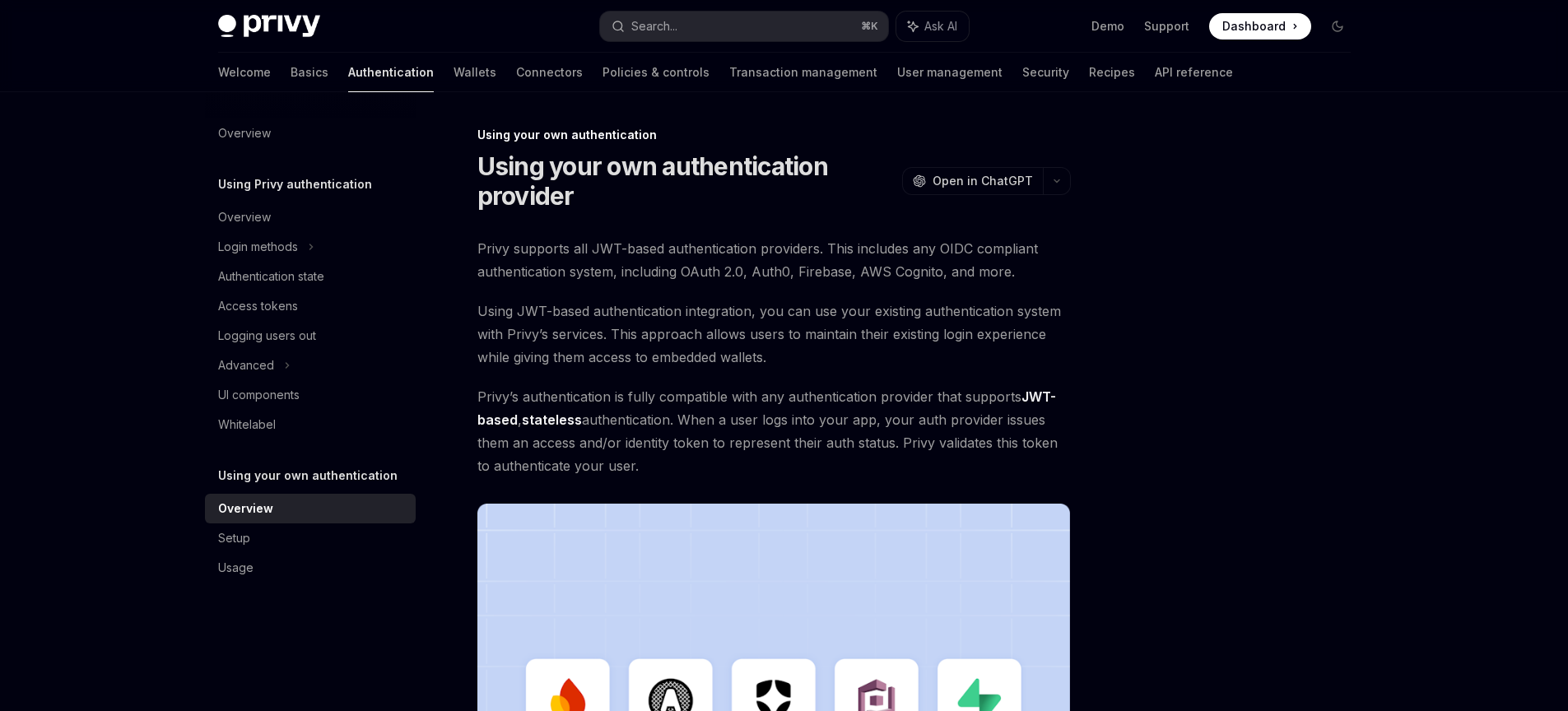
scroll to position [461, 0]
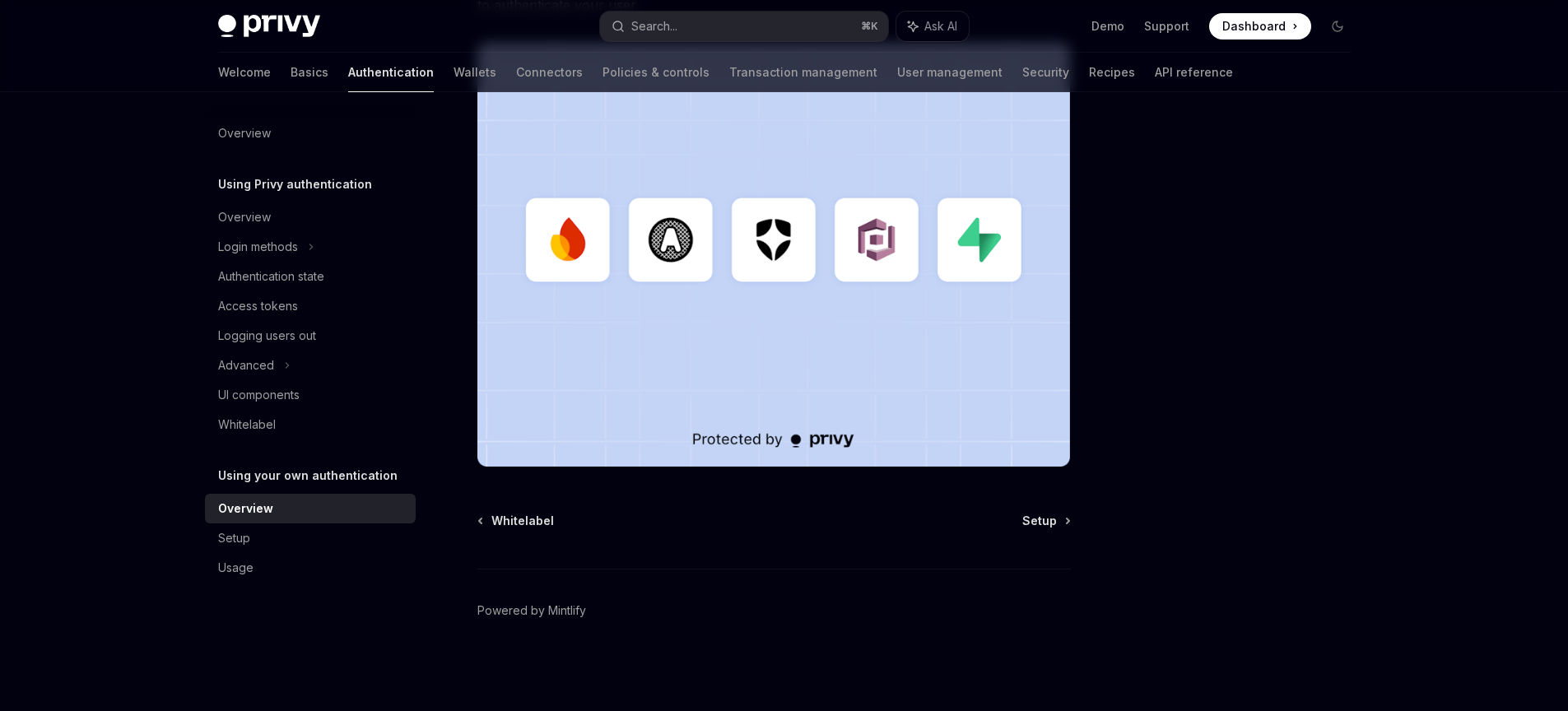
click at [1166, 366] on div at bounding box center [1238, 417] width 250 height 585
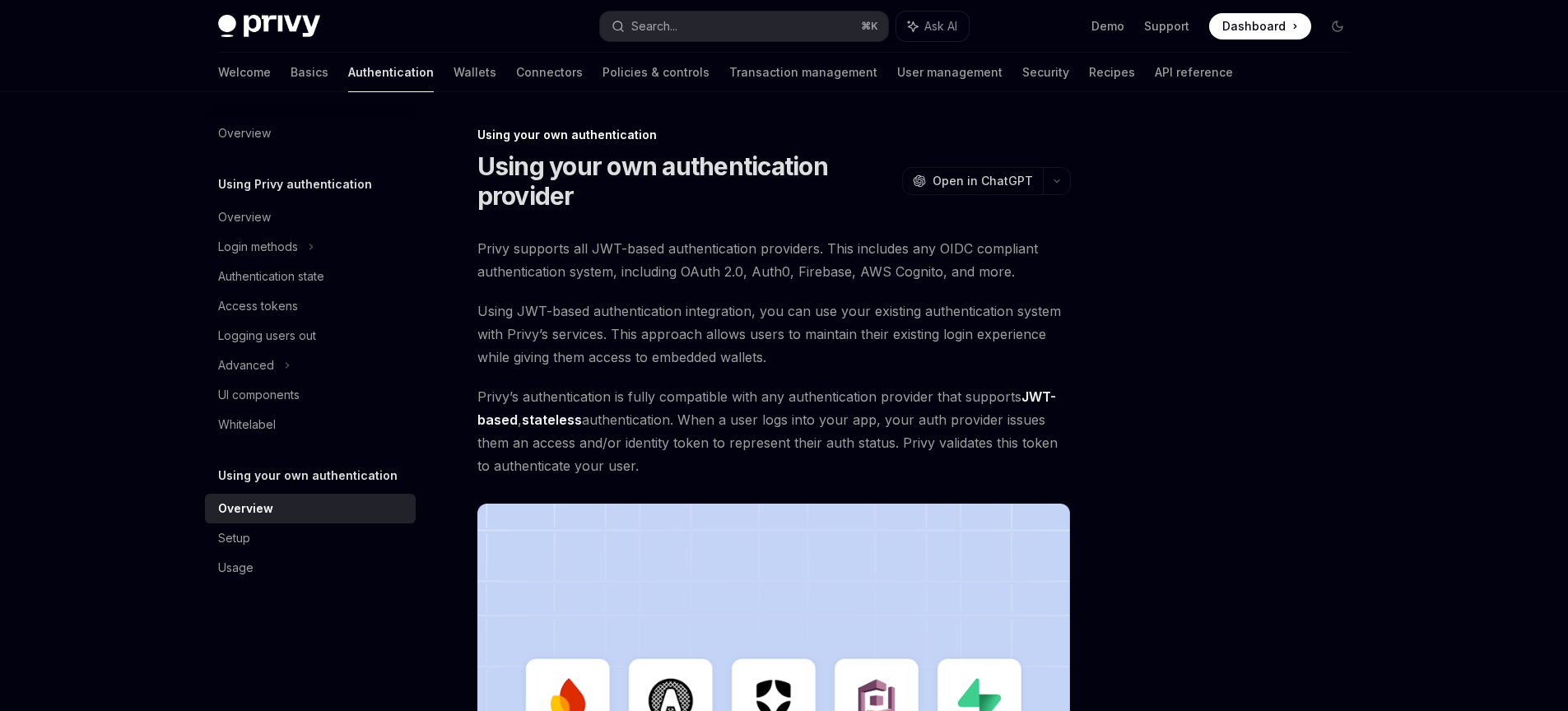
drag, startPoint x: 600, startPoint y: 201, endPoint x: 485, endPoint y: 160, distance: 122.1
click at [485, 160] on h1 "Using your own authentication provider" at bounding box center [687, 181] width 418 height 59
click at [678, 275] on span "Privy supports all JWT-based authentication providers. This includes any OIDC c…" at bounding box center [774, 260] width 593 height 46
drag, startPoint x: 584, startPoint y: 249, endPoint x: 830, endPoint y: 258, distance: 246.2
click at [830, 258] on span "Privy supports all JWT-based authentication providers. This includes any OIDC c…" at bounding box center [774, 260] width 593 height 46
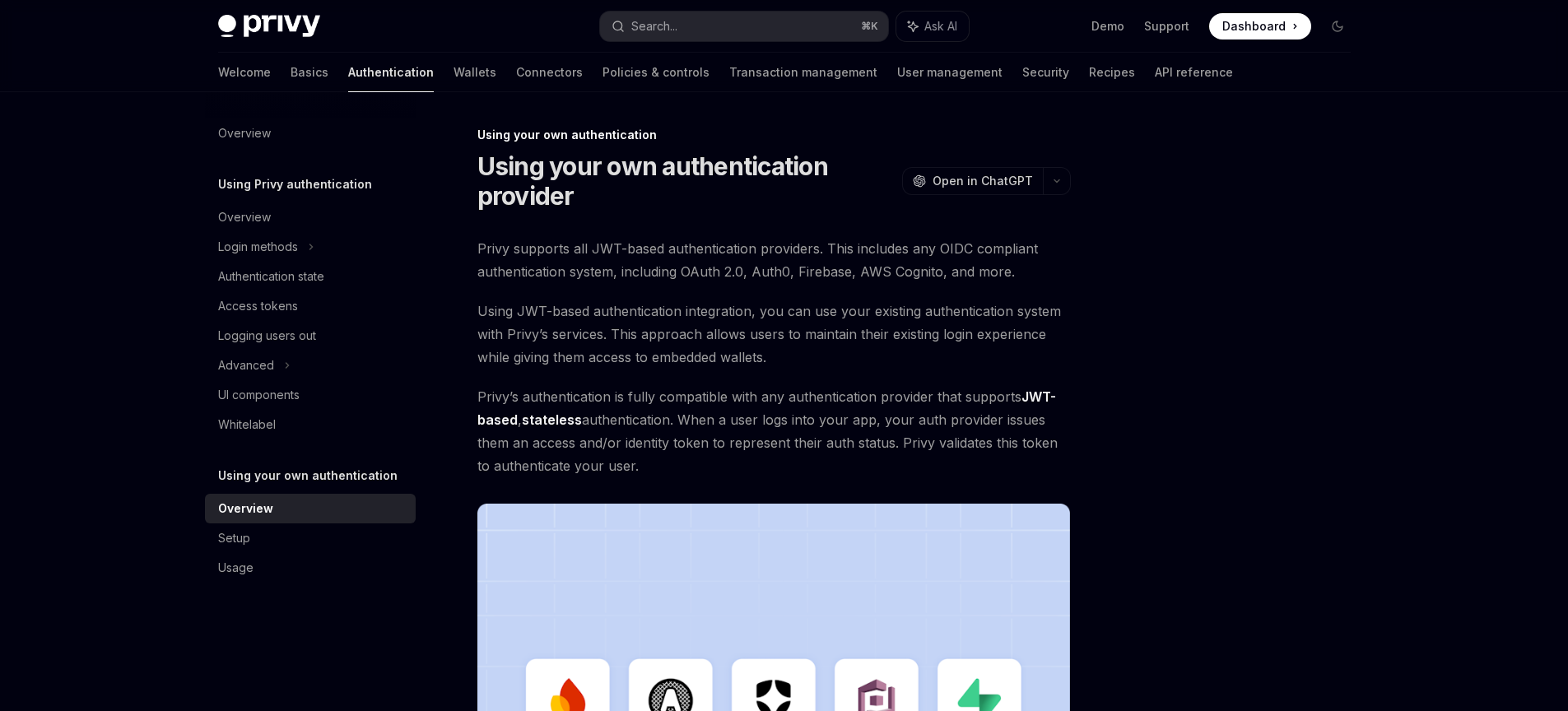
click at [1254, 23] on span "Dashboard" at bounding box center [1253, 26] width 64 height 17
drag, startPoint x: 832, startPoint y: 302, endPoint x: 814, endPoint y: 277, distance: 30.8
click at [832, 301] on span "Using JWT-based authentication integration, you can use your existing authentic…" at bounding box center [774, 334] width 593 height 69
drag, startPoint x: 596, startPoint y: 249, endPoint x: 807, endPoint y: 246, distance: 211.0
click at [806, 246] on span "Privy supports all JWT-based authentication providers. This includes any OIDC c…" at bounding box center [774, 260] width 593 height 46
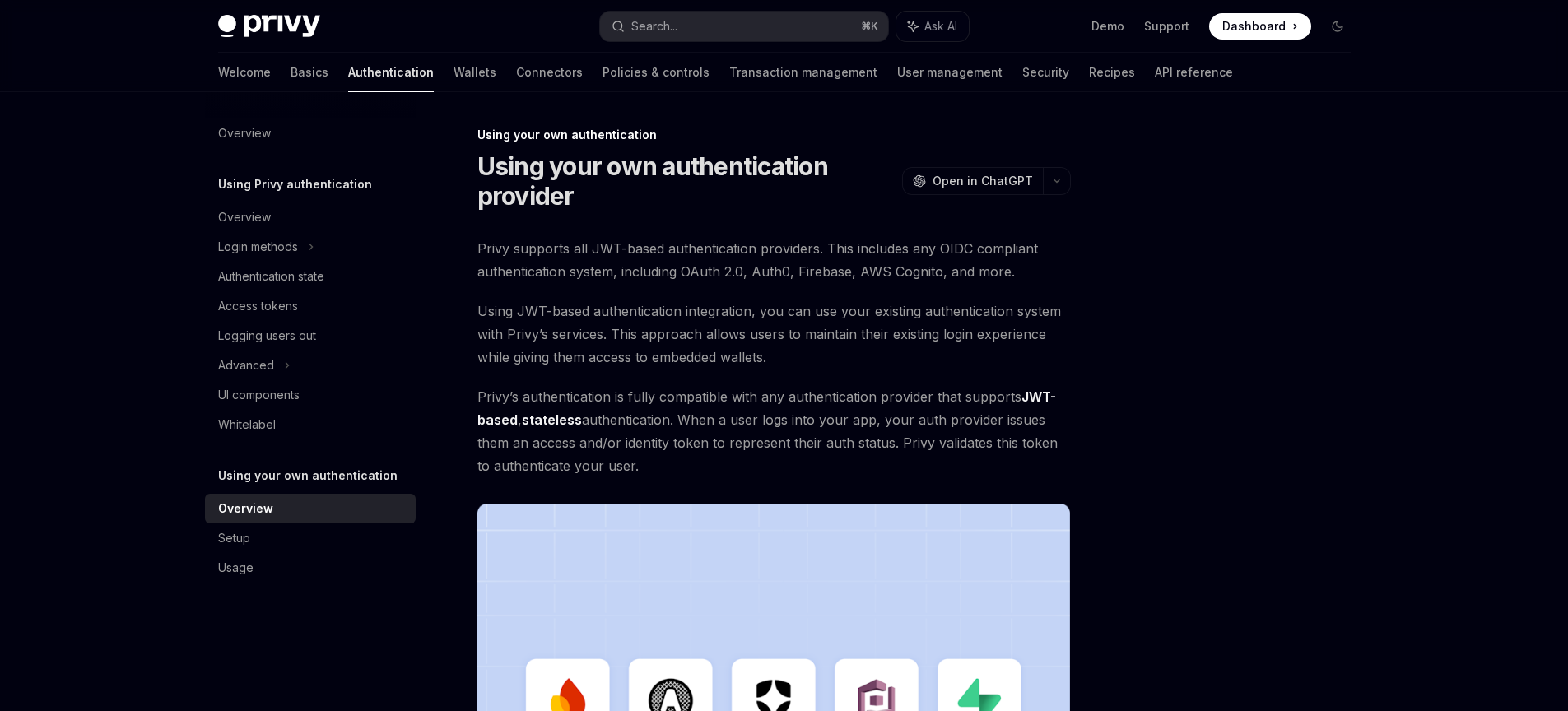
click at [834, 250] on span "Privy supports all JWT-based authentication providers. This includes any OIDC c…" at bounding box center [774, 260] width 593 height 46
drag, startPoint x: 827, startPoint y: 252, endPoint x: 1063, endPoint y: 257, distance: 236.1
click at [1063, 257] on span "Privy supports all JWT-based authentication providers. This includes any OIDC c…" at bounding box center [774, 260] width 593 height 46
drag, startPoint x: 977, startPoint y: 252, endPoint x: 611, endPoint y: 240, distance: 366.2
click at [611, 240] on span "Privy supports all JWT-based authentication providers. This includes any OIDC c…" at bounding box center [774, 260] width 593 height 46
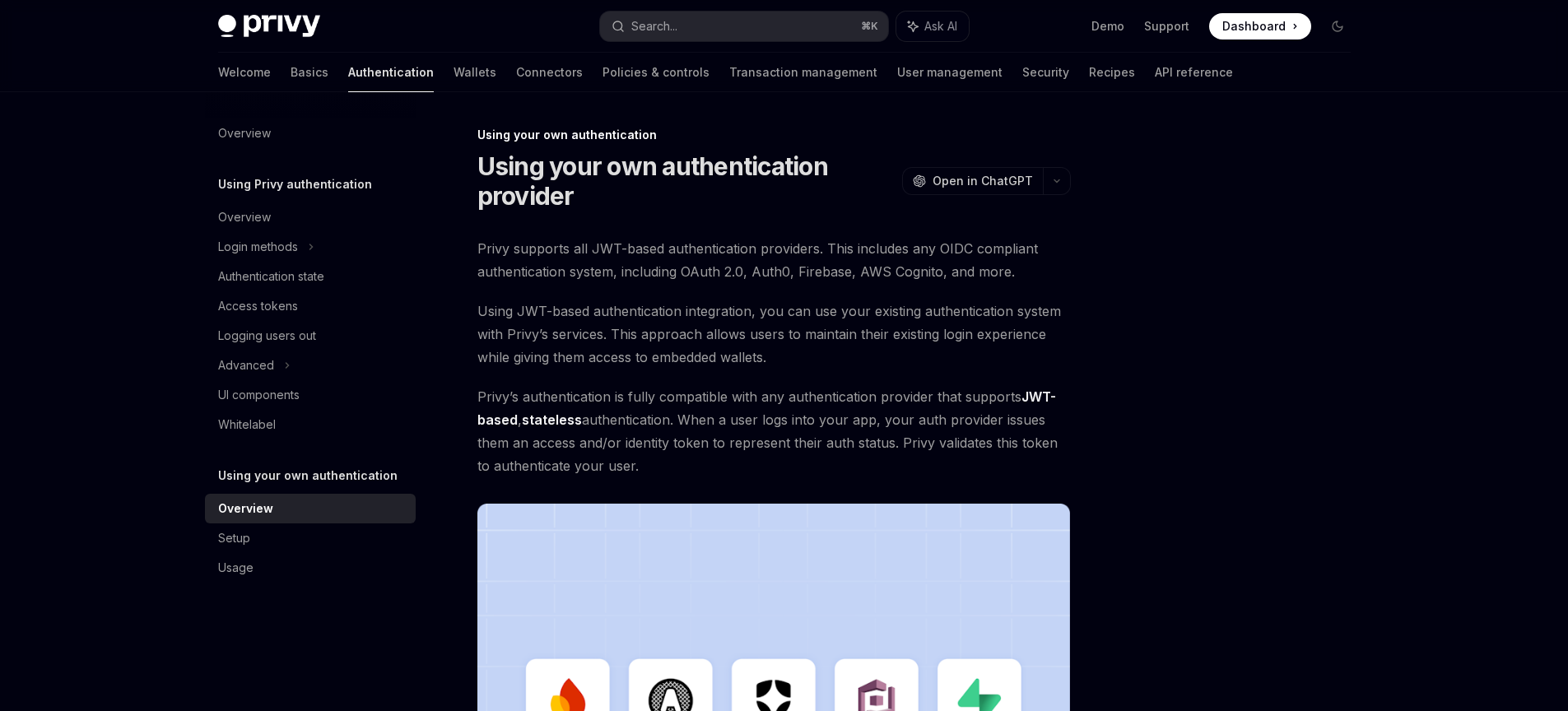
click at [961, 282] on span "Privy supports all JWT-based authentication providers. This includes any OIDC c…" at bounding box center [774, 260] width 593 height 46
drag, startPoint x: 1042, startPoint y: 279, endPoint x: 558, endPoint y: 247, distance: 485.1
click at [558, 247] on span "Privy supports all JWT-based authentication providers. This includes any OIDC c…" at bounding box center [774, 260] width 593 height 46
drag, startPoint x: 737, startPoint y: 306, endPoint x: 725, endPoint y: 304, distance: 12.2
click at [737, 306] on span "Using JWT-based authentication integration, you can use your existing authentic…" at bounding box center [774, 334] width 593 height 69
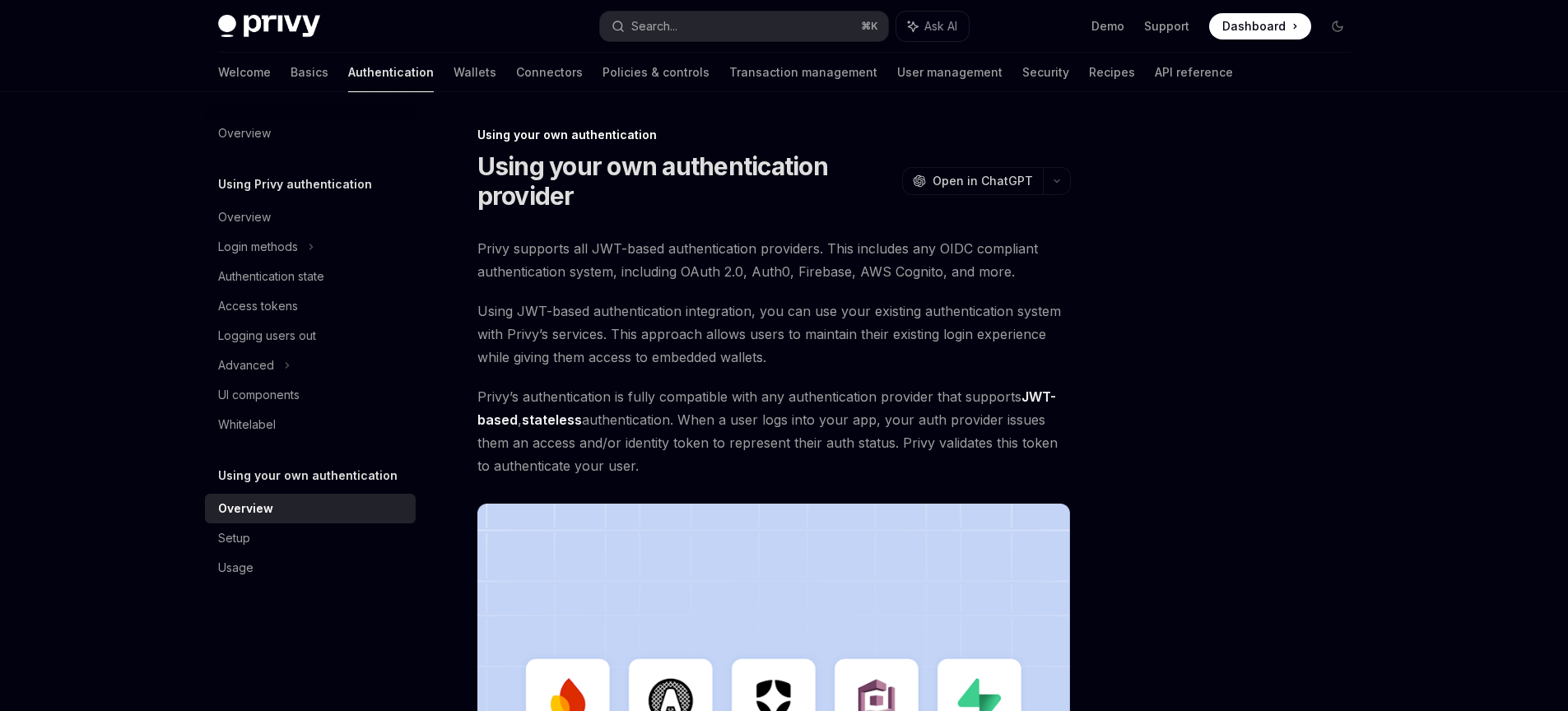
drag, startPoint x: 480, startPoint y: 314, endPoint x: 918, endPoint y: 356, distance: 440.0
click at [948, 353] on span "Using JWT-based authentication integration, you can use your existing authentic…" at bounding box center [774, 334] width 593 height 69
click at [905, 356] on span "Using JWT-based authentication integration, you can use your existing authentic…" at bounding box center [774, 334] width 593 height 69
drag, startPoint x: 850, startPoint y: 356, endPoint x: 487, endPoint y: 314, distance: 365.4
click at [487, 314] on span "Using JWT-based authentication integration, you can use your existing authentic…" at bounding box center [774, 334] width 593 height 69
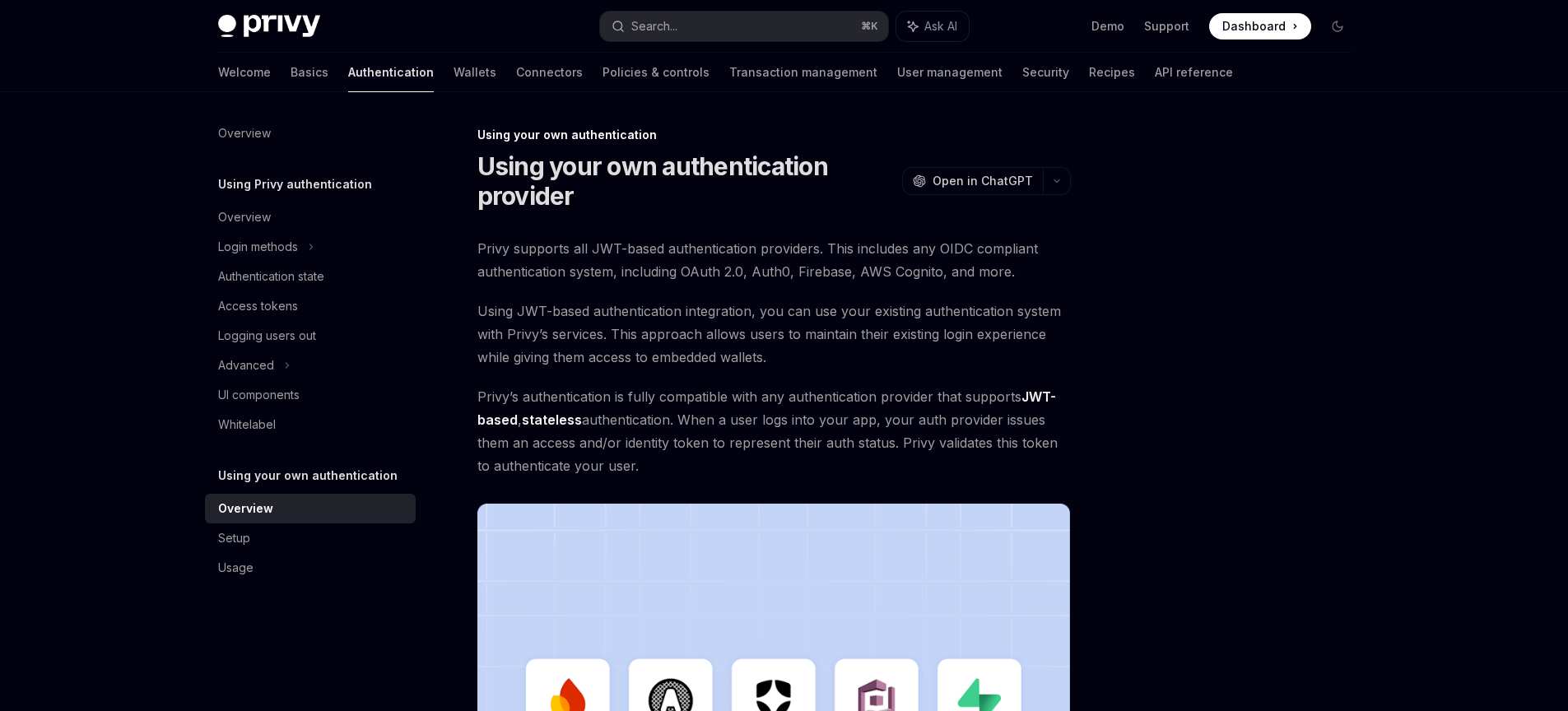
click at [497, 319] on span "Using JWT-based authentication integration, you can use your existing authentic…" at bounding box center [774, 334] width 593 height 69
click at [717, 336] on span "Using JWT-based authentication integration, you can use your existing authentic…" at bounding box center [774, 334] width 593 height 69
drag, startPoint x: 805, startPoint y: 369, endPoint x: 482, endPoint y: 314, distance: 327.6
click at [482, 314] on div "Privy supports all JWT-based authentication providers. This includes any OIDC c…" at bounding box center [774, 582] width 593 height 690
click at [482, 314] on span "Using JWT-based authentication integration, you can use your existing authentic…" at bounding box center [774, 334] width 593 height 69
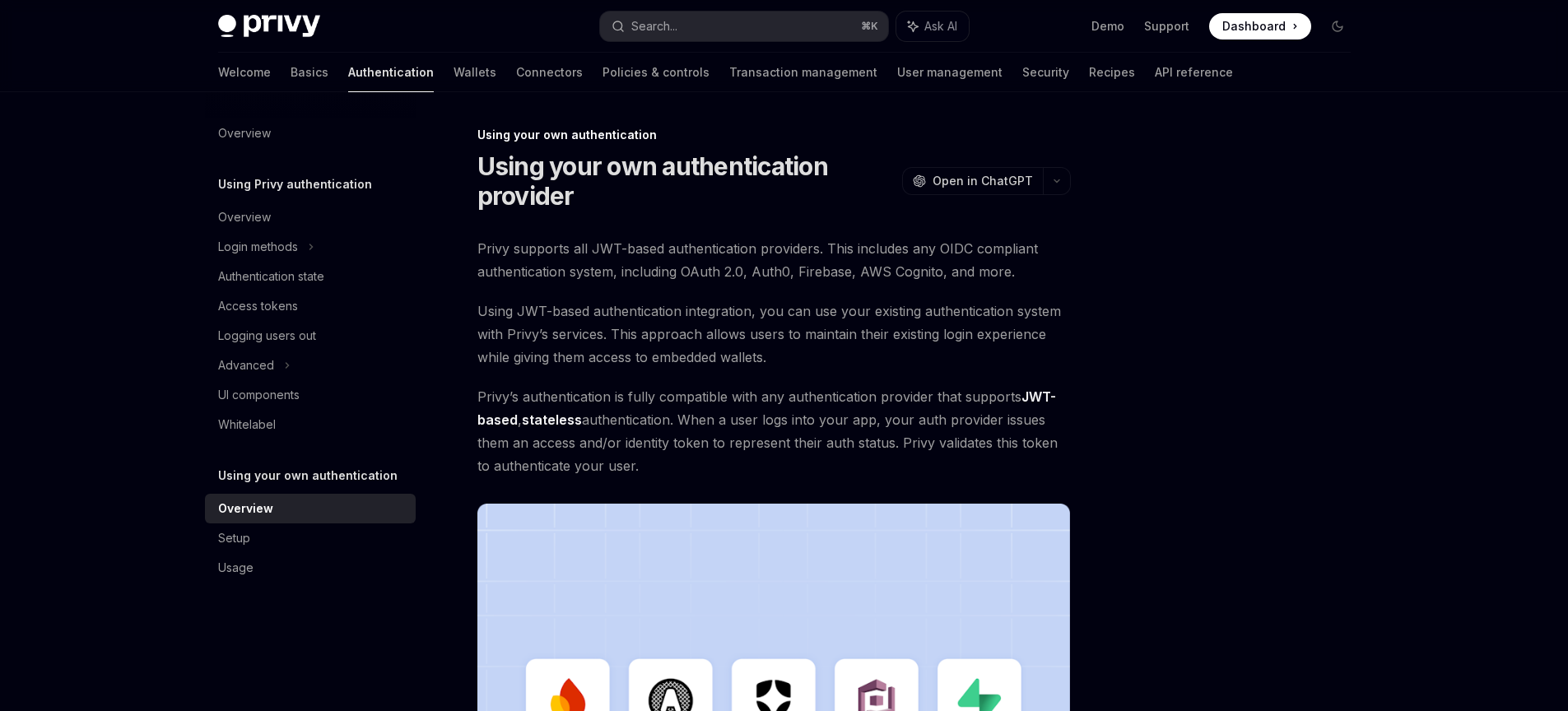
drag, startPoint x: 476, startPoint y: 311, endPoint x: 863, endPoint y: 380, distance: 393.1
click at [863, 380] on div "Using your own authentication Using your own authentication provider OpenAI Ope…" at bounding box center [620, 647] width 909 height 1046
click at [594, 385] on span "Privy’s authentication is fully compatible with any authentication provider tha…" at bounding box center [774, 431] width 593 height 92
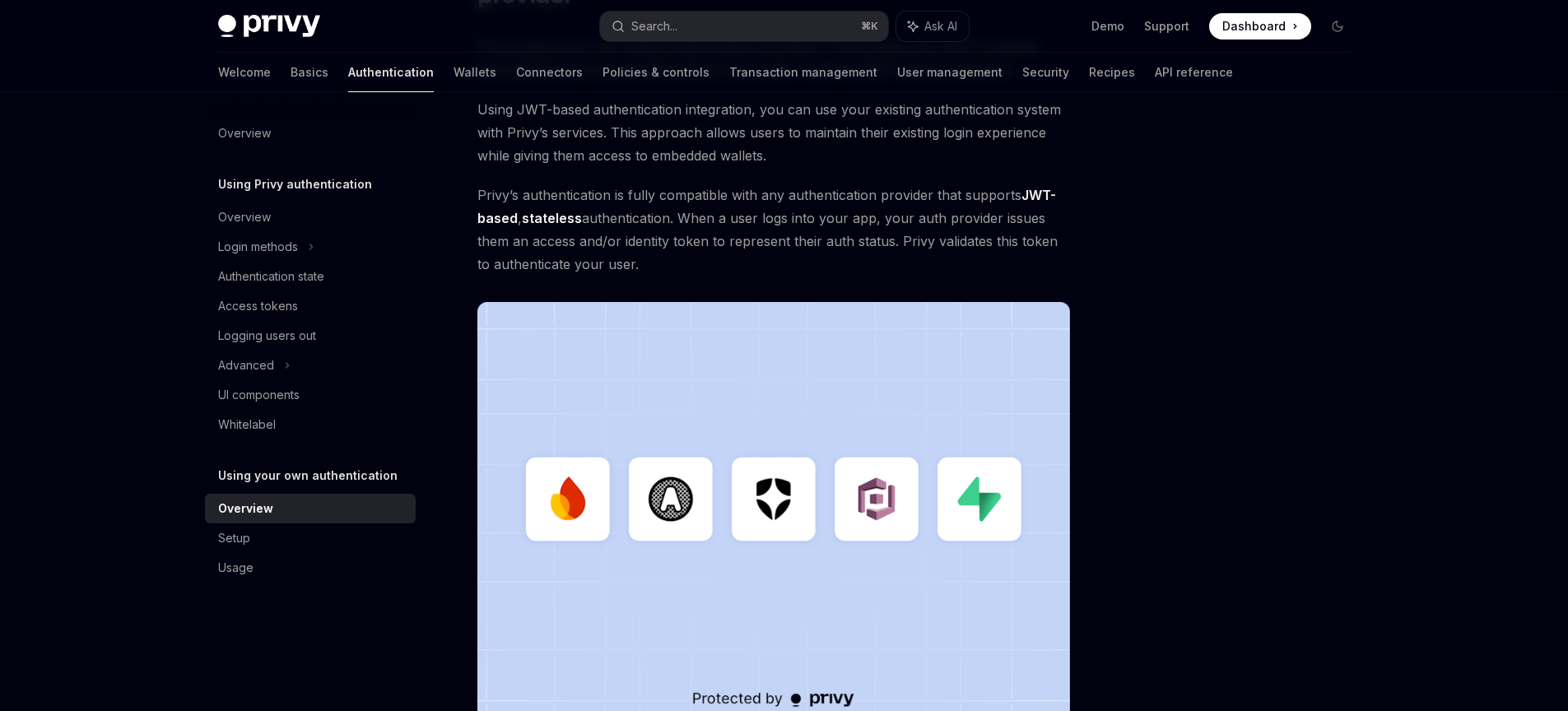
scroll to position [126, 0]
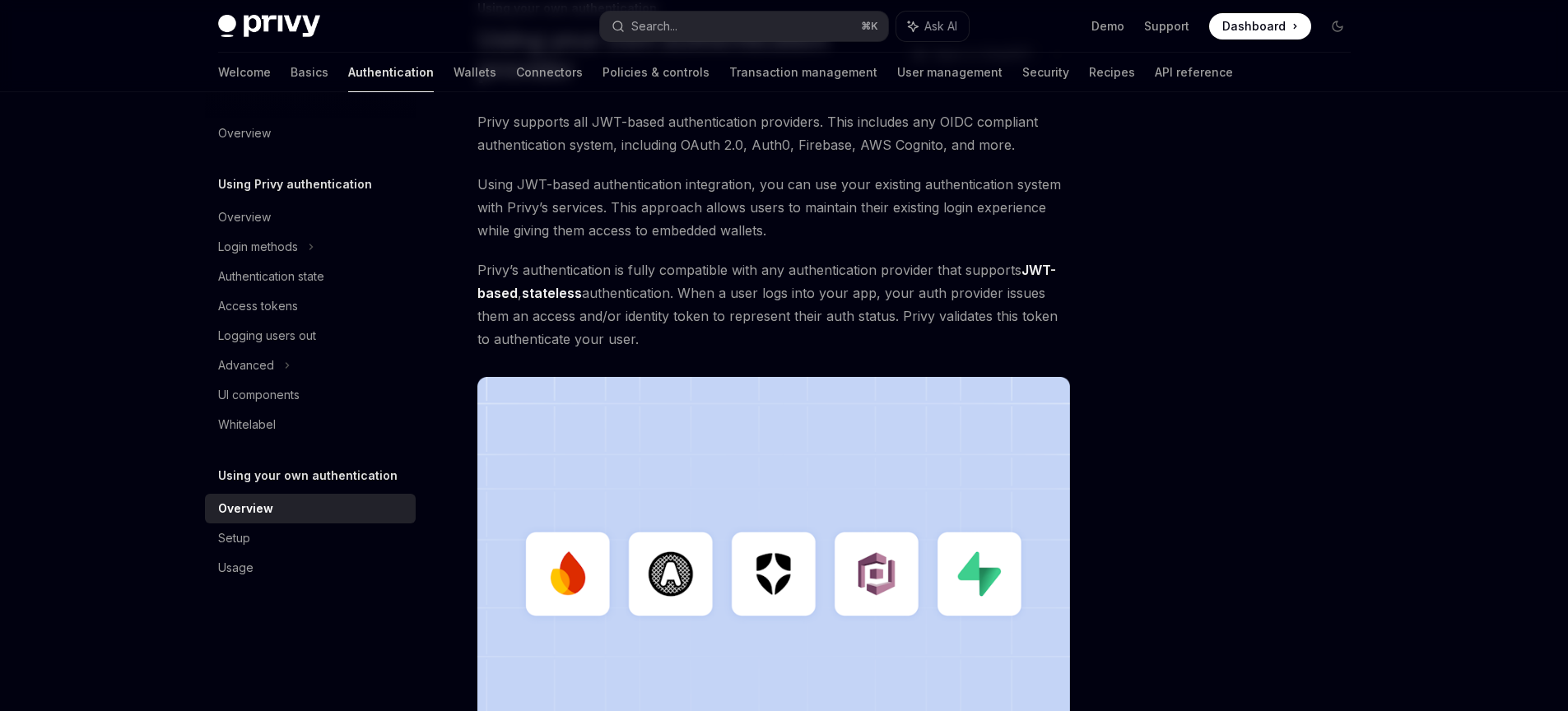
drag, startPoint x: 463, startPoint y: 398, endPoint x: 662, endPoint y: 334, distance: 209.0
click at [662, 334] on div "Using your own authentication Using your own authentication provider OpenAI Ope…" at bounding box center [620, 521] width 909 height 1046
click at [662, 334] on span "Privy’s authentication is fully compatible with any authentication provider tha…" at bounding box center [774, 305] width 593 height 92
drag, startPoint x: 653, startPoint y: 352, endPoint x: 480, endPoint y: 263, distance: 194.6
click at [480, 263] on div "Privy supports all JWT-based authentication providers. This includes any OIDC c…" at bounding box center [774, 455] width 593 height 690
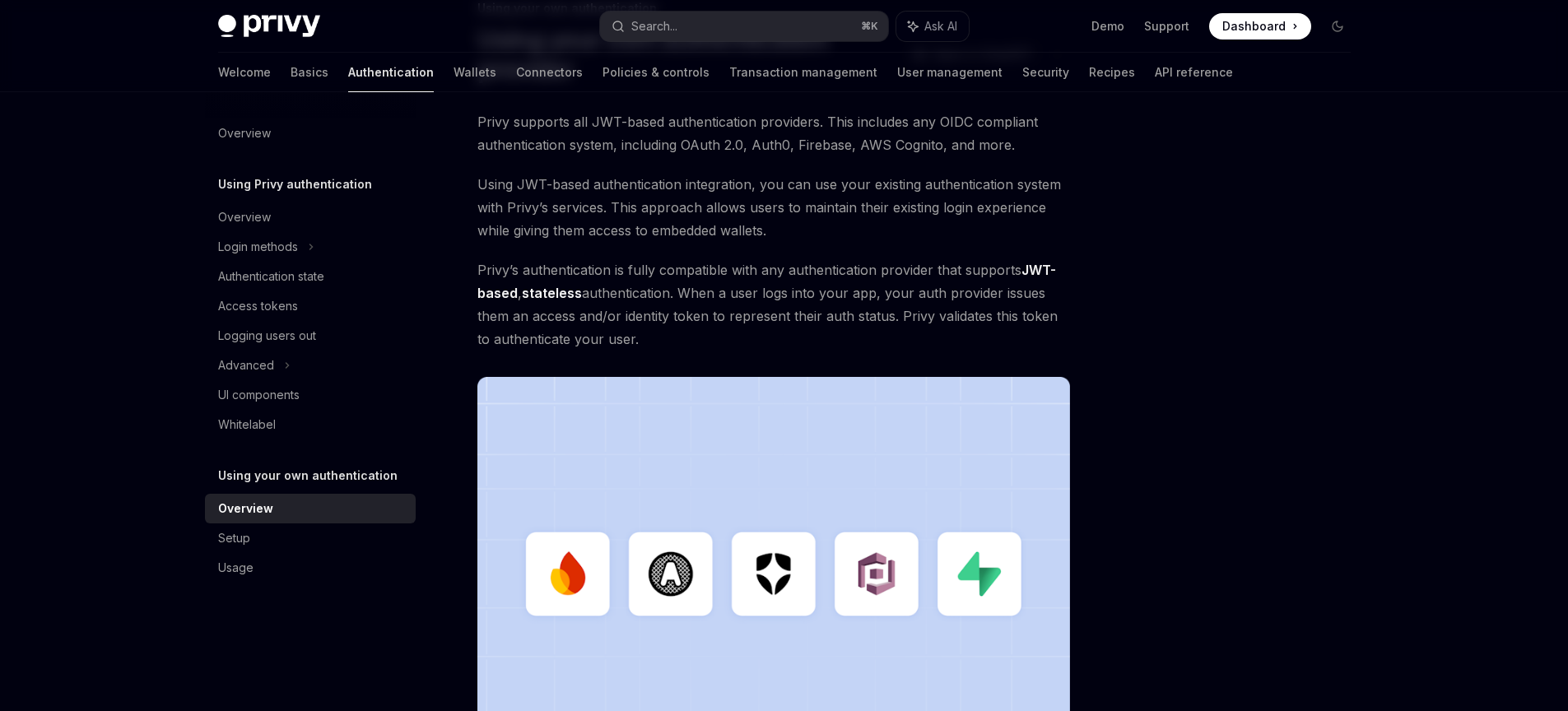
click at [480, 263] on span "Privy’s authentication is fully compatible with any authentication provider tha…" at bounding box center [774, 305] width 593 height 92
drag, startPoint x: 462, startPoint y: 267, endPoint x: 706, endPoint y: 344, distance: 255.9
click at [706, 344] on div "Using your own authentication Using your own authentication provider OpenAI Ope…" at bounding box center [620, 521] width 909 height 1046
click at [709, 340] on span "Privy’s authentication is fully compatible with any authentication provider tha…" at bounding box center [774, 305] width 593 height 92
drag, startPoint x: 707, startPoint y: 339, endPoint x: 529, endPoint y: 276, distance: 188.8
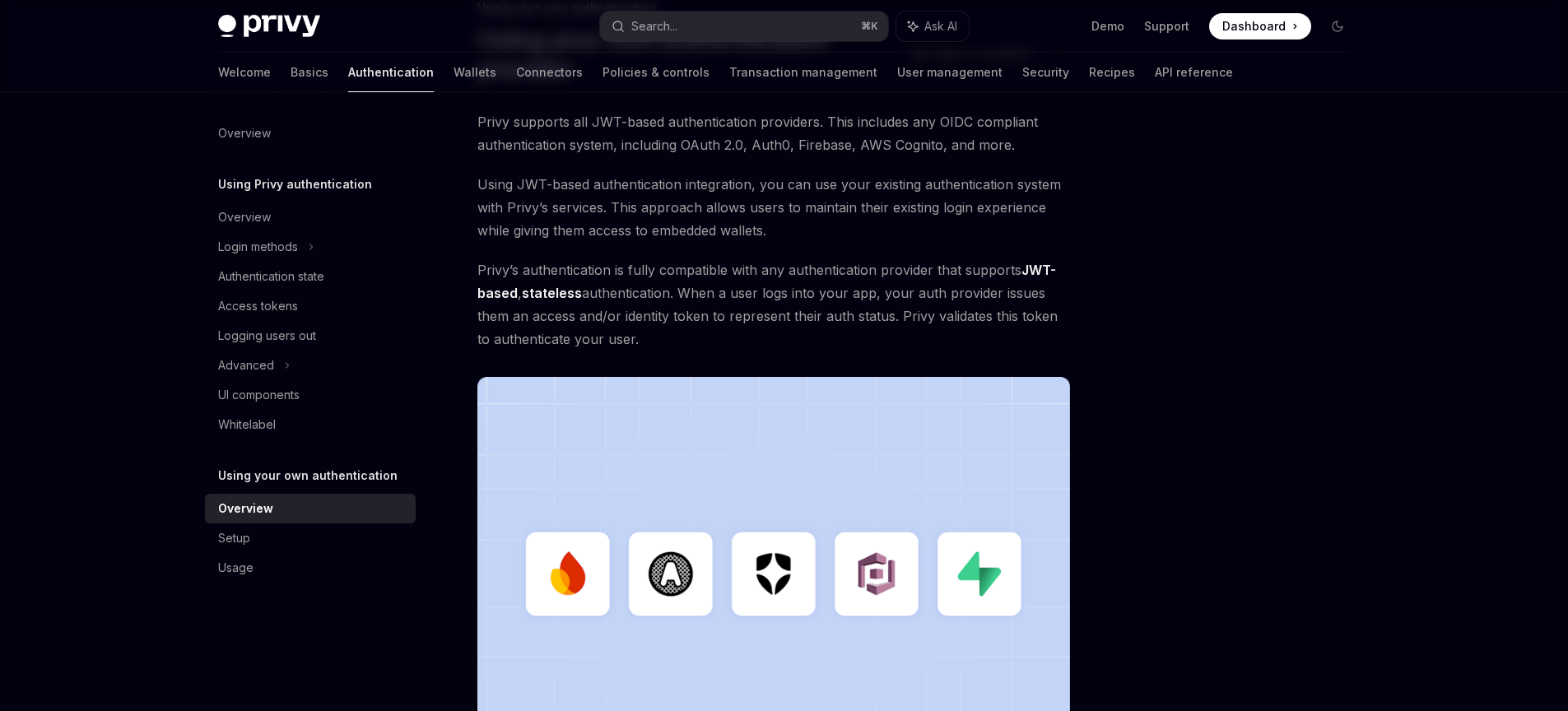
click at [482, 266] on span "Privy’s authentication is fully compatible with any authentication provider tha…" at bounding box center [774, 305] width 593 height 92
click at [681, 317] on span "Privy’s authentication is fully compatible with any authentication provider tha…" at bounding box center [774, 305] width 593 height 92
drag, startPoint x: 733, startPoint y: 167, endPoint x: 611, endPoint y: 173, distance: 122.1
click at [722, 171] on div "Privy supports all JWT-based authentication providers. This includes any OIDC c…" at bounding box center [774, 455] width 593 height 690
drag, startPoint x: 611, startPoint y: 173, endPoint x: 779, endPoint y: 244, distance: 182.4
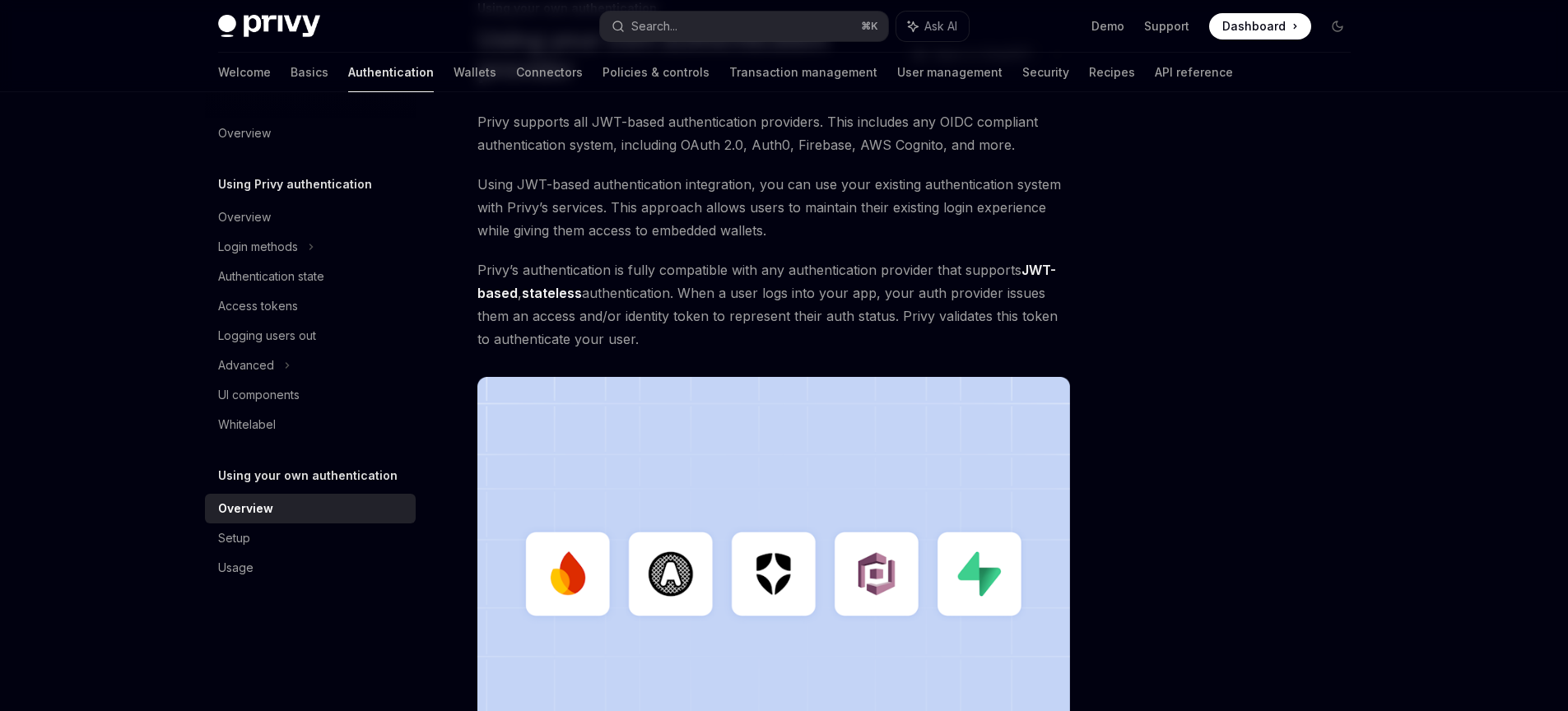
click at [764, 294] on div "Privy supports all JWT-based authentication providers. This includes any OIDC c…" at bounding box center [774, 455] width 593 height 690
click at [796, 184] on span "Using JWT-based authentication integration, you can use your existing authentic…" at bounding box center [774, 207] width 593 height 69
drag, startPoint x: 671, startPoint y: 341, endPoint x: 456, endPoint y: 277, distance: 224.3
click at [456, 277] on div "Using your own authentication Using your own authentication provider OpenAI Ope…" at bounding box center [620, 521] width 909 height 1046
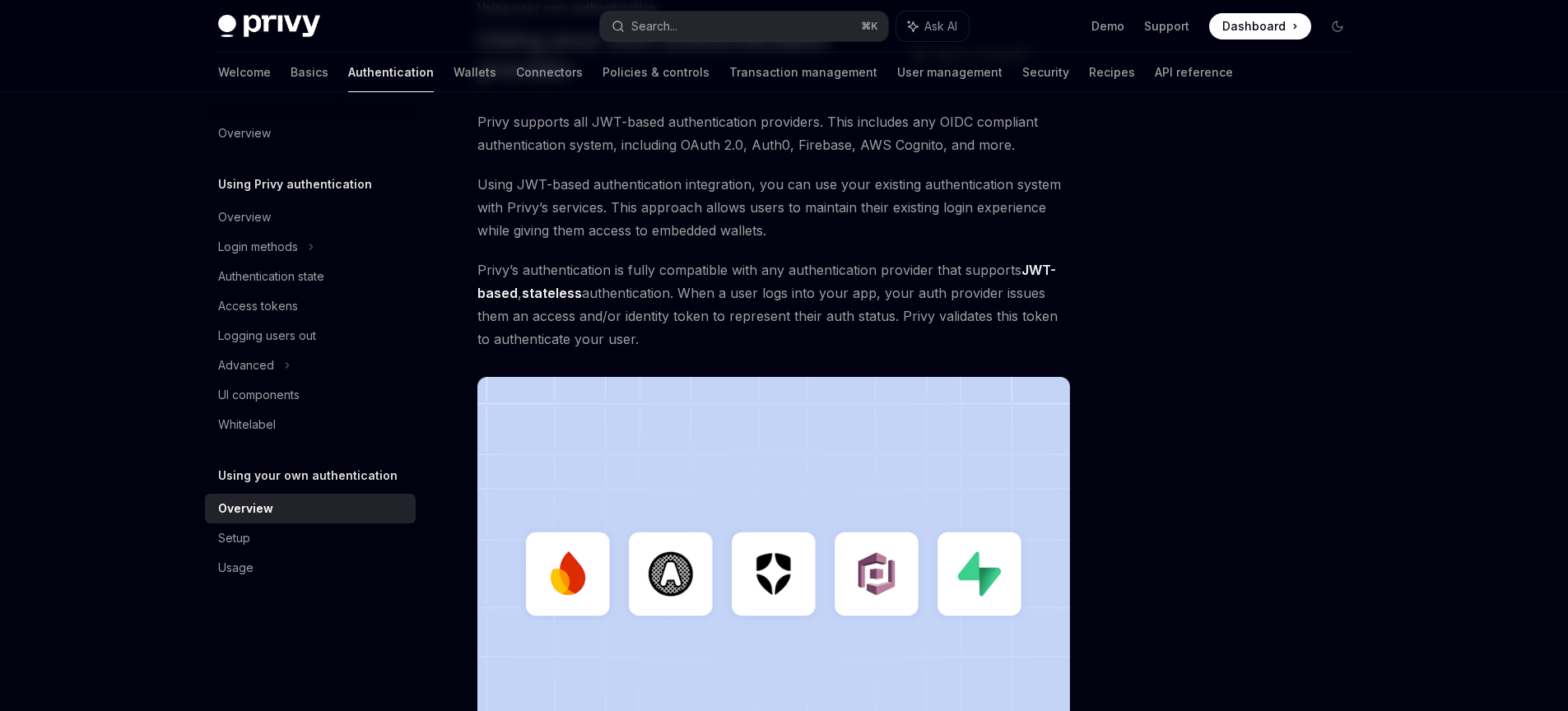
drag, startPoint x: 455, startPoint y: 261, endPoint x: 741, endPoint y: 364, distance: 304.0
click at [741, 364] on div "Using your own authentication Using your own authentication provider OpenAI Ope…" at bounding box center [620, 521] width 909 height 1046
drag, startPoint x: 714, startPoint y: 355, endPoint x: 587, endPoint y: 314, distance: 133.5
click at [714, 355] on div "Privy supports all JWT-based authentication providers. This includes any OIDC c…" at bounding box center [774, 455] width 593 height 690
click at [630, 338] on span "Privy’s authentication is fully compatible with any authentication provider tha…" at bounding box center [774, 305] width 593 height 92
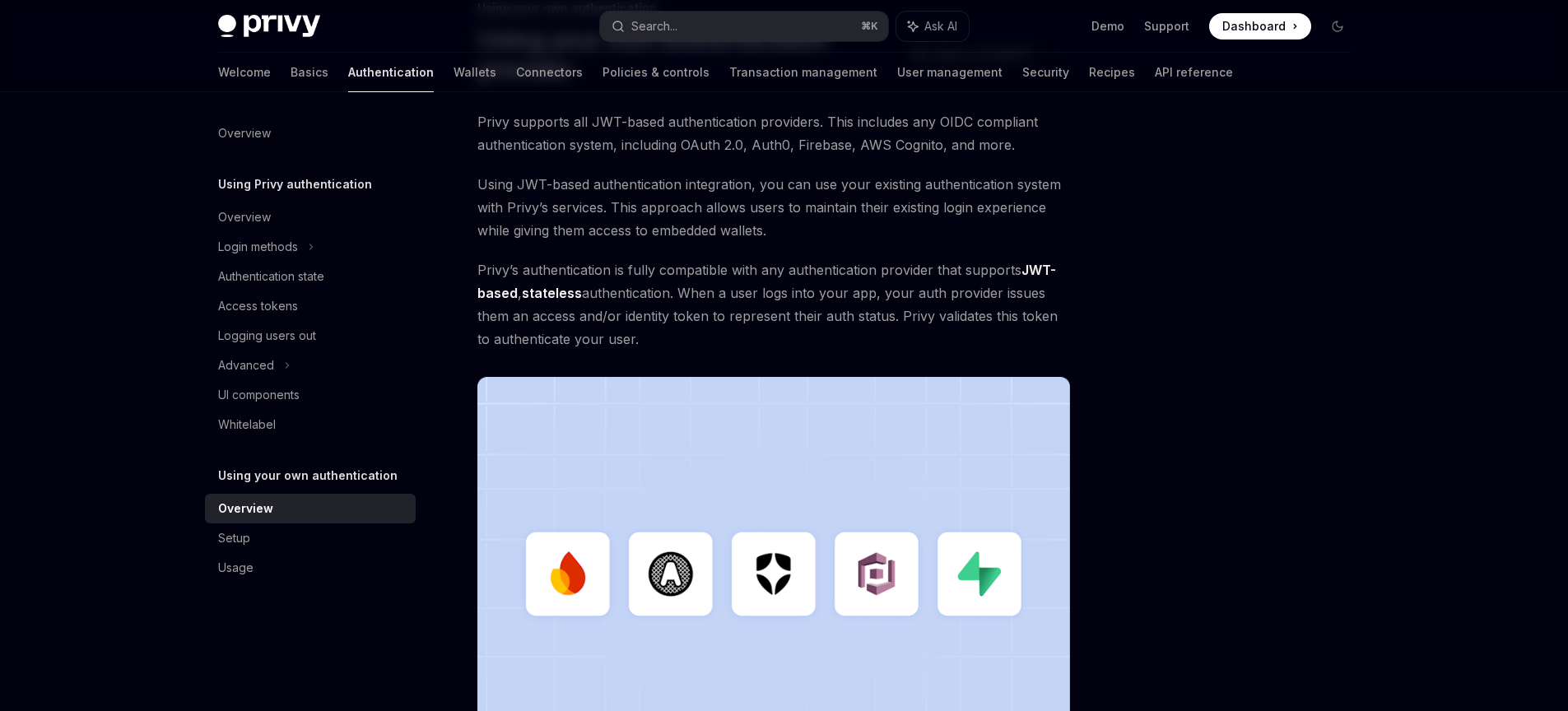
drag, startPoint x: 631, startPoint y: 338, endPoint x: 478, endPoint y: 268, distance: 168.3
click at [478, 268] on span "Privy’s authentication is fully compatible with any authentication provider tha…" at bounding box center [774, 305] width 593 height 92
click at [710, 331] on span "Privy’s authentication is fully compatible with any authentication provider tha…" at bounding box center [774, 305] width 593 height 92
